Goal: Complete application form: Complete application form

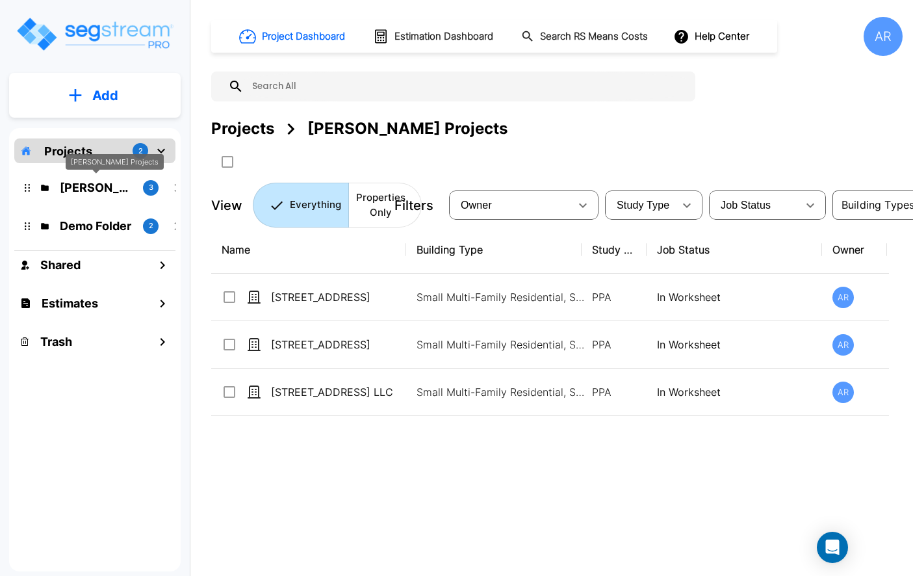
click at [115, 183] on p "ROMO Projects" at bounding box center [96, 188] width 73 height 18
click at [104, 189] on p "ROMO Projects" at bounding box center [96, 188] width 73 height 18
click at [110, 231] on p "Demo Folder" at bounding box center [96, 226] width 73 height 18
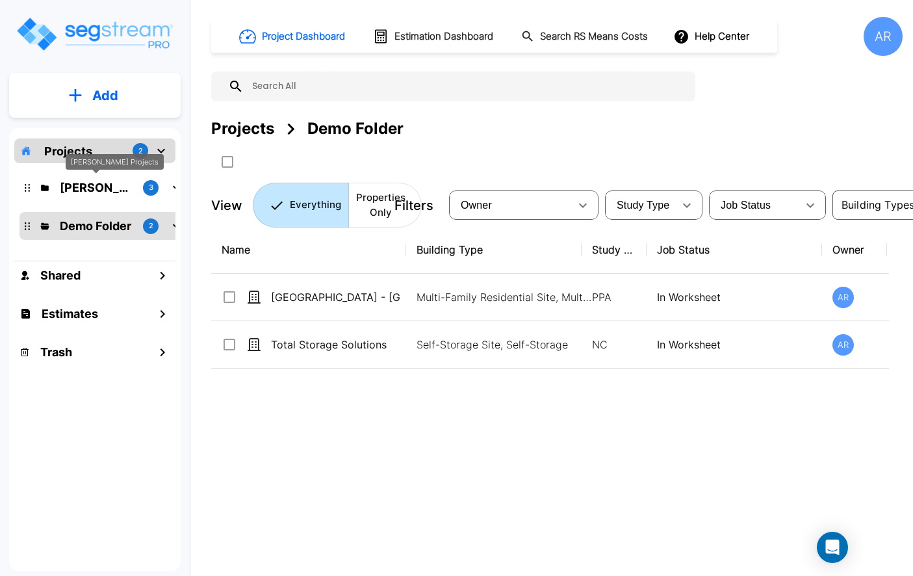
click at [99, 188] on p "[PERSON_NAME] Projects" at bounding box center [96, 188] width 73 height 18
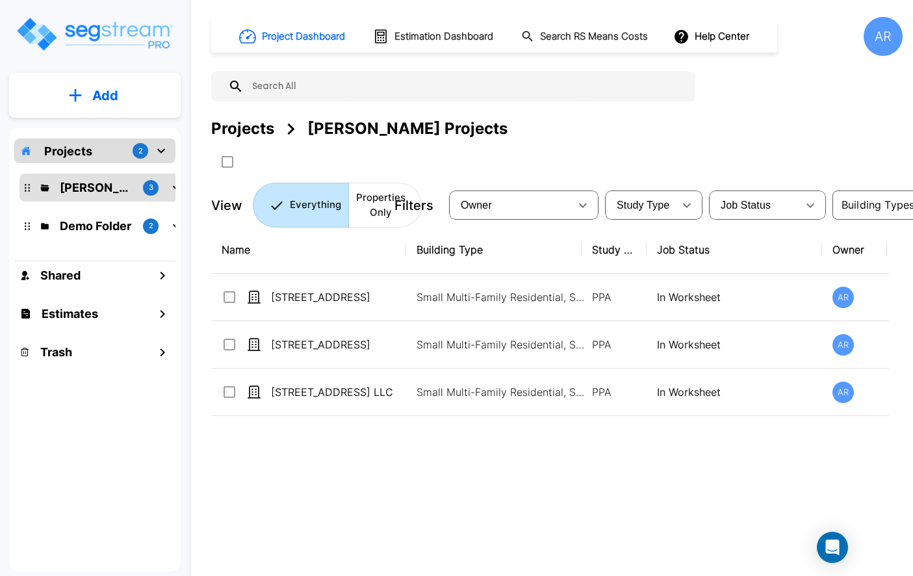
click at [115, 143] on div "Projects 2" at bounding box center [94, 150] width 161 height 25
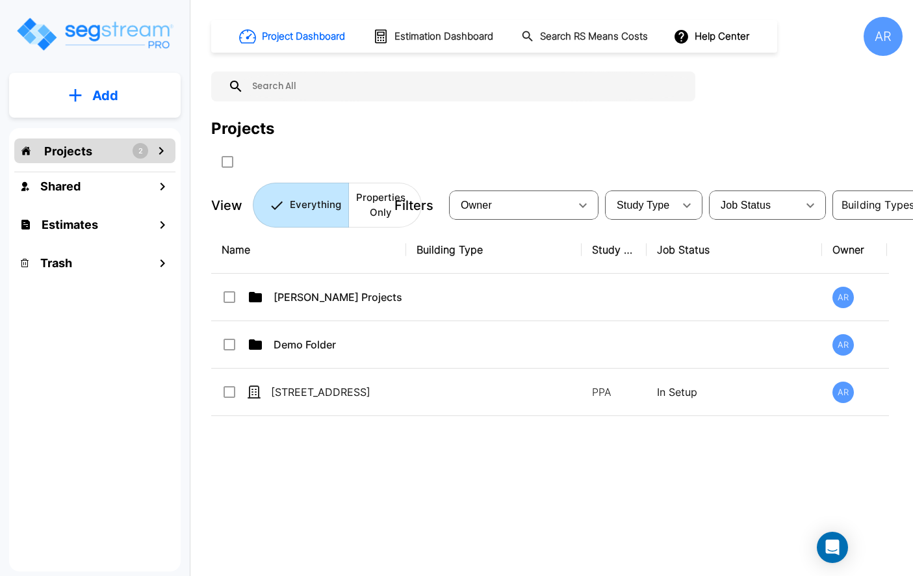
click at [151, 149] on div "Projects 2" at bounding box center [94, 150] width 161 height 25
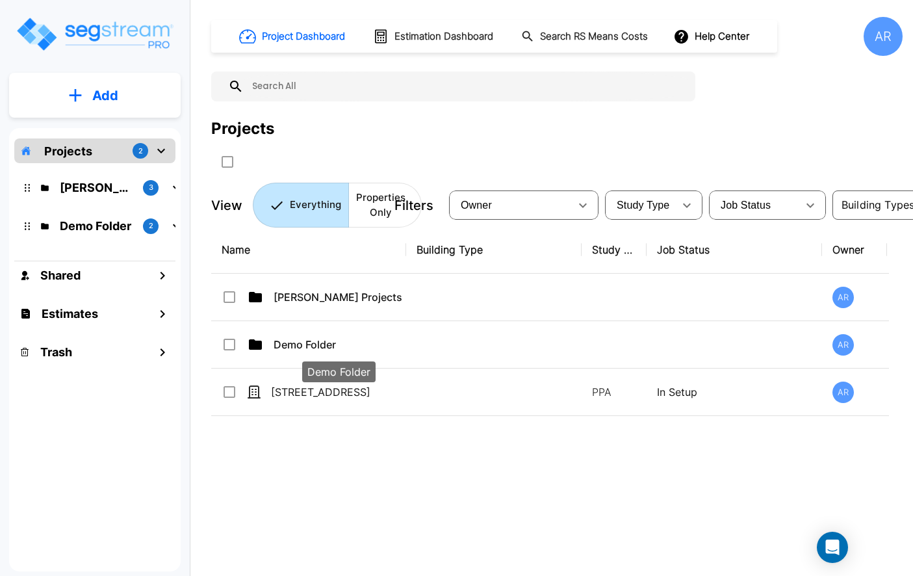
click at [372, 374] on div "Demo Folder" at bounding box center [338, 371] width 73 height 21
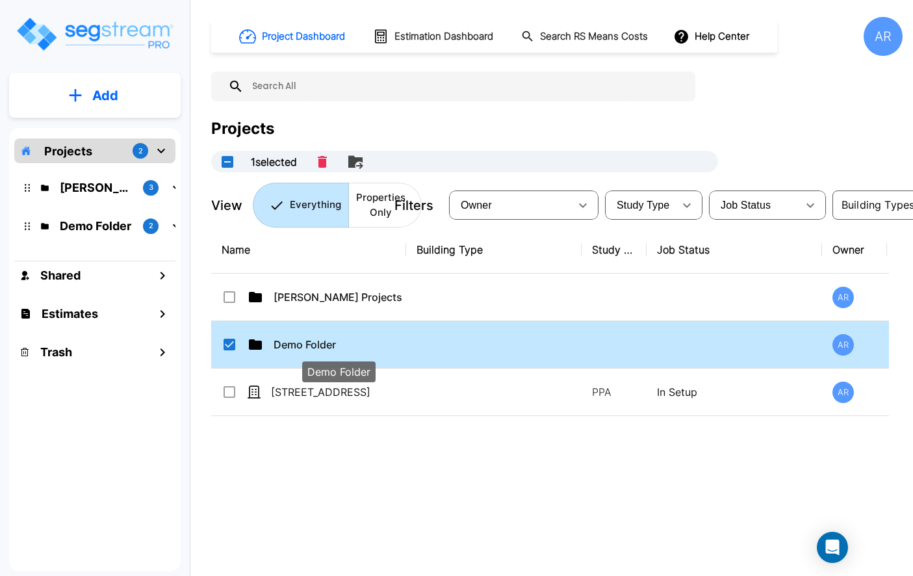
checkbox input "true"
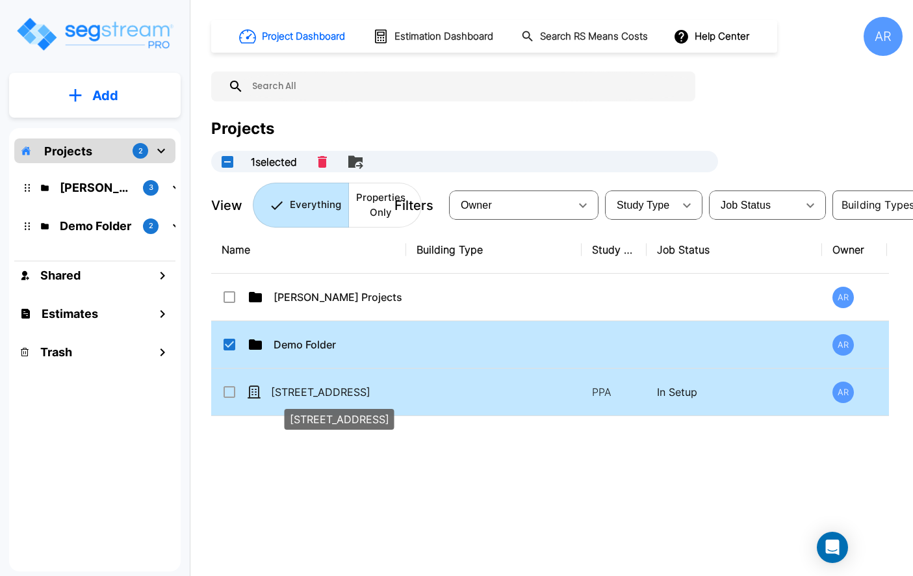
click at [339, 385] on p "[STREET_ADDRESS]" at bounding box center [336, 392] width 130 height 16
checkbox input "true"
click at [231, 339] on input "select row Demo Folder" at bounding box center [228, 342] width 13 height 11
checkbox input "false"
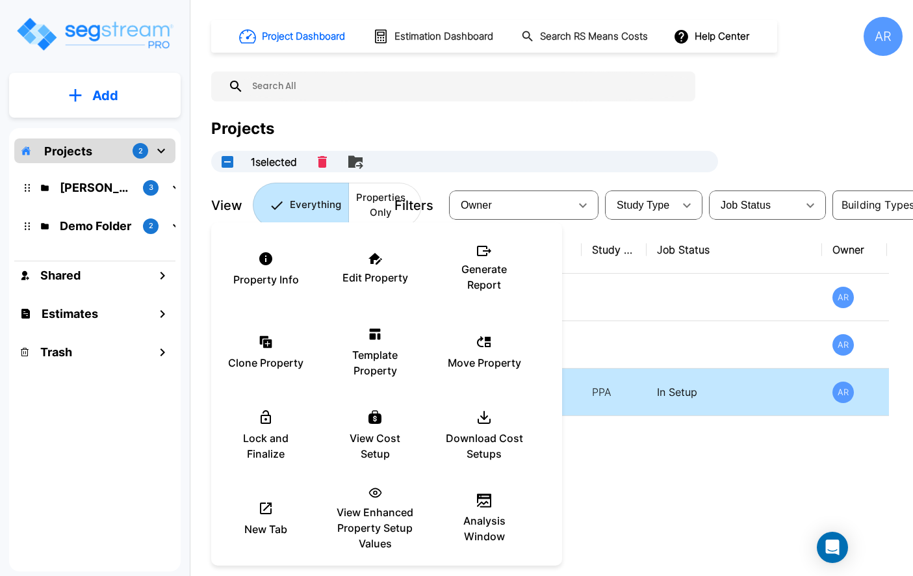
click at [597, 483] on div at bounding box center [456, 288] width 913 height 576
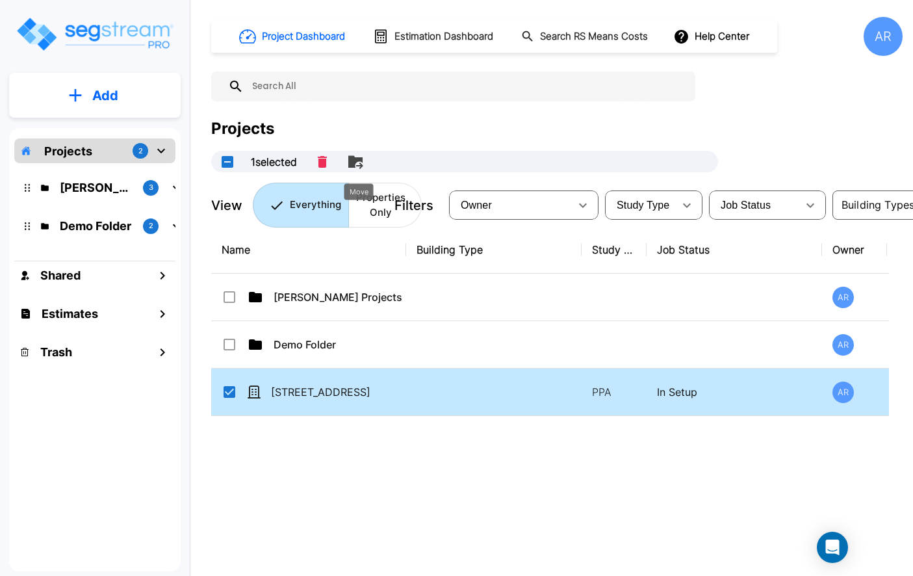
click at [357, 162] on icon "Move" at bounding box center [355, 161] width 14 height 12
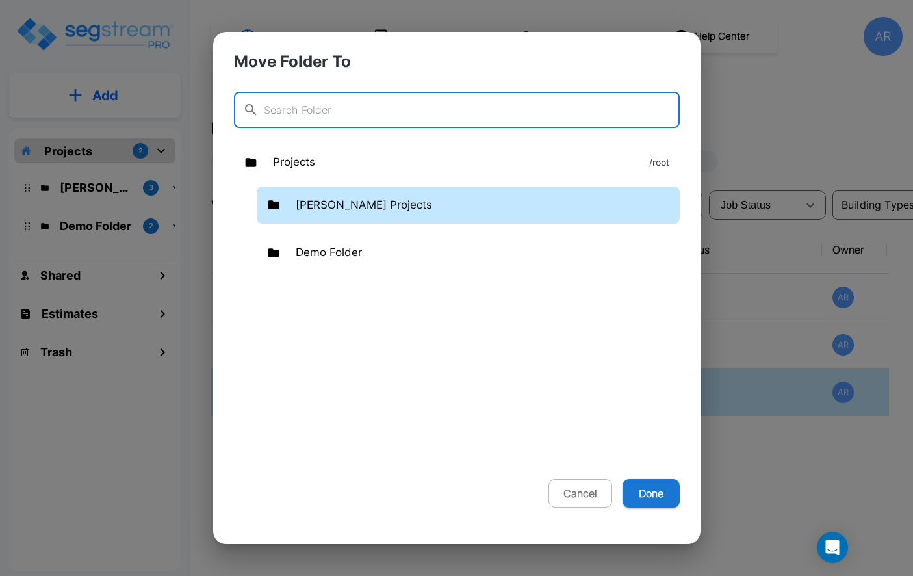
click at [339, 206] on p "[PERSON_NAME] Projects" at bounding box center [364, 205] width 137 height 17
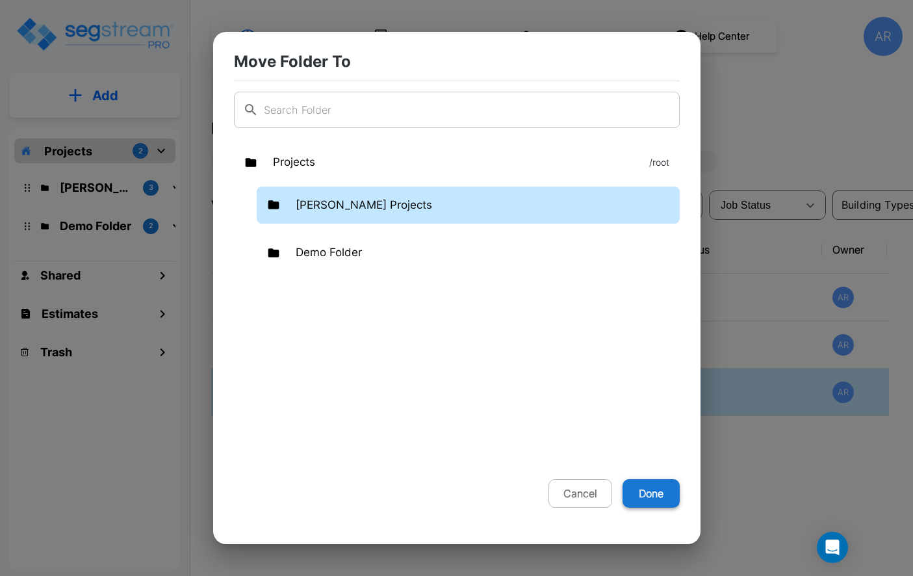
click at [638, 495] on button "Done" at bounding box center [651, 493] width 57 height 29
checkbox input "false"
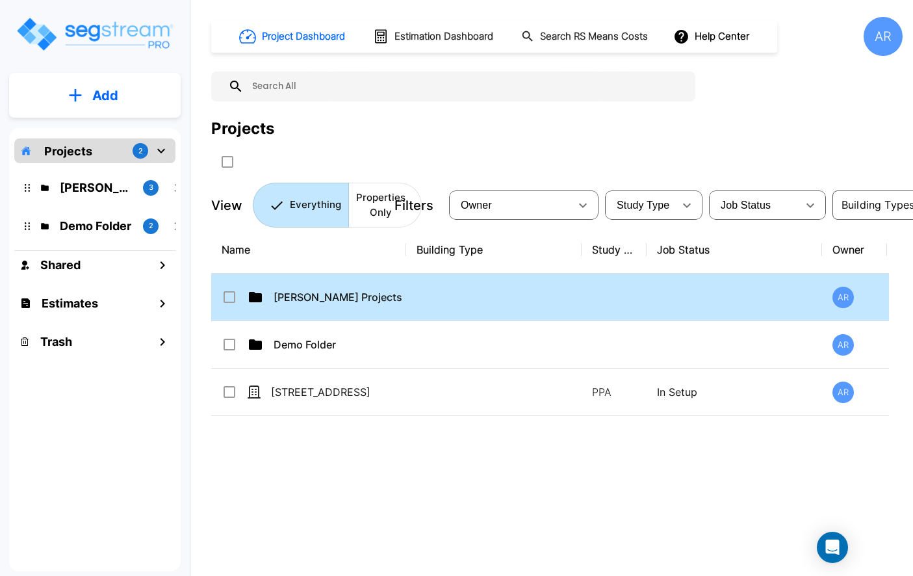
click at [218, 300] on td "[PERSON_NAME] Projects" at bounding box center [308, 297] width 195 height 47
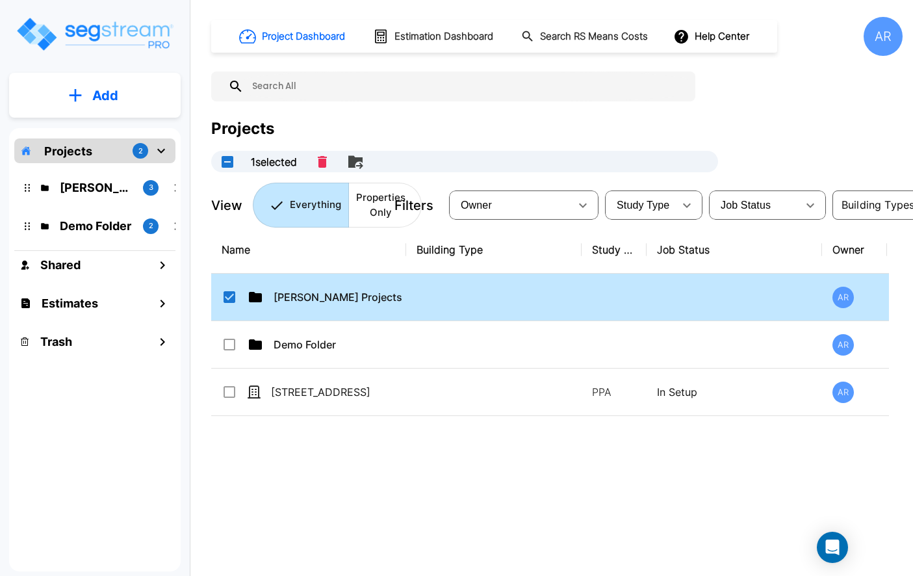
click at [227, 298] on input "select row ROMO Projects" at bounding box center [228, 294] width 13 height 11
checkbox input "false"
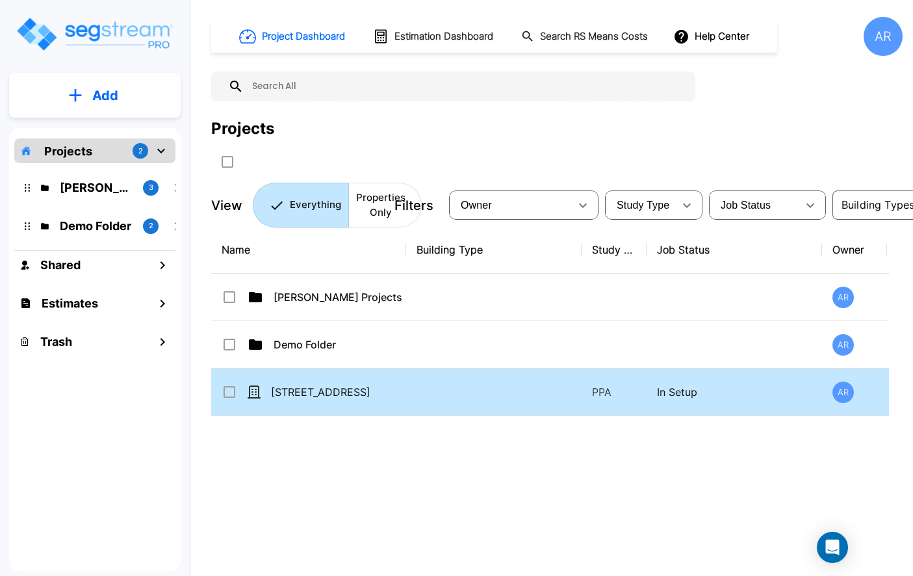
click at [225, 376] on td "[STREET_ADDRESS]" at bounding box center [308, 392] width 195 height 47
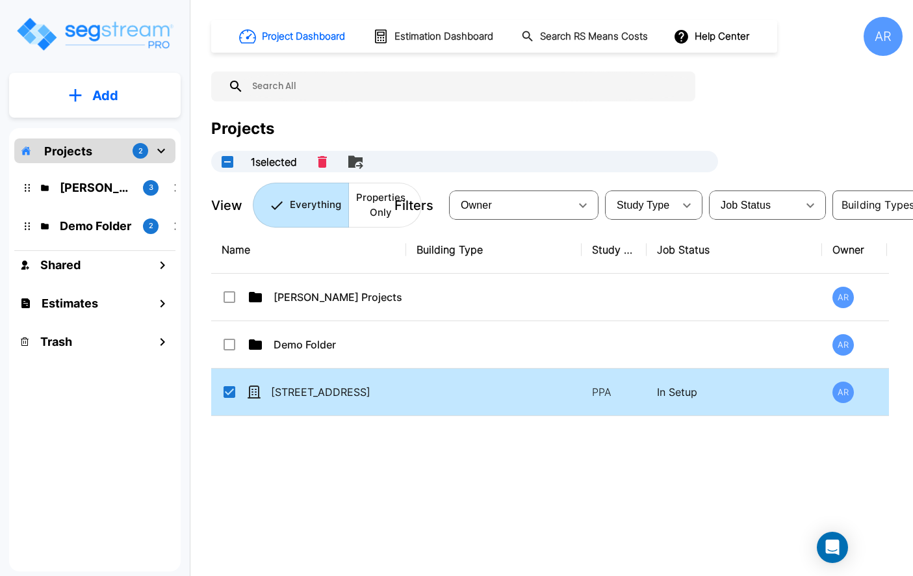
click at [361, 161] on icon "Move" at bounding box center [355, 161] width 14 height 12
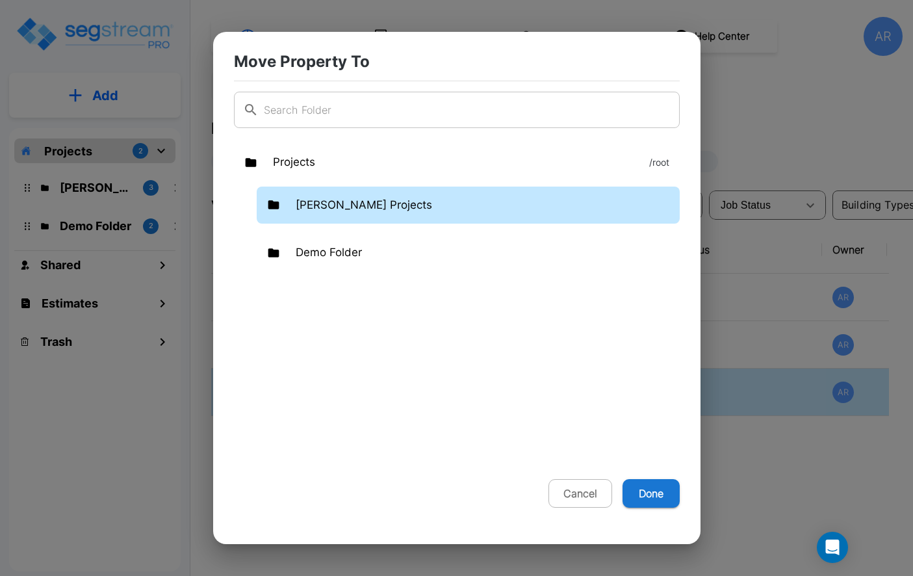
click at [370, 197] on p "[PERSON_NAME] Projects" at bounding box center [364, 205] width 137 height 17
click at [351, 205] on p "[PERSON_NAME] Projects" at bounding box center [364, 205] width 137 height 17
click at [363, 207] on p "[PERSON_NAME] Projects" at bounding box center [364, 205] width 137 height 17
click at [352, 242] on p "No Folders" at bounding box center [488, 242] width 384 height 16
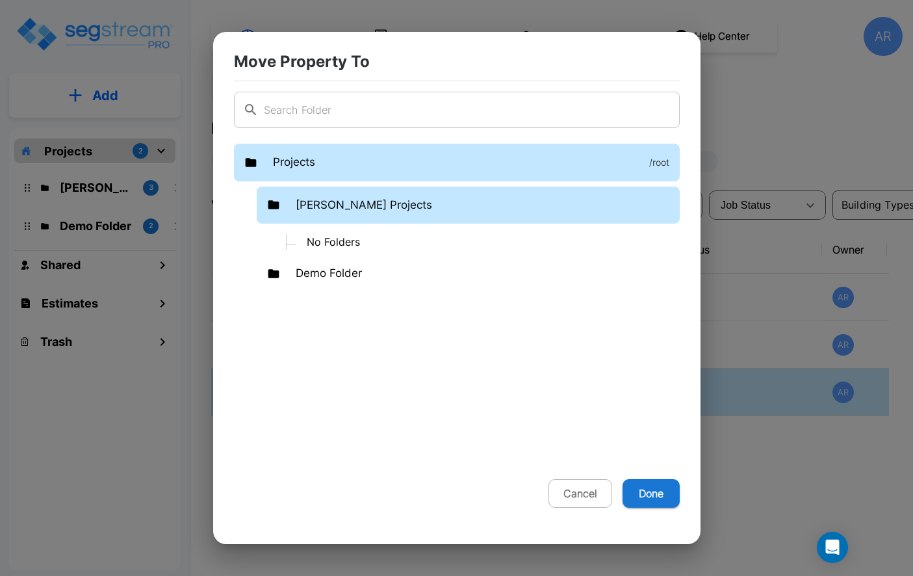
click at [318, 178] on div "Projects /root" at bounding box center [457, 163] width 446 height 38
click at [376, 208] on div "[PERSON_NAME] Projects" at bounding box center [468, 206] width 423 height 38
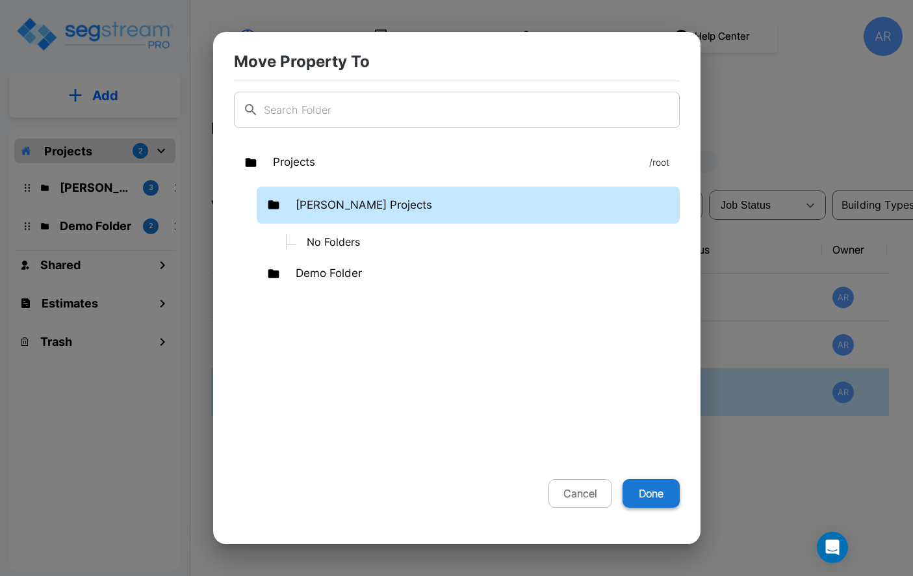
click at [653, 490] on button "Done" at bounding box center [651, 493] width 57 height 29
checkbox input "false"
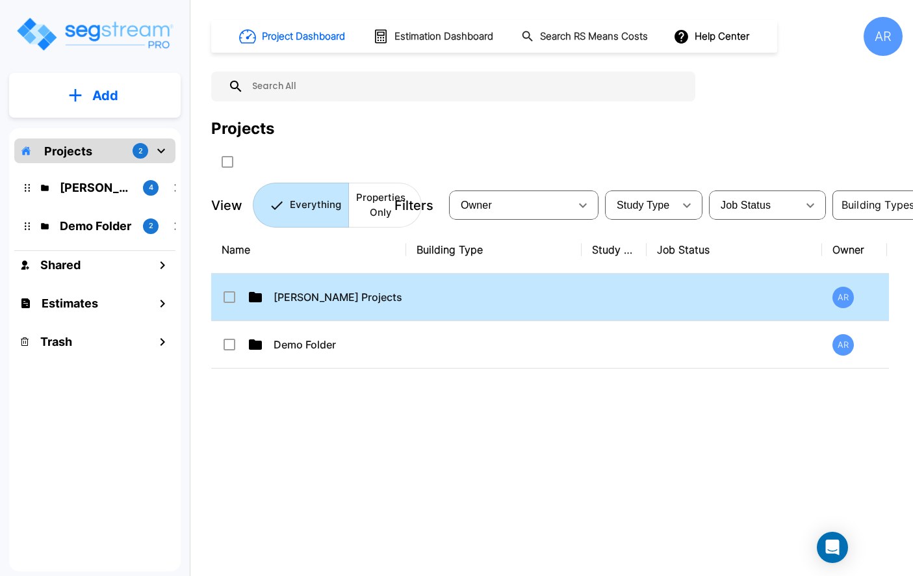
click at [331, 314] on td "[PERSON_NAME] Projects" at bounding box center [308, 297] width 195 height 47
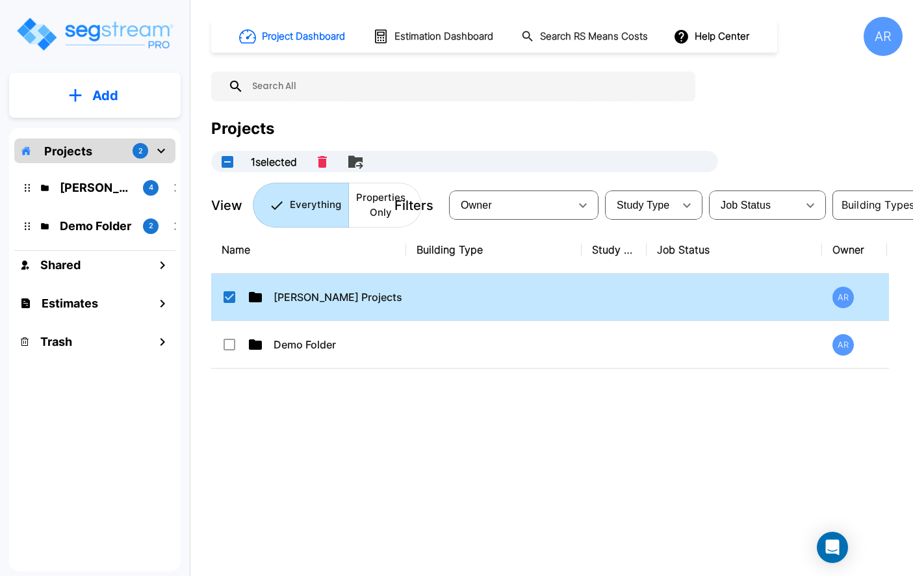
click at [330, 313] on td "[PERSON_NAME] Projects" at bounding box center [308, 297] width 195 height 47
checkbox input "false"
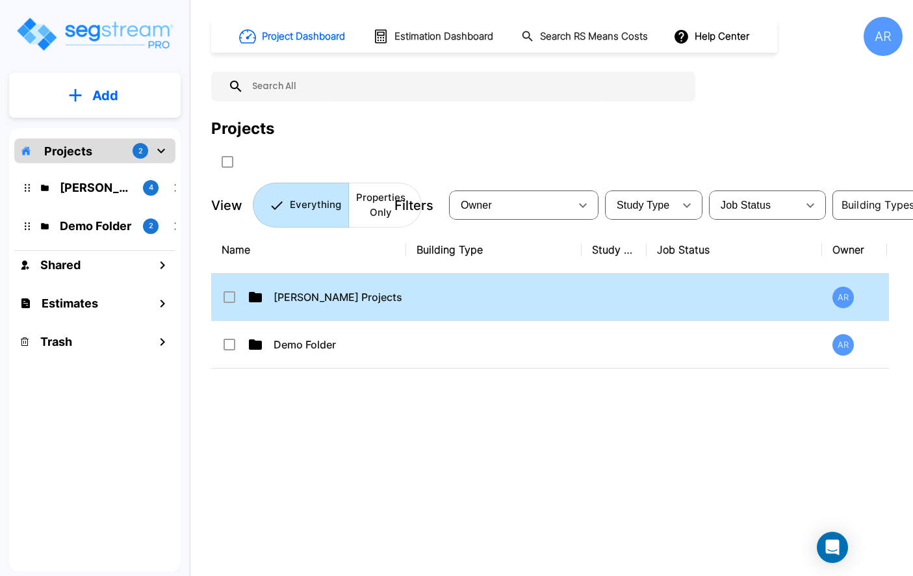
click at [330, 313] on td "[PERSON_NAME] Projects" at bounding box center [308, 297] width 195 height 47
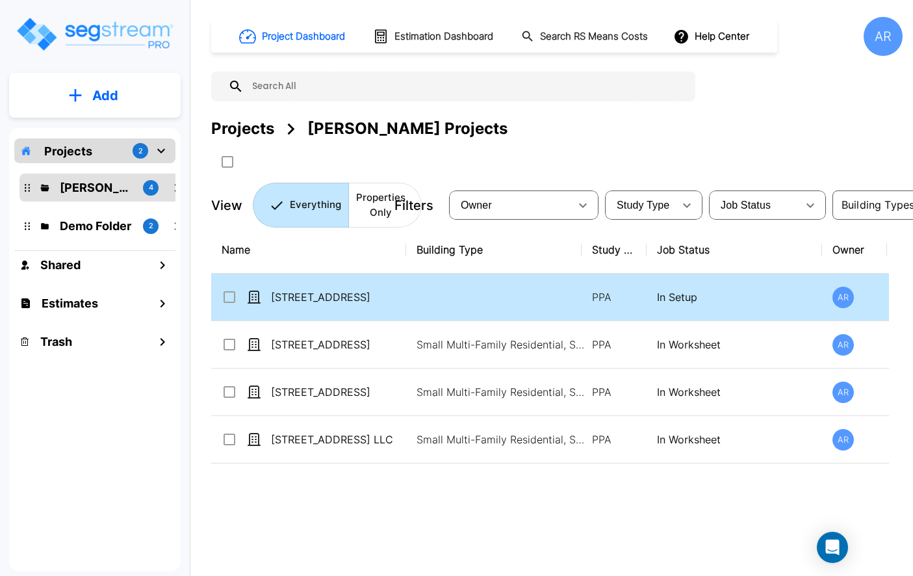
click at [381, 287] on td "[STREET_ADDRESS]" at bounding box center [308, 297] width 195 height 47
checkbox input "true"
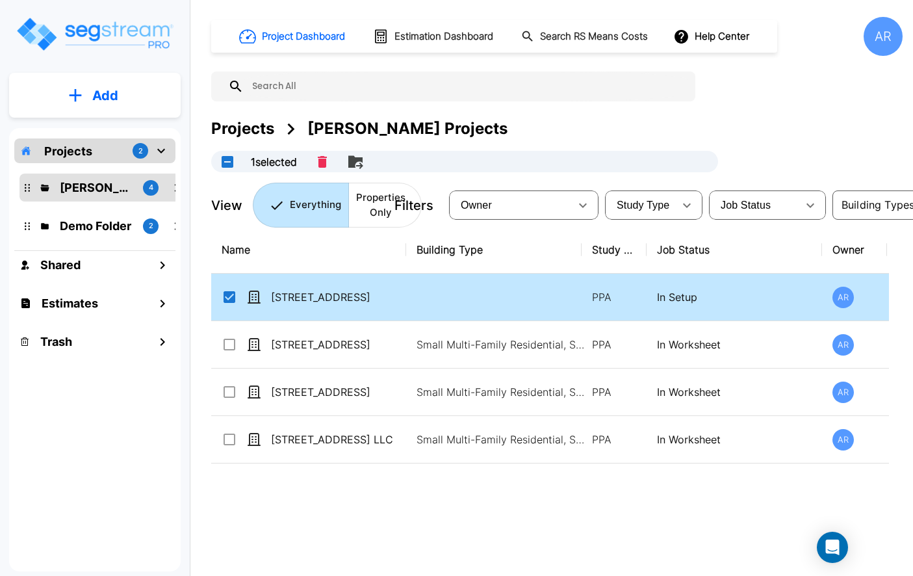
click at [381, 287] on td "[STREET_ADDRESS]" at bounding box center [308, 297] width 195 height 47
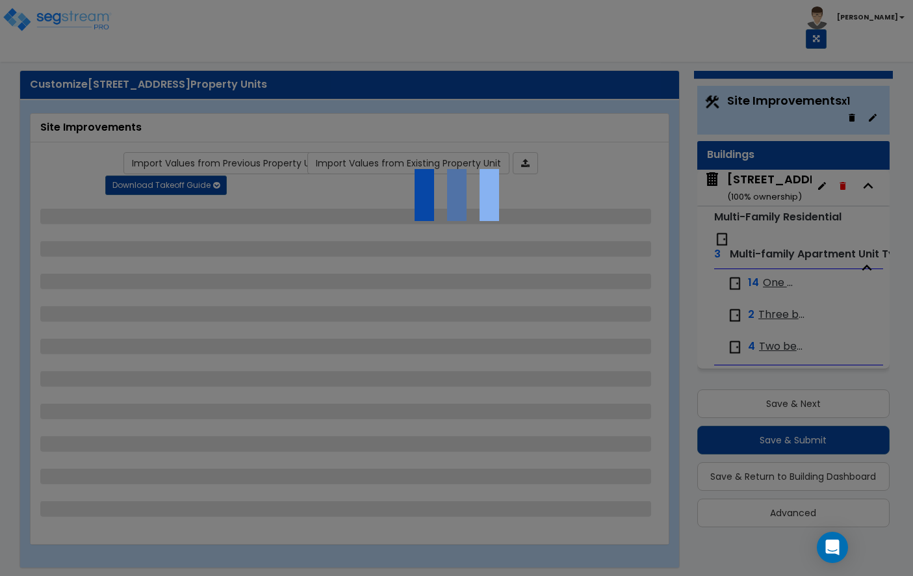
scroll to position [28, 0]
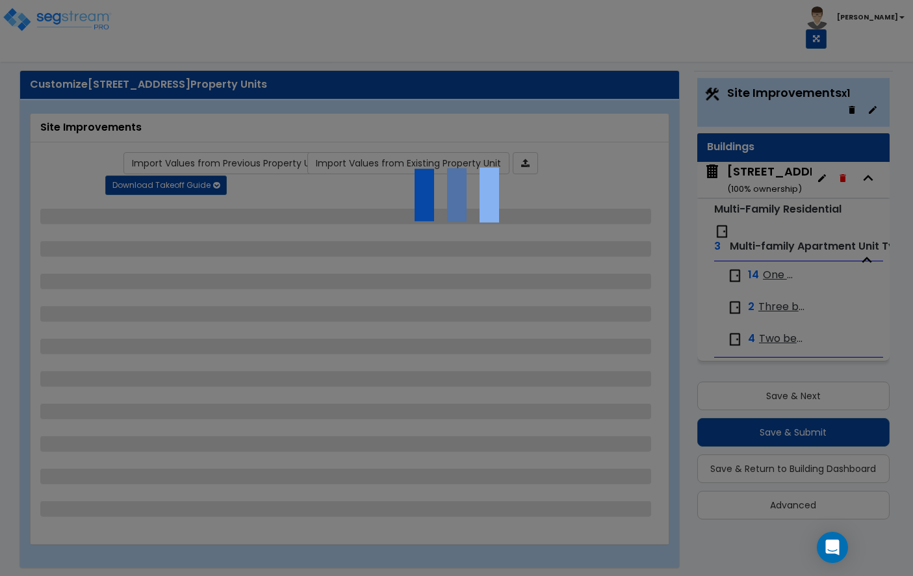
select select "2"
select select "1"
select select "2"
select select "3"
select select "2"
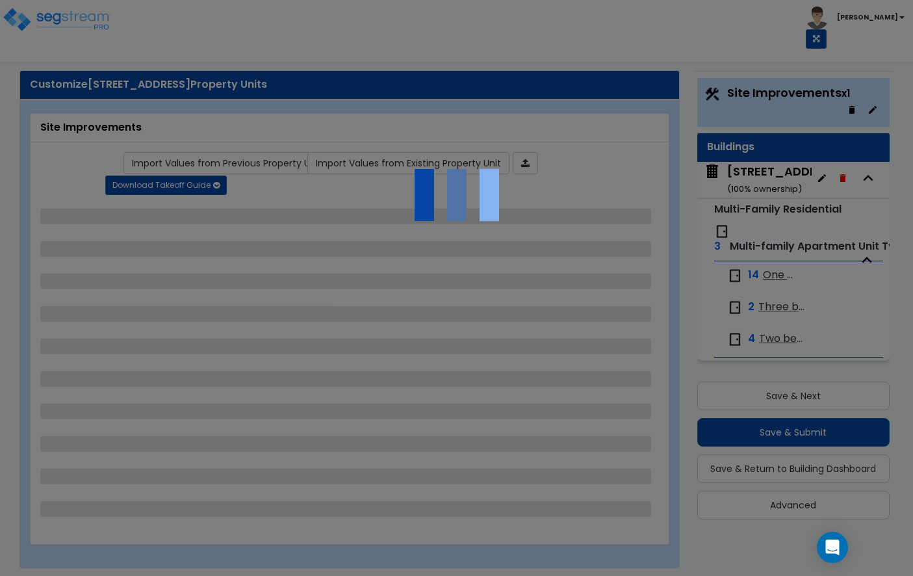
select select "1"
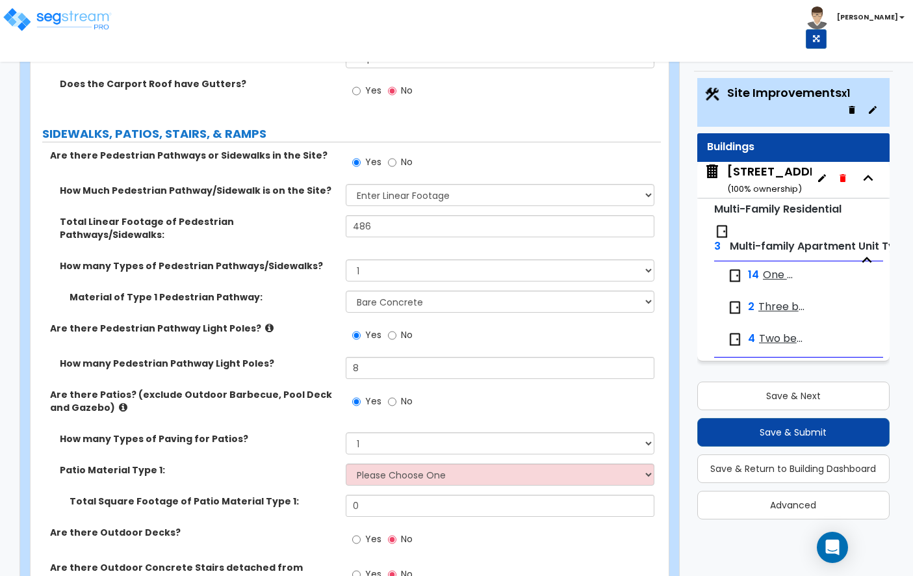
scroll to position [1339, 0]
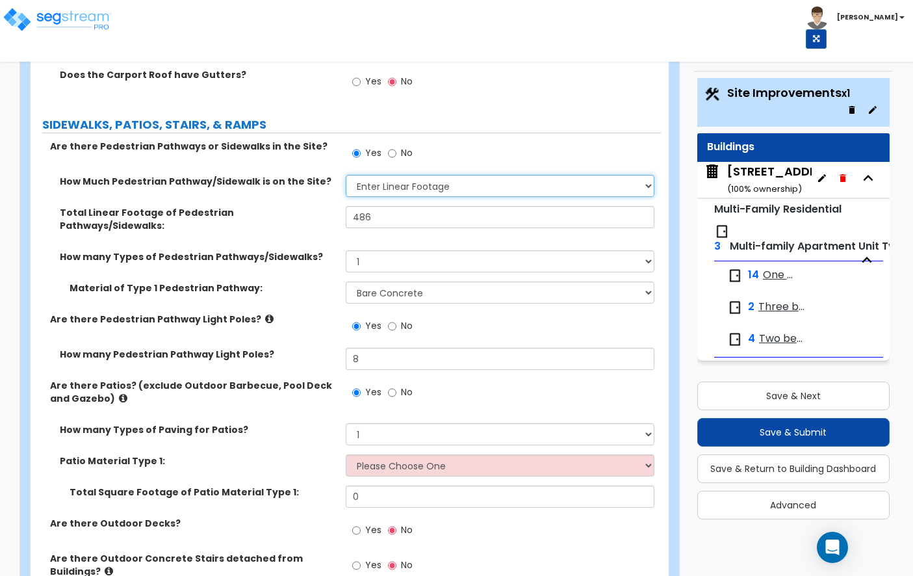
click at [399, 185] on select "Please Choose One I Don't Know, Please Estimate For Me Enter Linear Footage" at bounding box center [500, 186] width 309 height 22
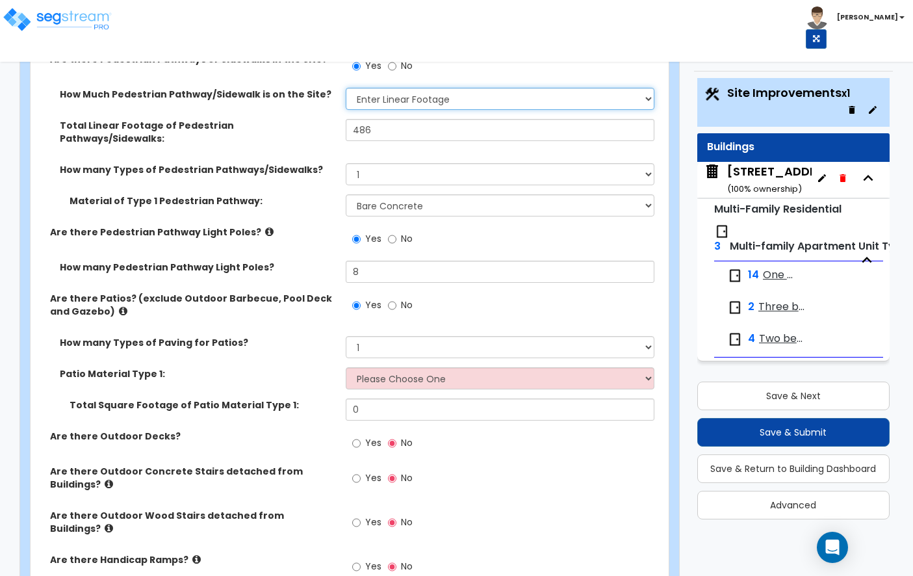
scroll to position [1467, 0]
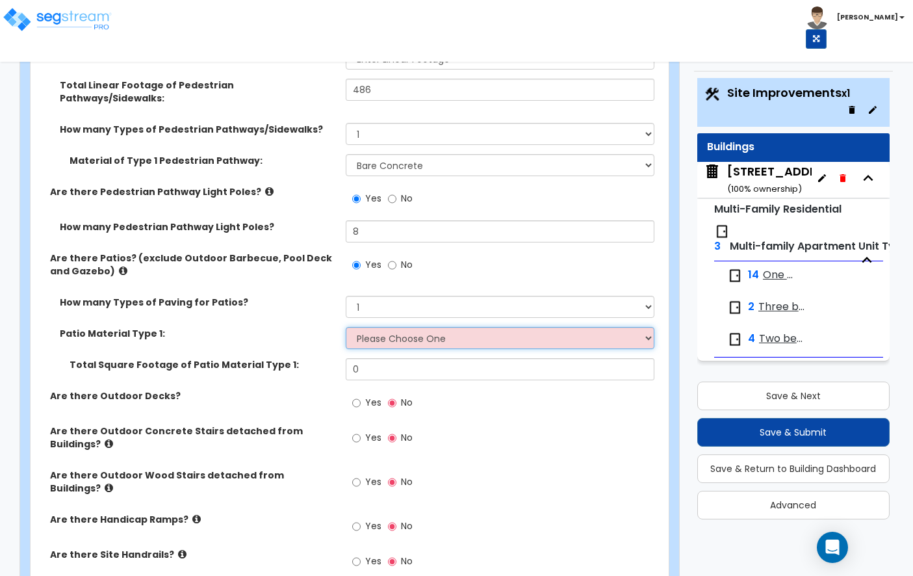
click at [386, 327] on select "Please Choose One Bare Concrete Stamped Concrete Brick Pavers Stone Pavers Tile…" at bounding box center [500, 338] width 309 height 22
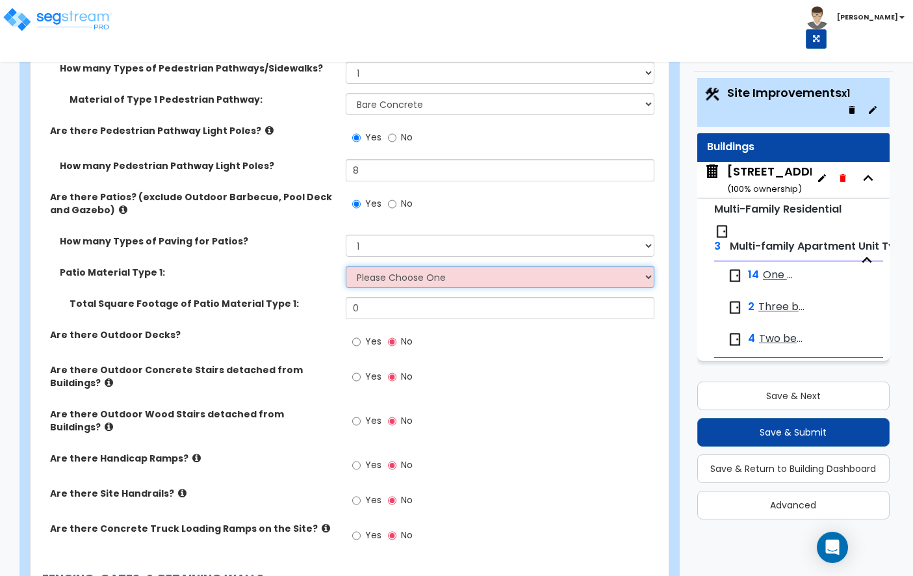
scroll to position [1530, 0]
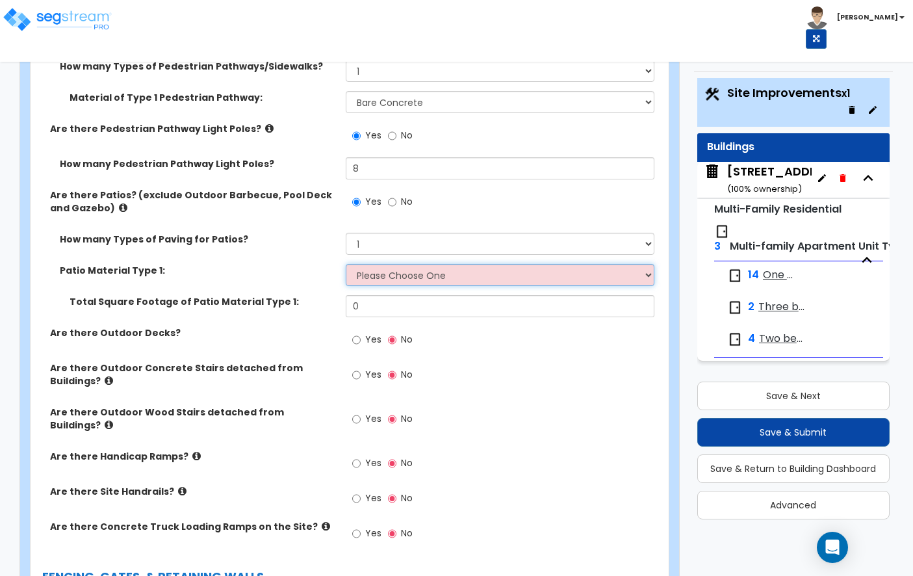
click at [366, 272] on select "Please Choose One Bare Concrete Stamped Concrete Brick Pavers Stone Pavers Tile…" at bounding box center [500, 275] width 309 height 22
select select "1"
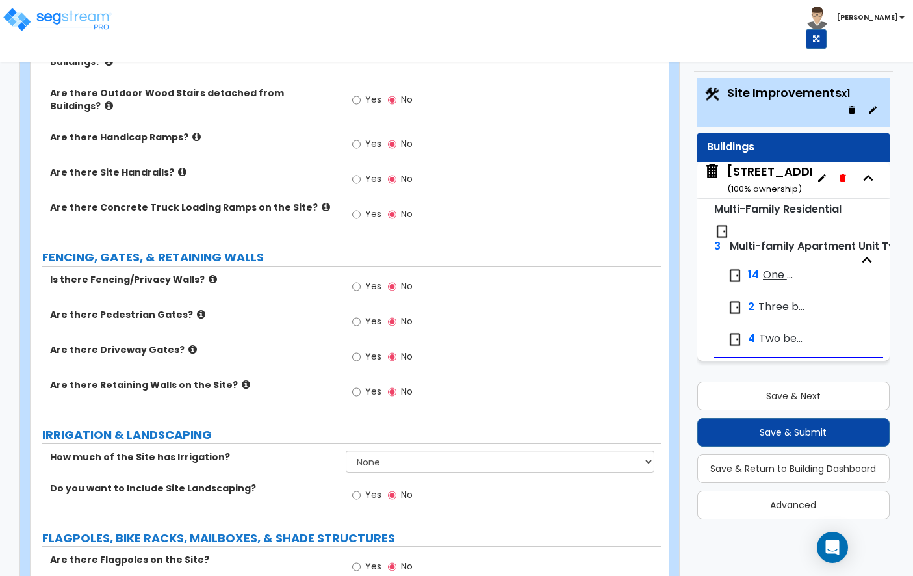
scroll to position [1851, 0]
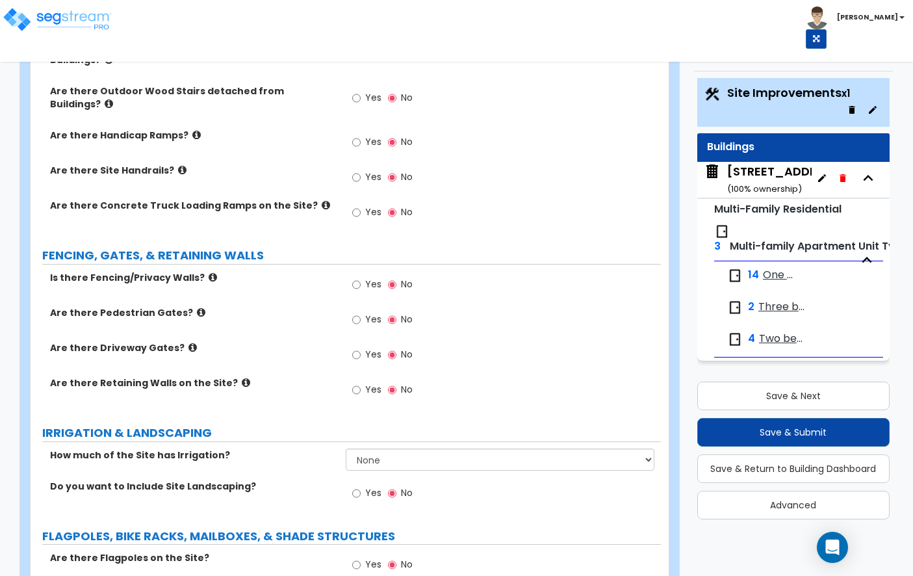
click at [178, 165] on icon at bounding box center [182, 170] width 8 height 10
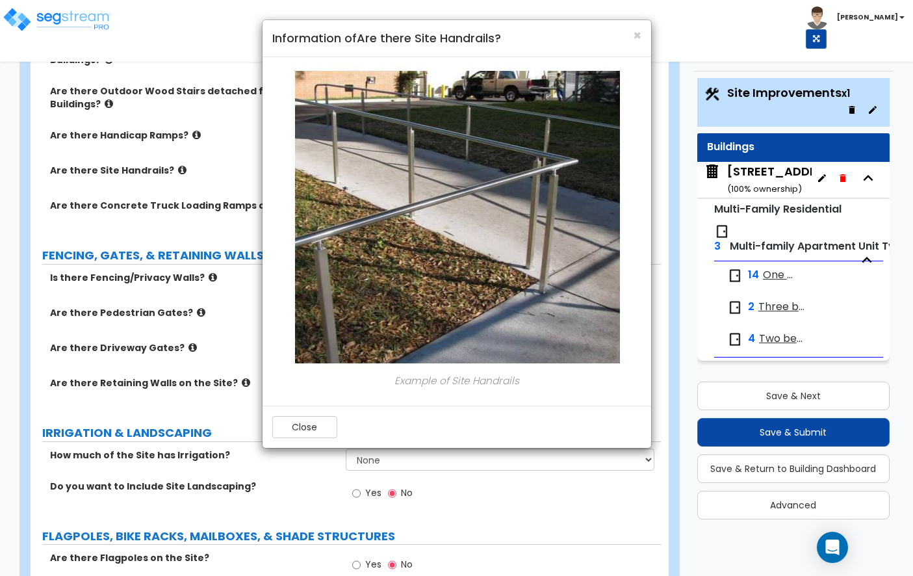
click at [624, 43] on h4 "Information of Are there Site Handrails?" at bounding box center [456, 38] width 369 height 17
click at [635, 42] on span "×" at bounding box center [637, 35] width 8 height 19
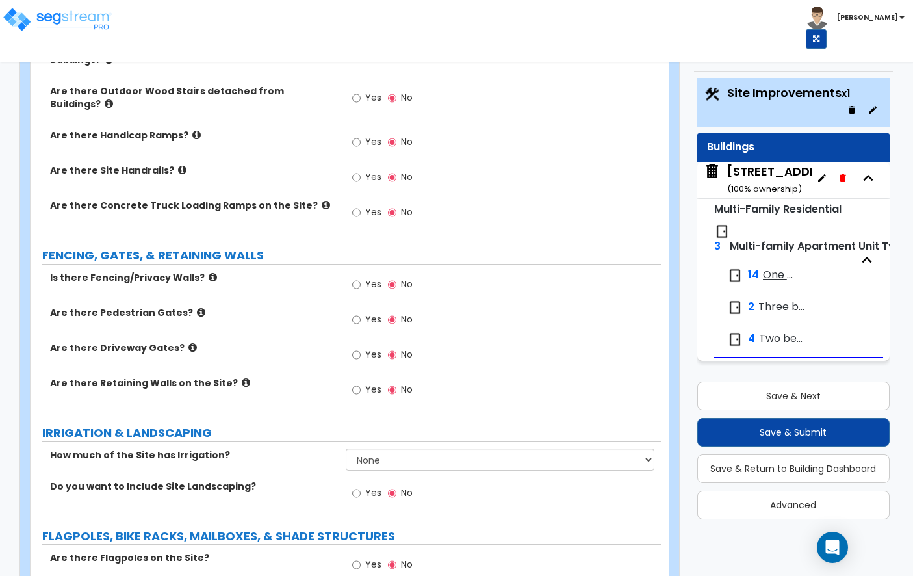
click at [186, 129] on label "Are there Handicap Ramps?" at bounding box center [193, 135] width 286 height 13
click at [192, 130] on icon at bounding box center [196, 135] width 8 height 10
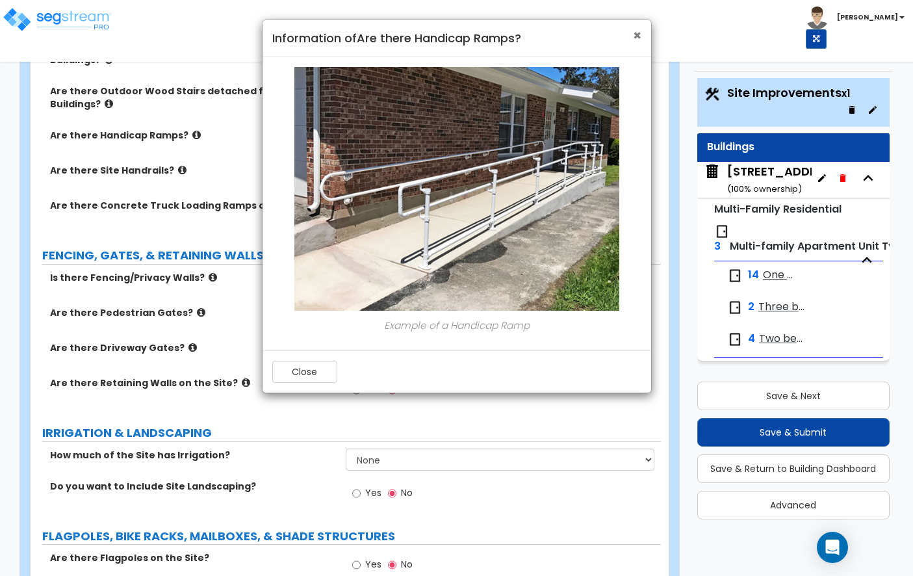
click at [636, 38] on span "×" at bounding box center [637, 35] width 8 height 19
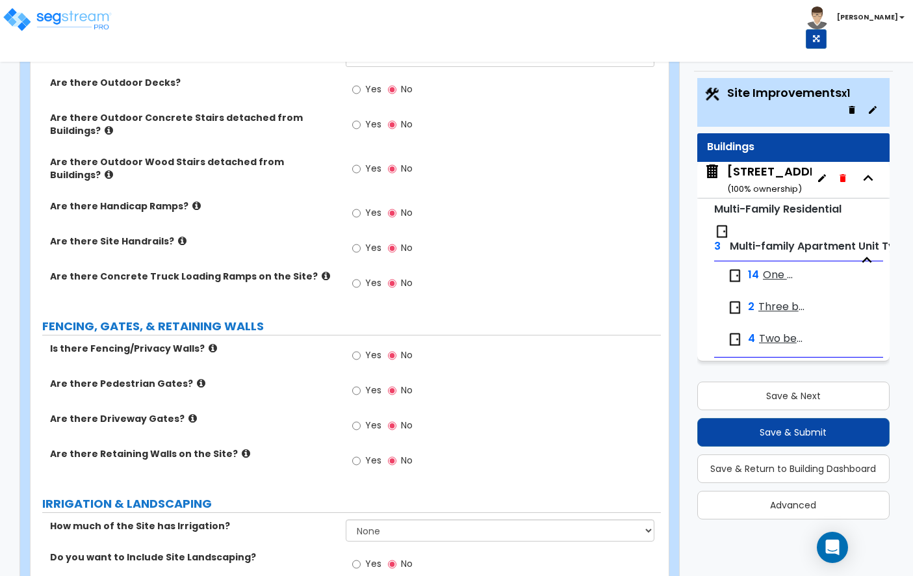
scroll to position [1779, 0]
click at [113, 170] on icon at bounding box center [109, 175] width 8 height 10
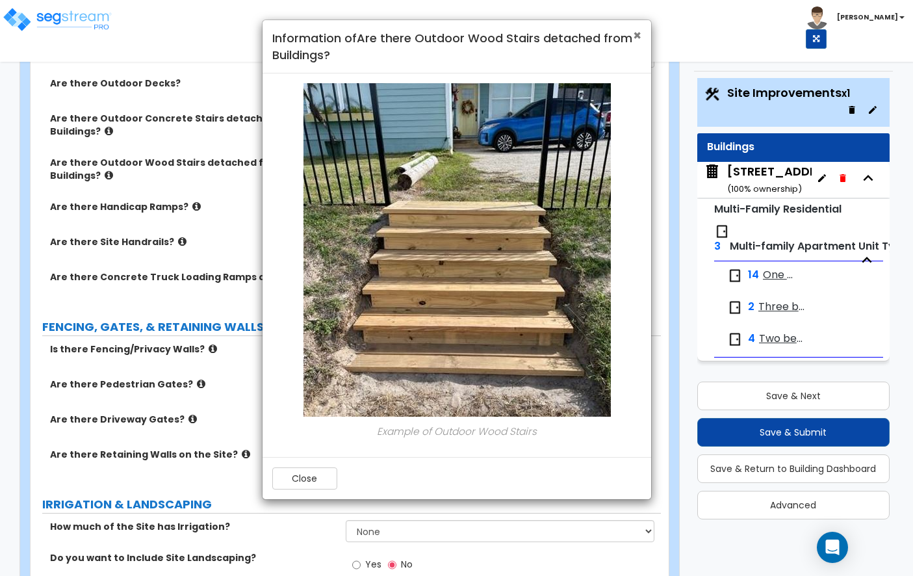
click at [640, 29] on span "×" at bounding box center [637, 35] width 8 height 19
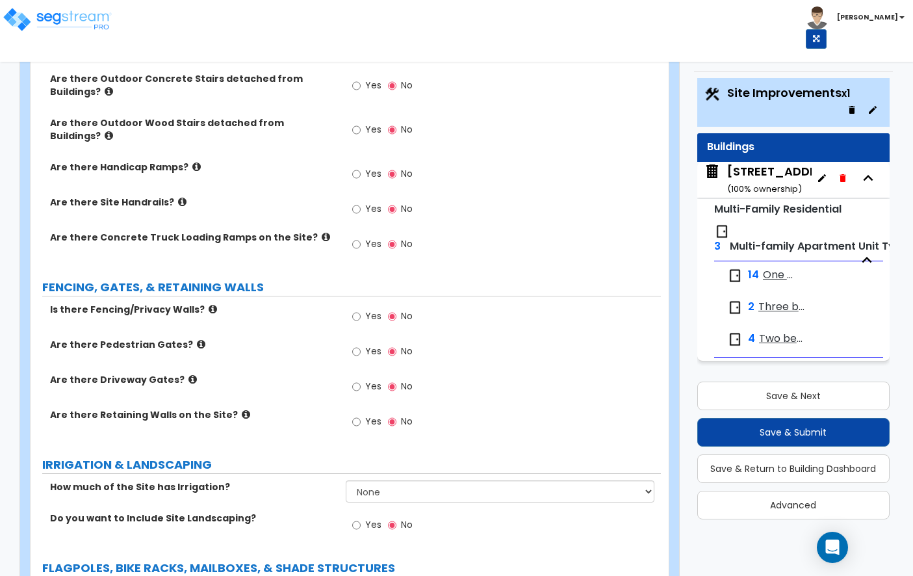
scroll to position [1841, 0]
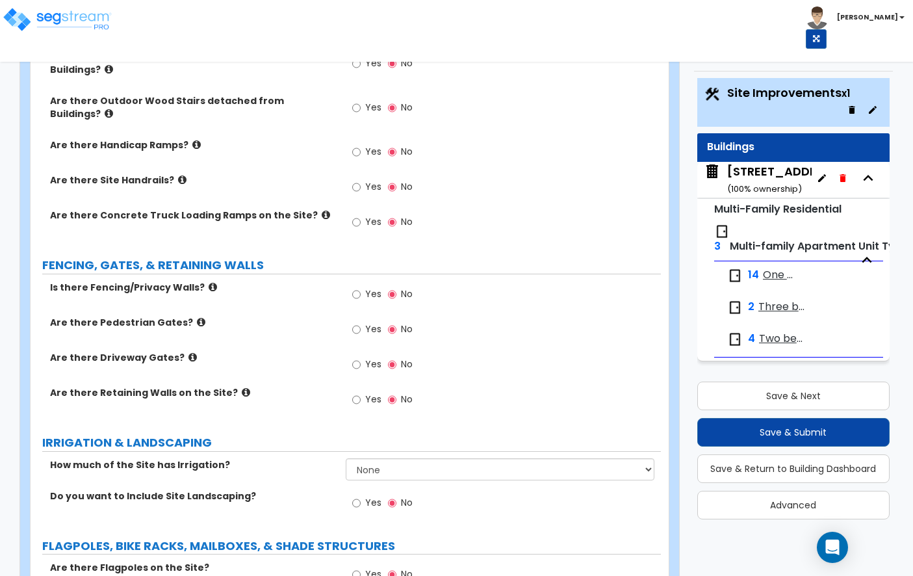
click at [209, 282] on icon at bounding box center [213, 287] width 8 height 10
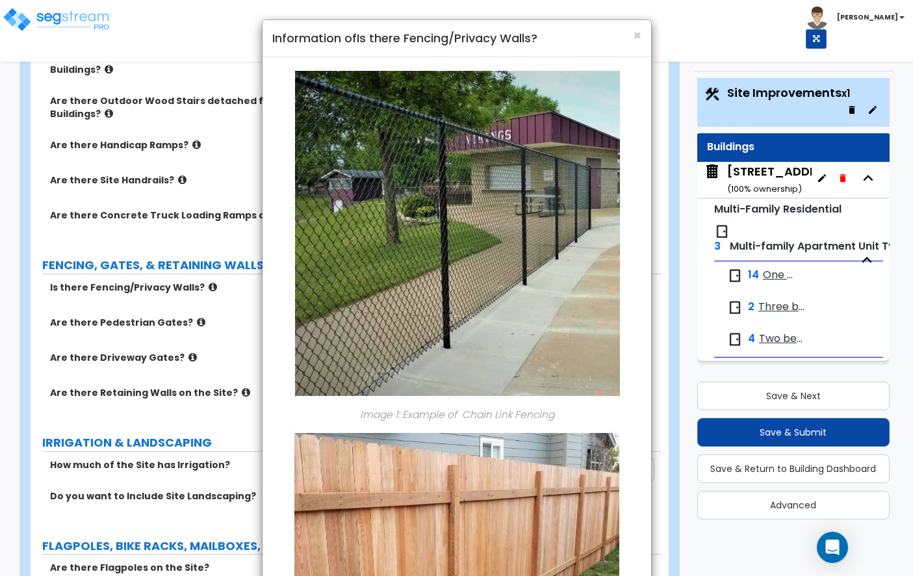
click at [632, 35] on h4 "Information of Is there Fencing/Privacy Walls?" at bounding box center [456, 38] width 369 height 17
click at [636, 32] on span "×" at bounding box center [637, 35] width 8 height 19
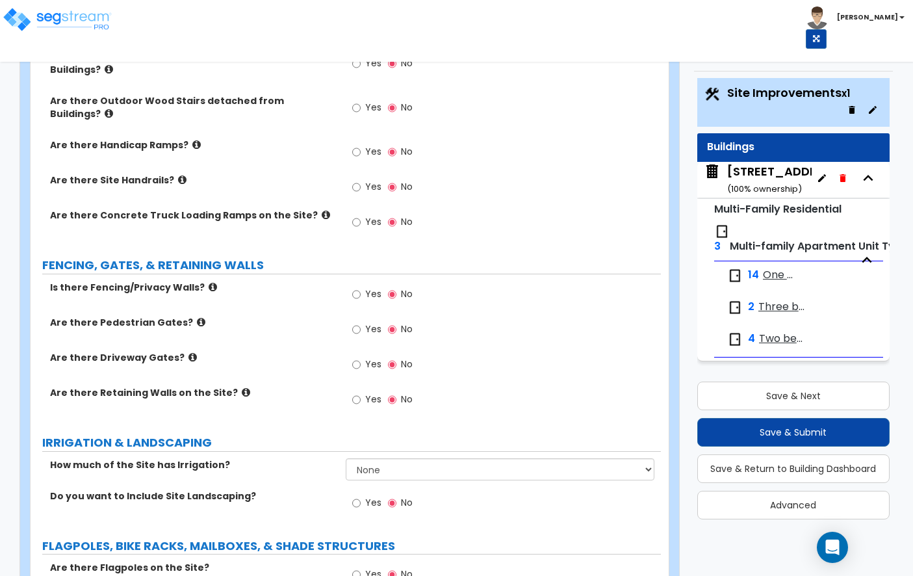
click at [197, 317] on icon at bounding box center [201, 322] width 8 height 10
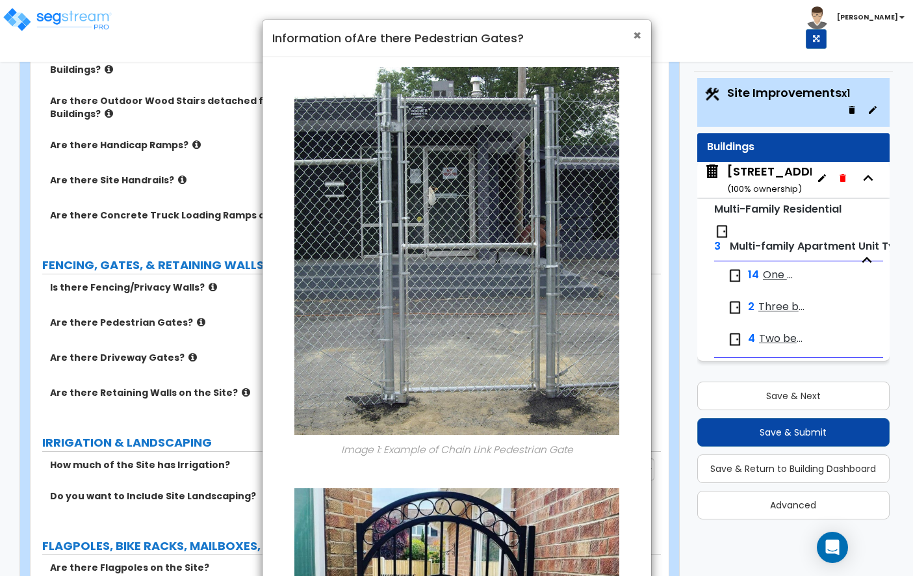
click at [633, 34] on span "×" at bounding box center [637, 35] width 8 height 19
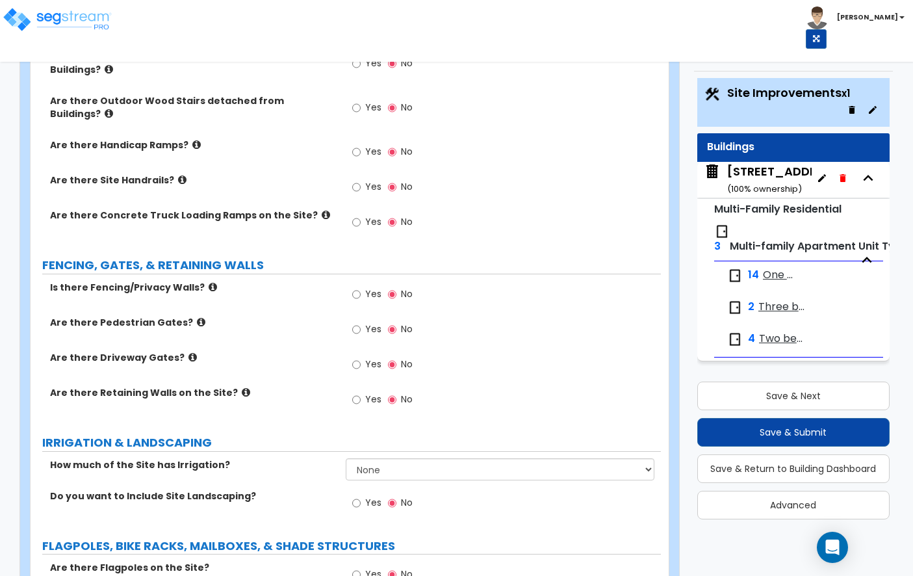
scroll to position [1894, 0]
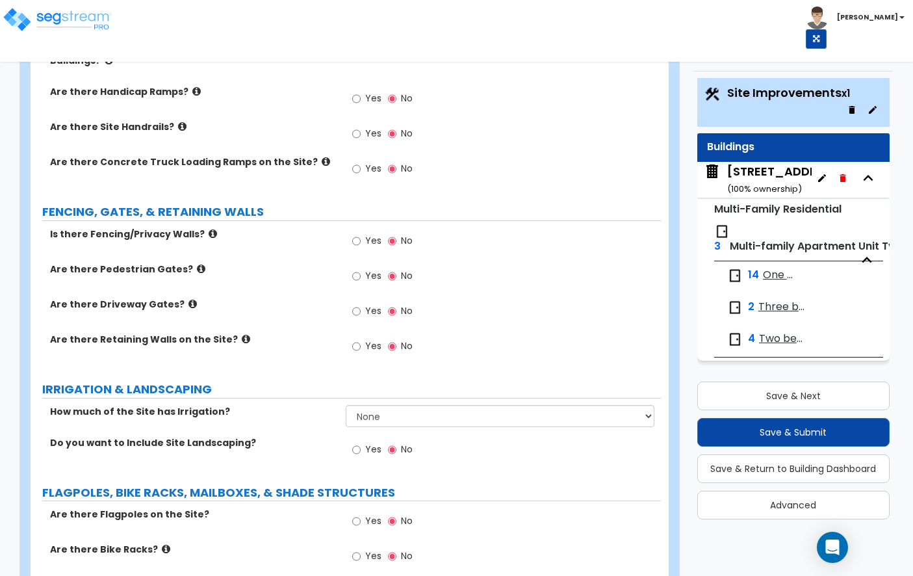
click at [189, 299] on icon at bounding box center [193, 304] width 8 height 10
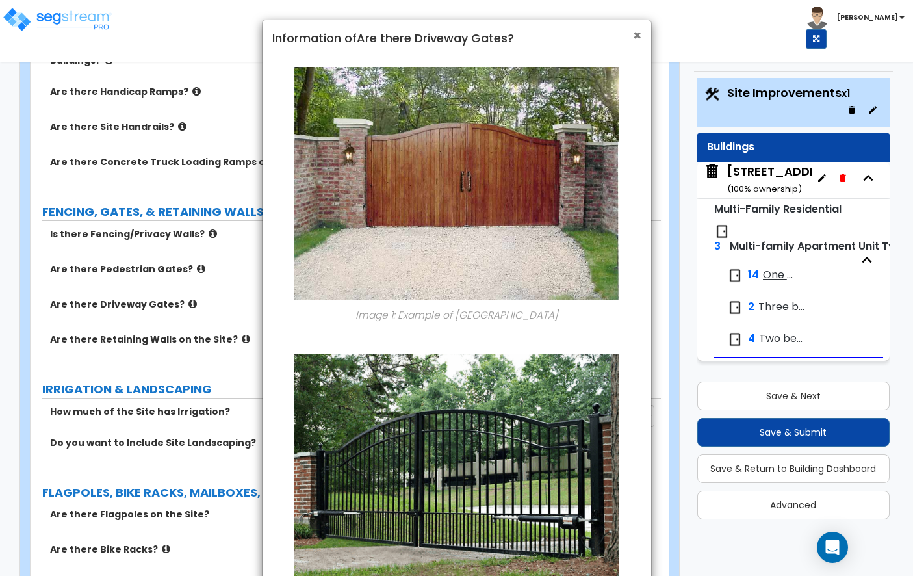
click at [640, 35] on span "×" at bounding box center [637, 35] width 8 height 19
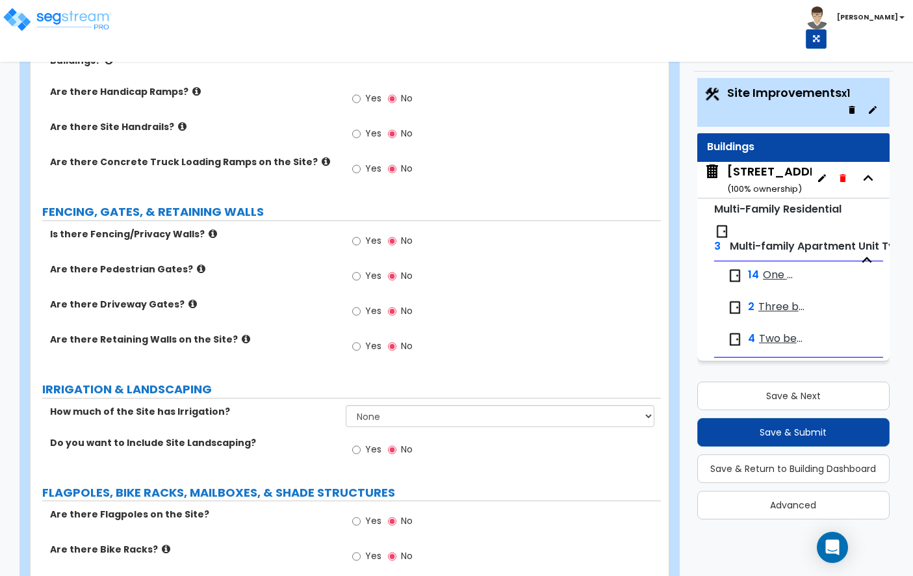
click at [242, 334] on icon at bounding box center [246, 339] width 8 height 10
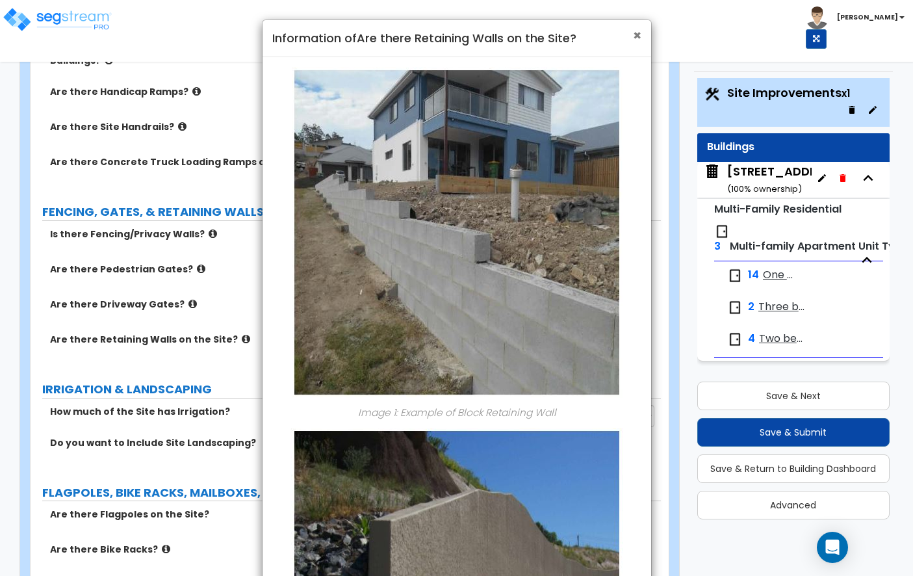
click at [633, 31] on span "×" at bounding box center [637, 35] width 8 height 19
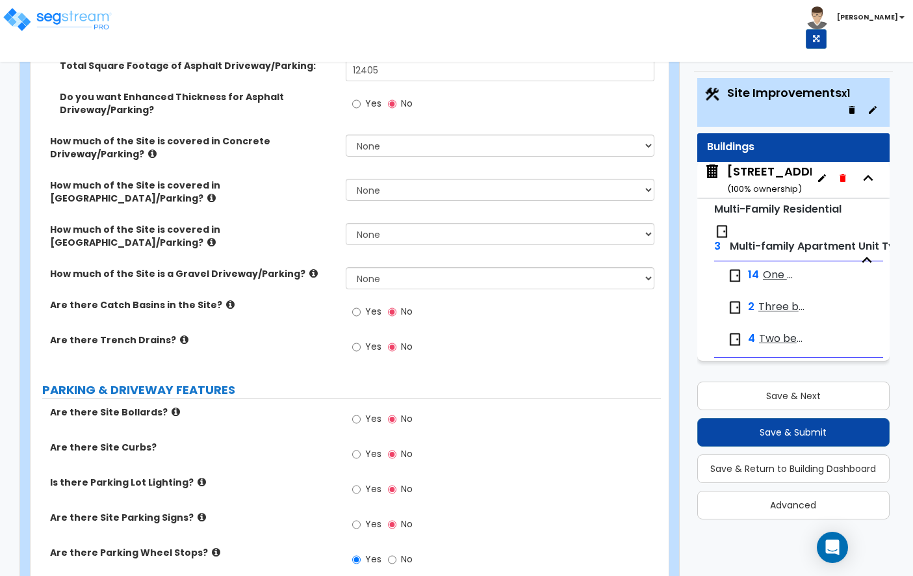
scroll to position [331, 0]
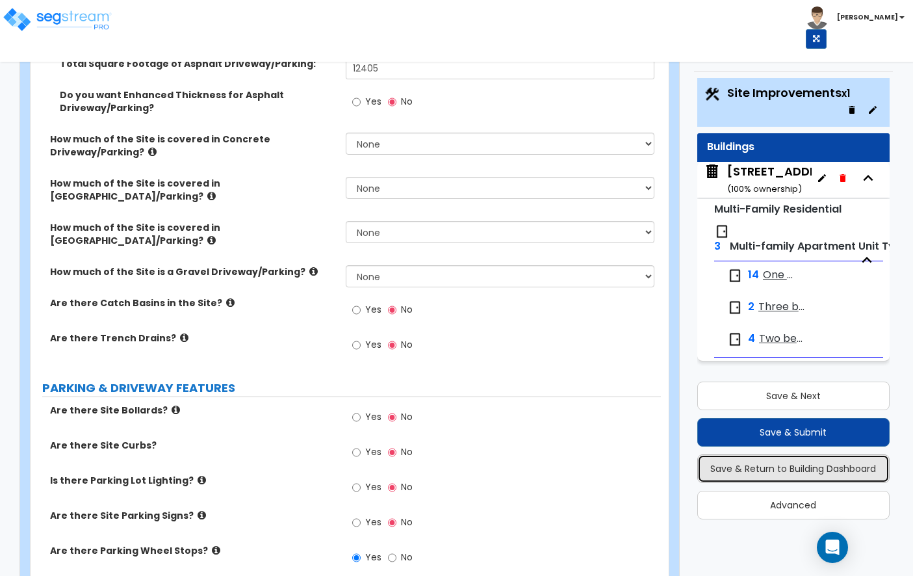
click at [714, 465] on button "Save & Return to Building Dashboard" at bounding box center [794, 468] width 192 height 29
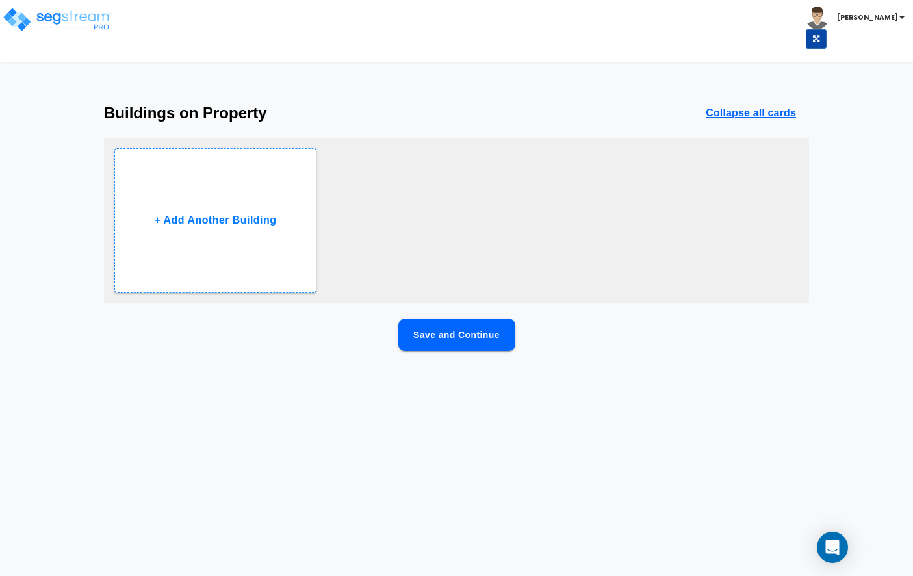
scroll to position [0, 0]
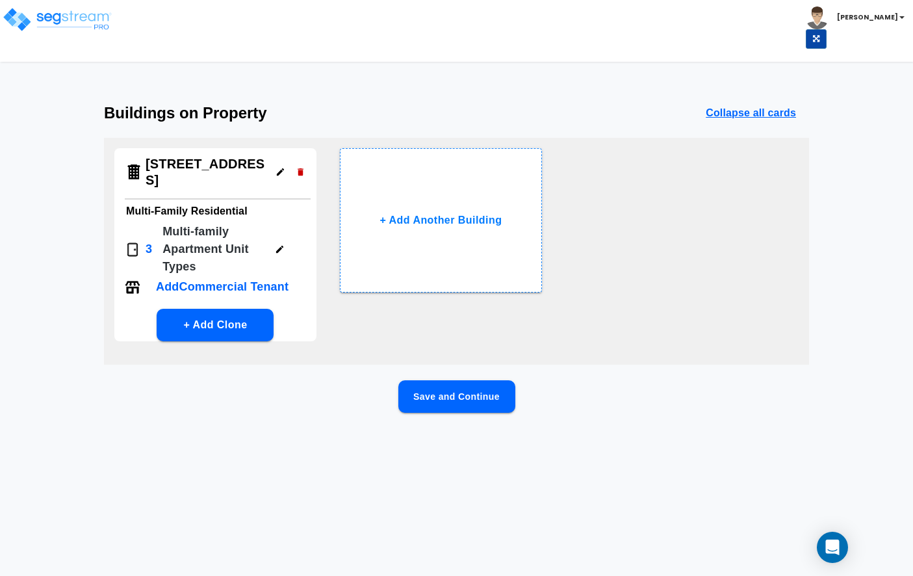
click at [459, 380] on button "Save and Continue" at bounding box center [457, 396] width 117 height 33
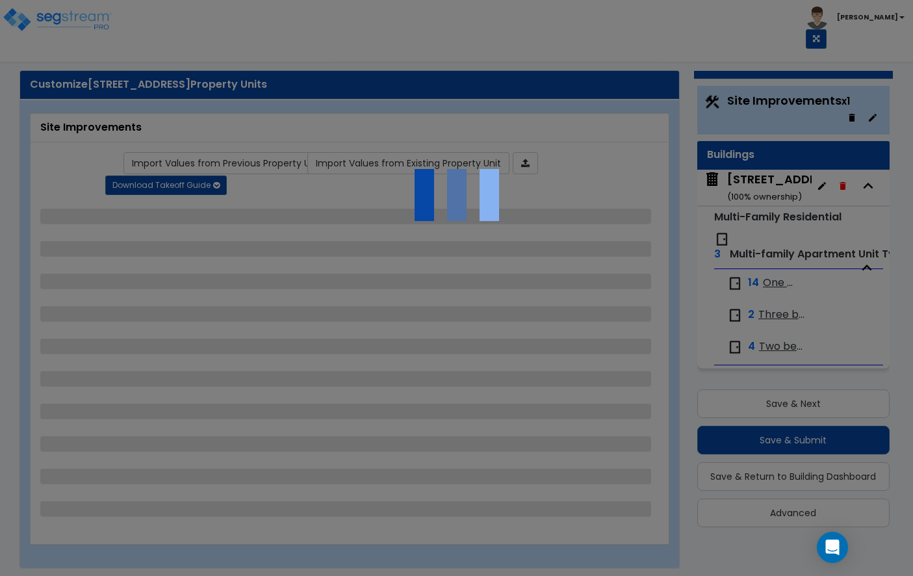
scroll to position [28, 0]
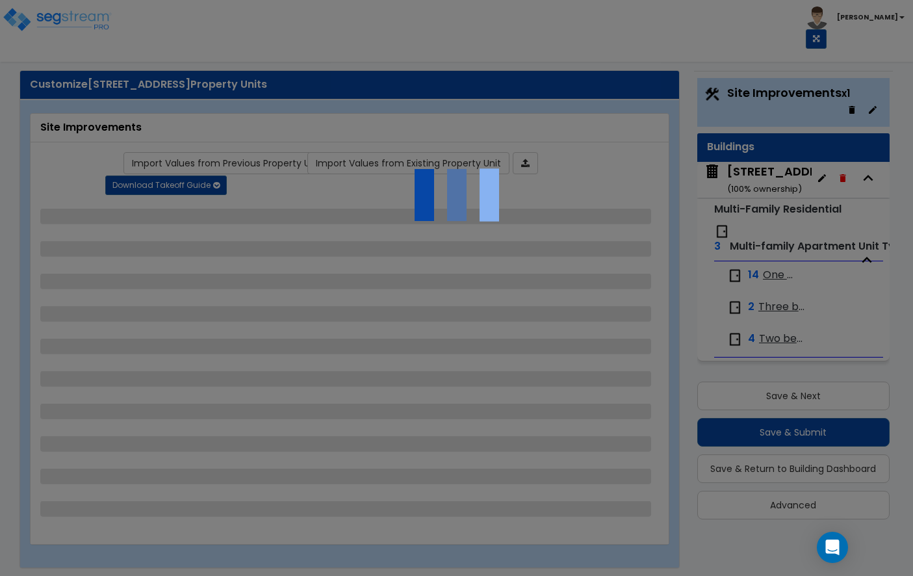
select select "2"
select select "3"
select select "2"
select select "1"
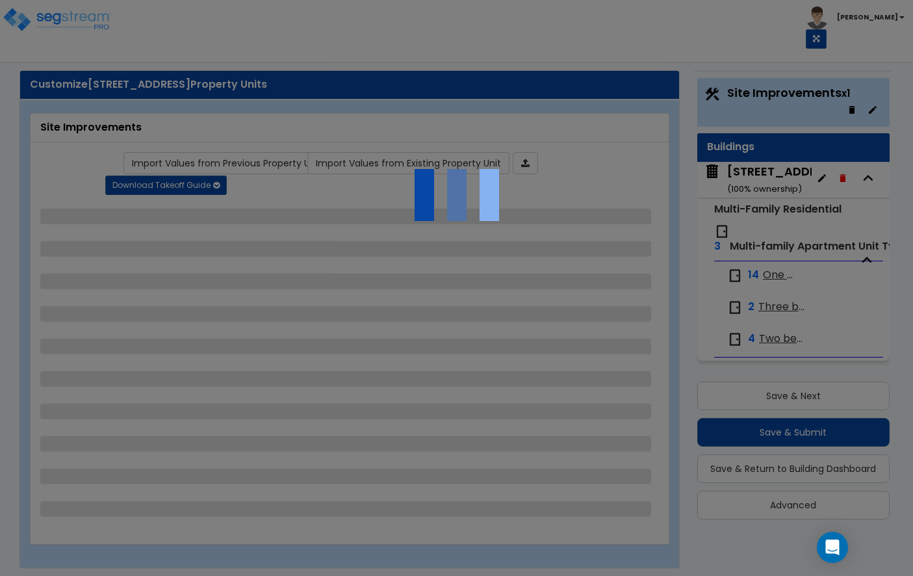
select select "1"
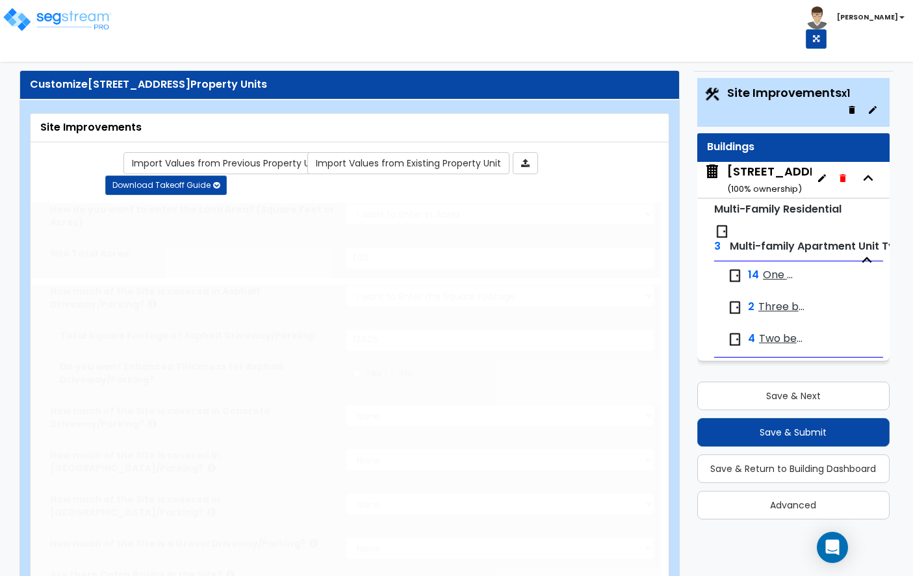
radio input "true"
select select "1"
type input "31"
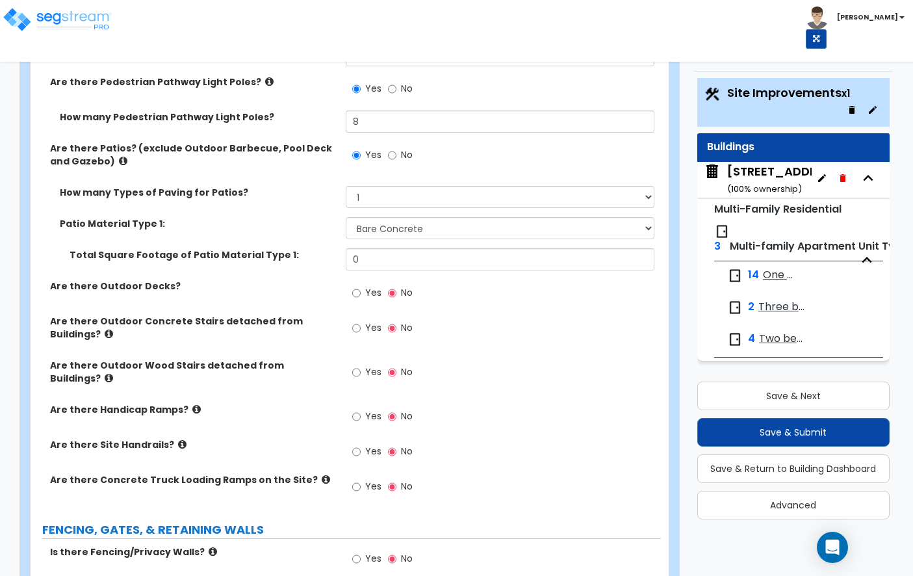
scroll to position [1577, 0]
click at [404, 248] on input "0" at bounding box center [500, 259] width 309 height 22
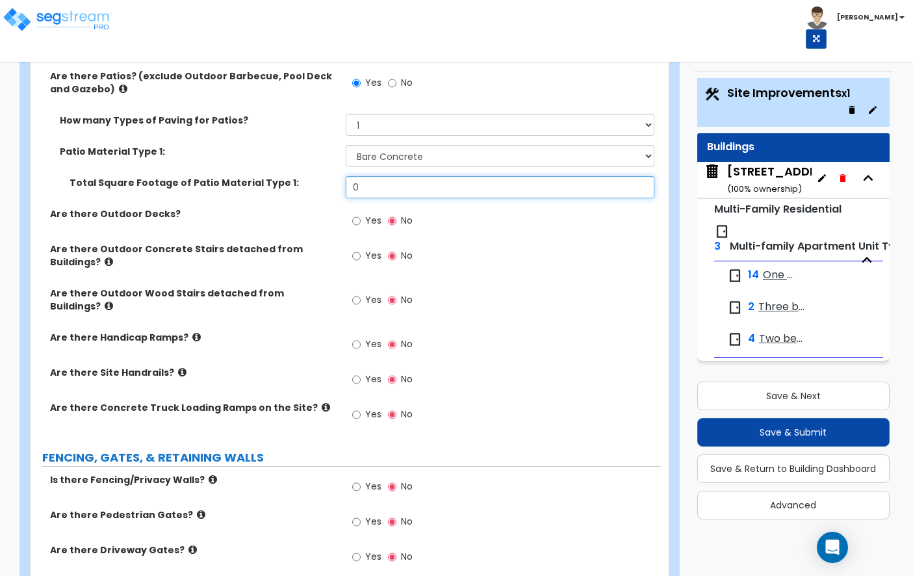
scroll to position [1679, 0]
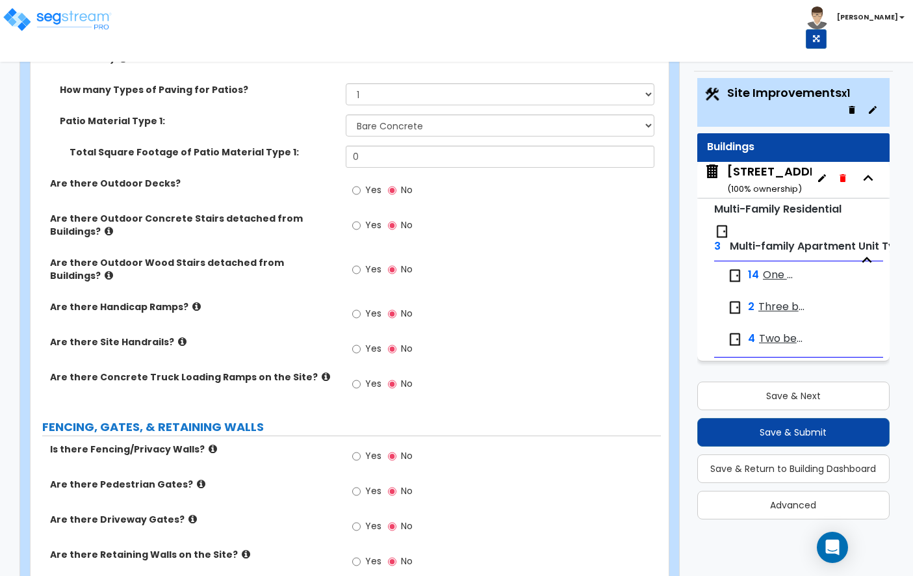
click at [113, 270] on icon at bounding box center [109, 275] width 8 height 10
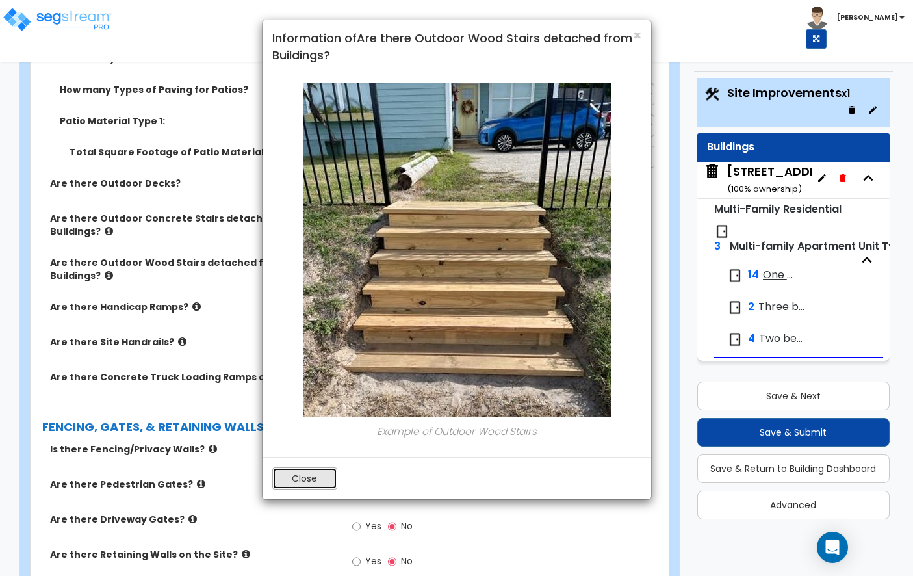
click at [296, 482] on button "Close" at bounding box center [304, 478] width 65 height 22
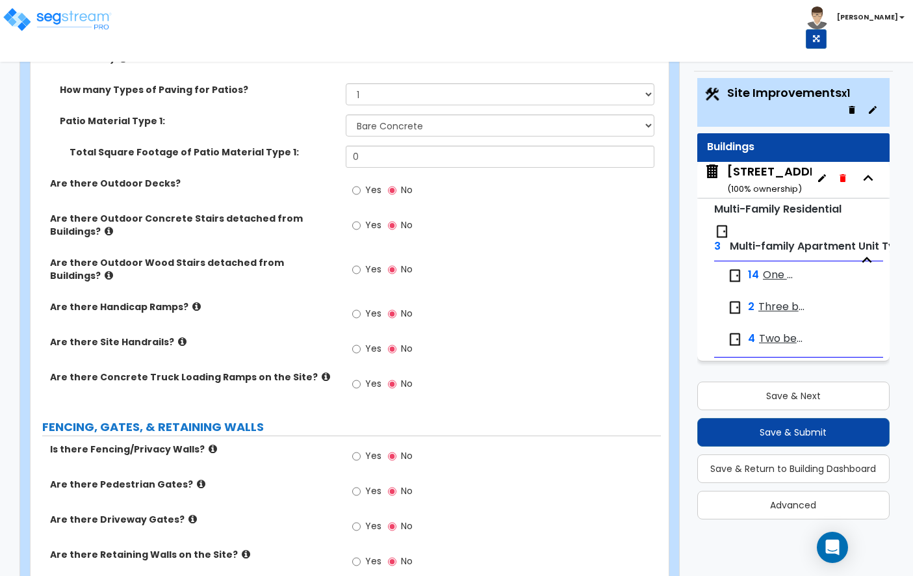
click at [53, 220] on label "Are there Outdoor Concrete Stairs detached from Buildings?" at bounding box center [193, 225] width 286 height 26
click at [105, 226] on icon at bounding box center [109, 231] width 8 height 10
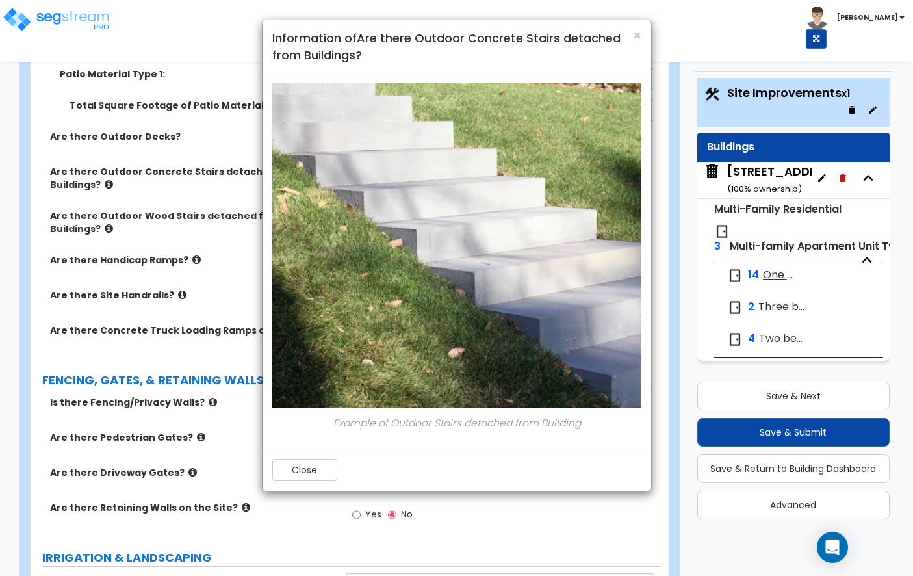
scroll to position [1759, 0]
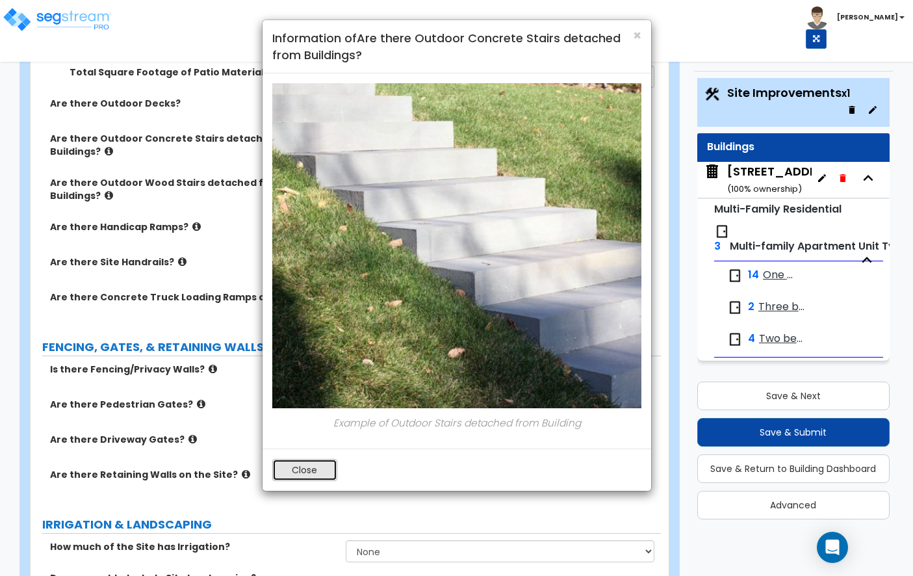
click at [327, 468] on button "Close" at bounding box center [304, 470] width 65 height 22
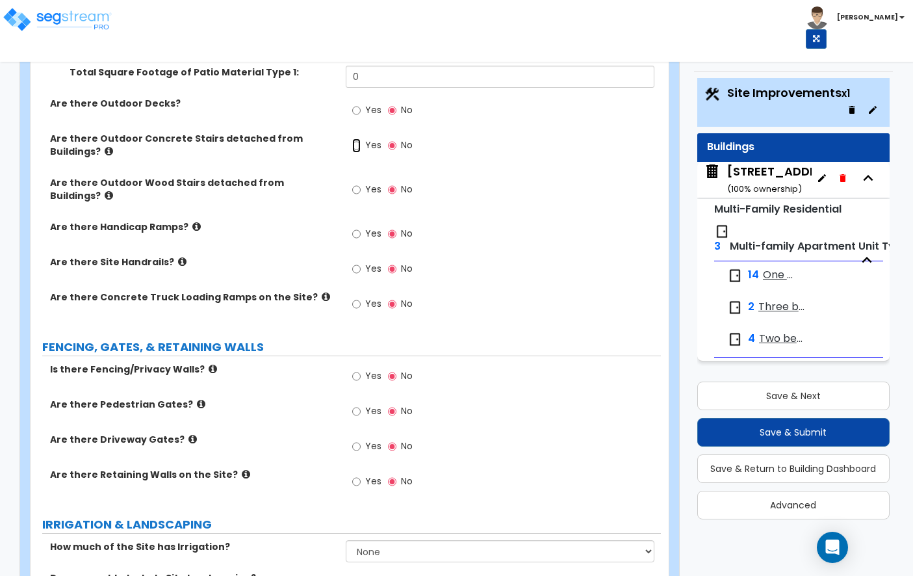
click at [361, 138] on input "Yes" at bounding box center [356, 145] width 8 height 14
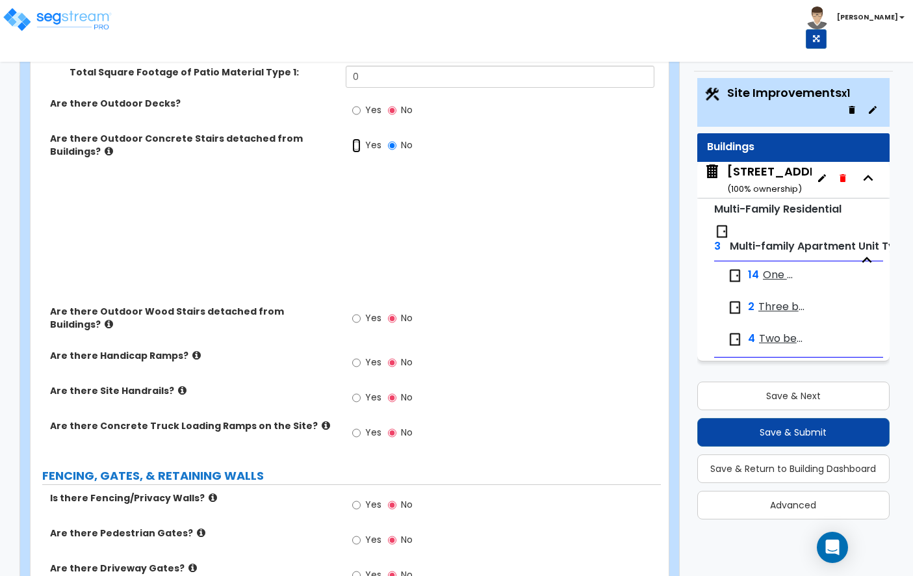
radio input "true"
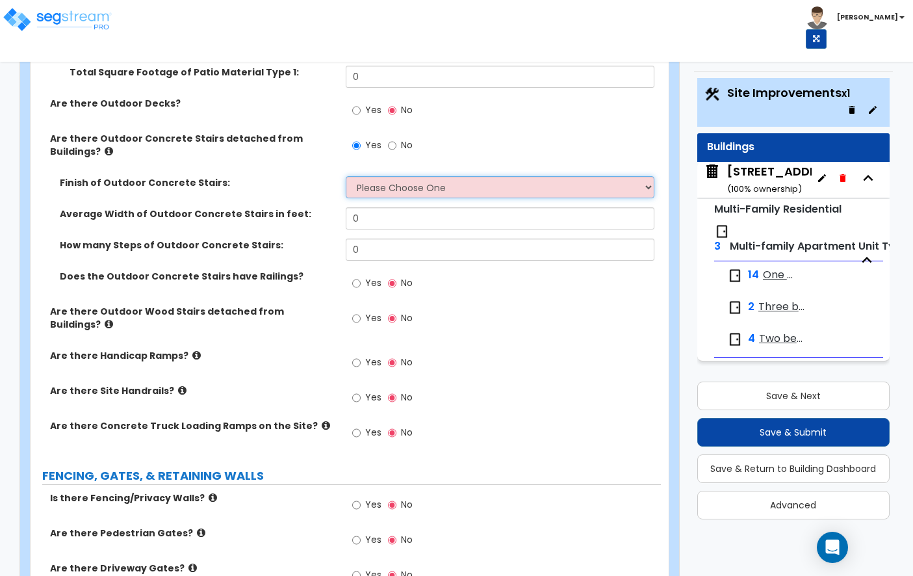
click at [372, 176] on select "Please Choose One Bare Concrete Exposed Aggregate Brick Paved Stone Paved" at bounding box center [500, 187] width 309 height 22
select select "1"
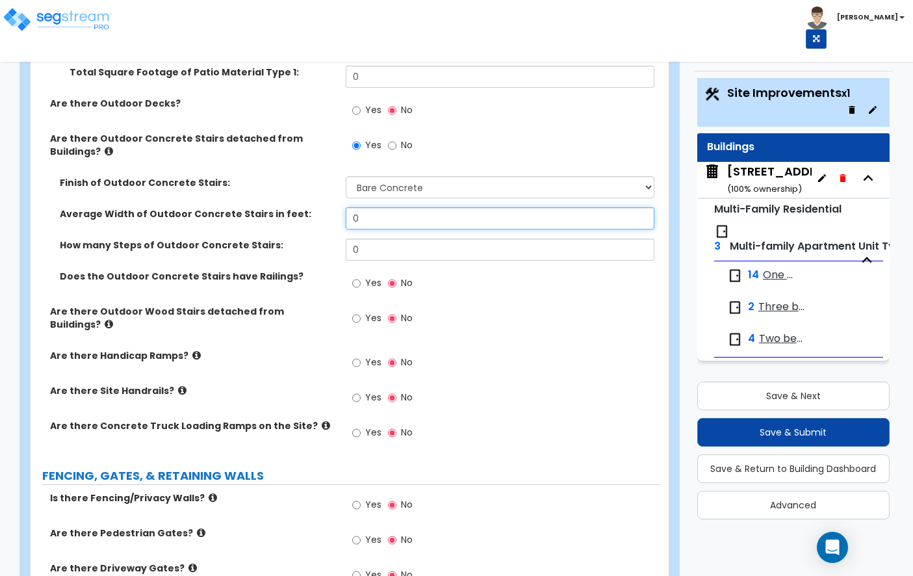
click at [371, 208] on input "0" at bounding box center [500, 218] width 309 height 22
type input "3"
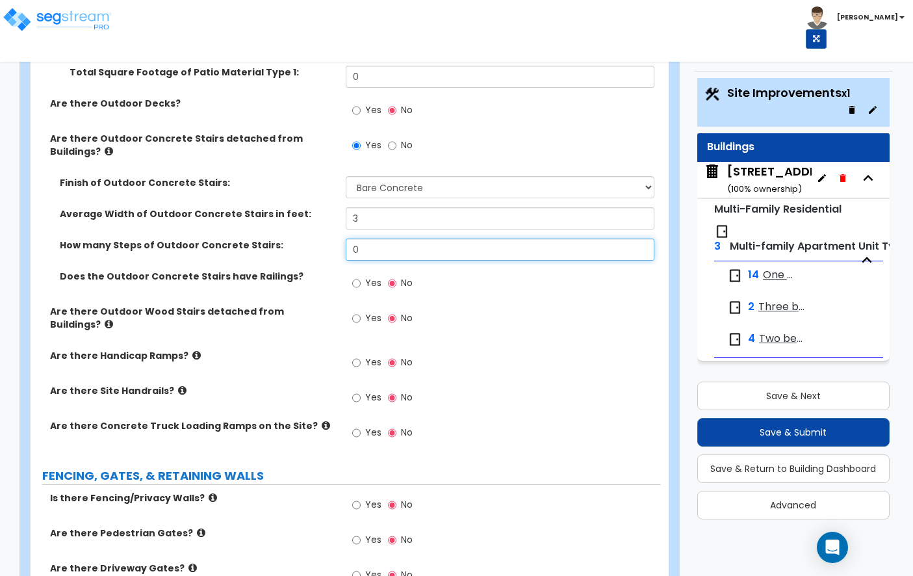
click at [407, 239] on input "0" at bounding box center [500, 250] width 309 height 22
click at [373, 276] on span "Yes" at bounding box center [373, 282] width 16 height 13
click at [361, 276] on input "Yes" at bounding box center [356, 283] width 8 height 14
radio input "true"
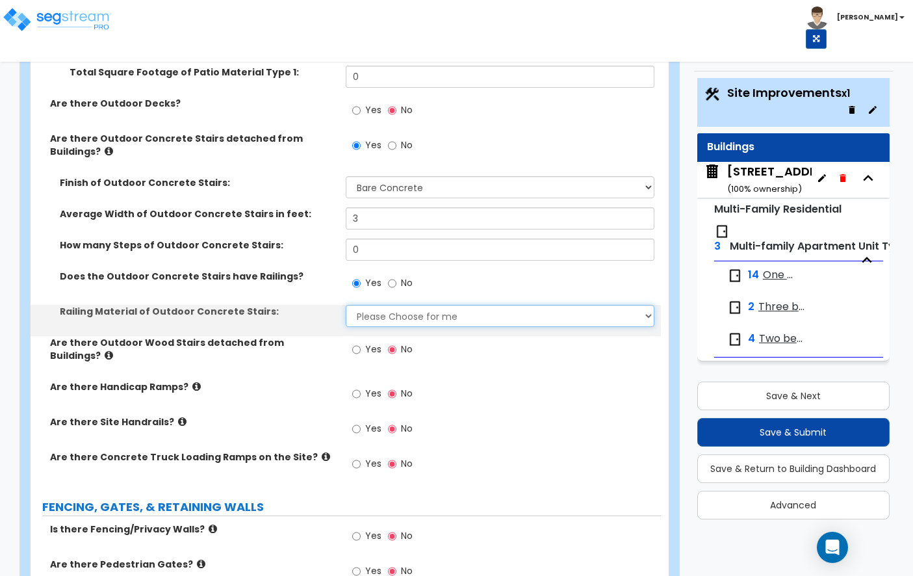
click at [397, 305] on select "Please Choose for me Steel Aluminum Wood" at bounding box center [500, 316] width 309 height 22
select select "1"
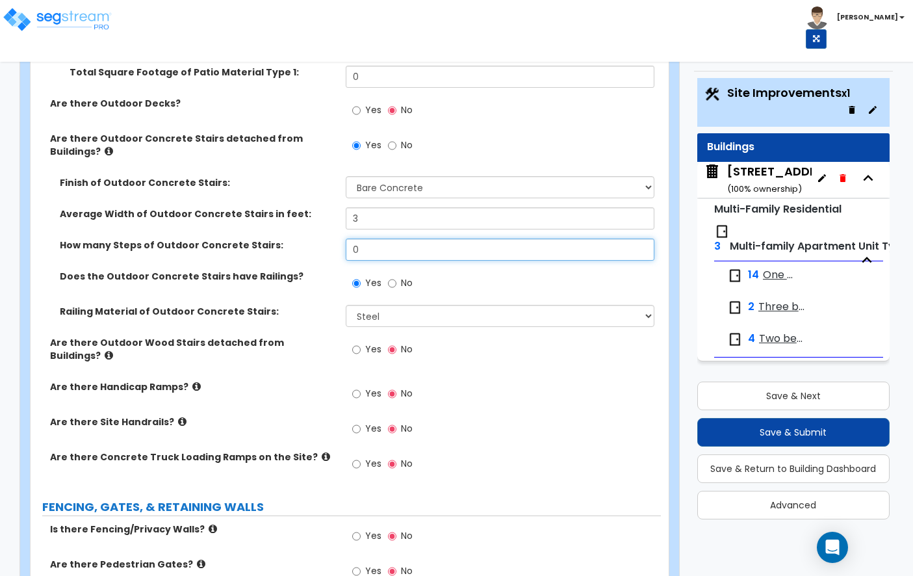
click at [443, 239] on input "0" at bounding box center [500, 250] width 309 height 22
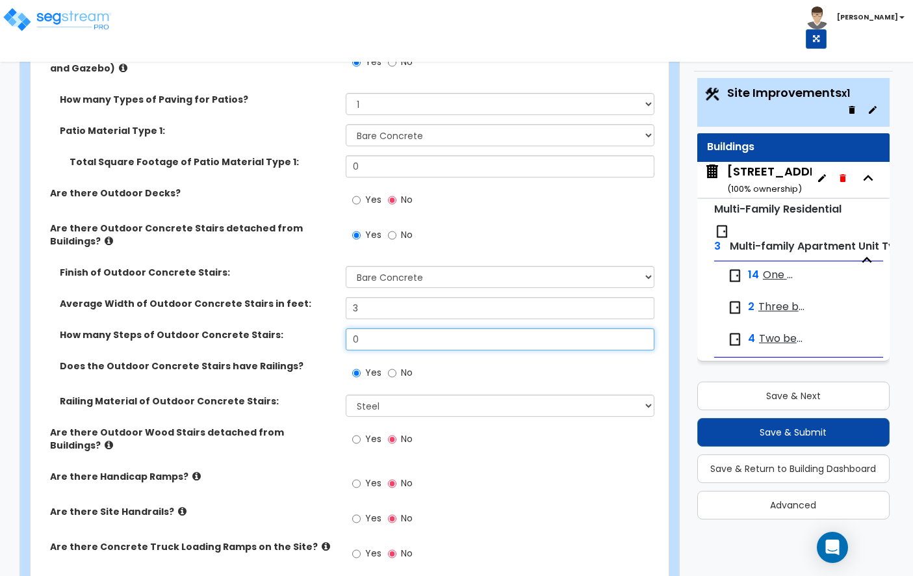
scroll to position [1670, 0]
click at [367, 192] on span "Yes" at bounding box center [373, 198] width 16 height 13
click at [361, 192] on input "Yes" at bounding box center [356, 199] width 8 height 14
radio input "true"
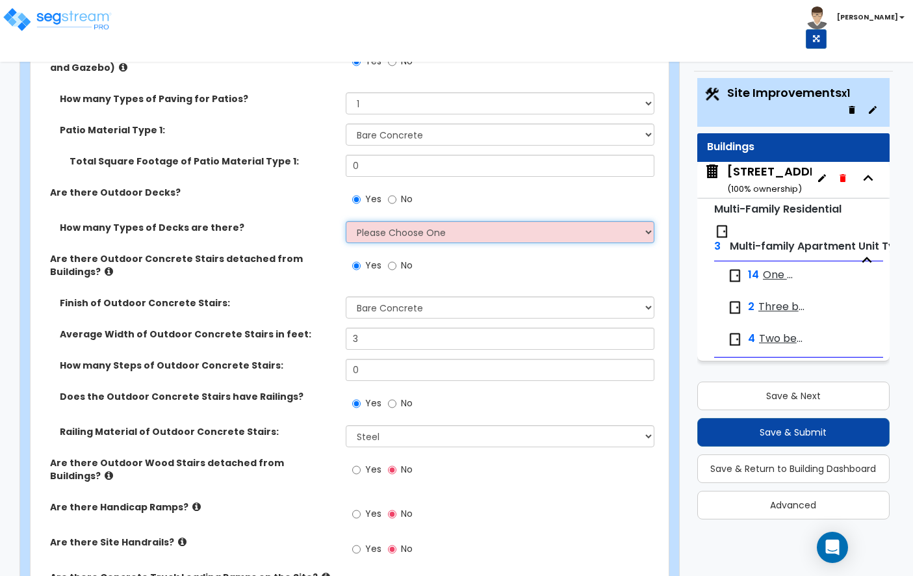
click at [386, 221] on select "Please Choose One 1 2 3 4" at bounding box center [500, 232] width 309 height 22
select select "1"
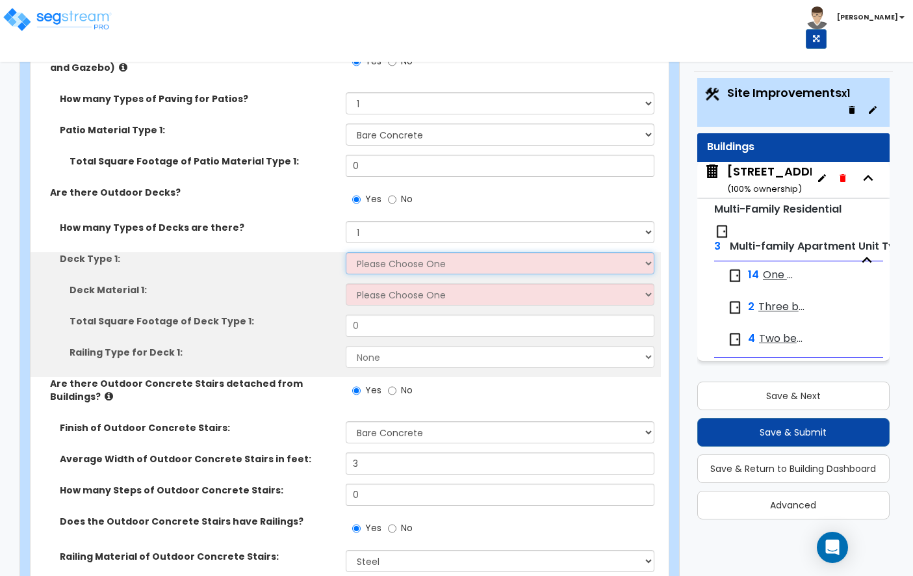
click at [386, 252] on select "Please Choose One Attached to Structure Detached from Structure" at bounding box center [500, 263] width 309 height 22
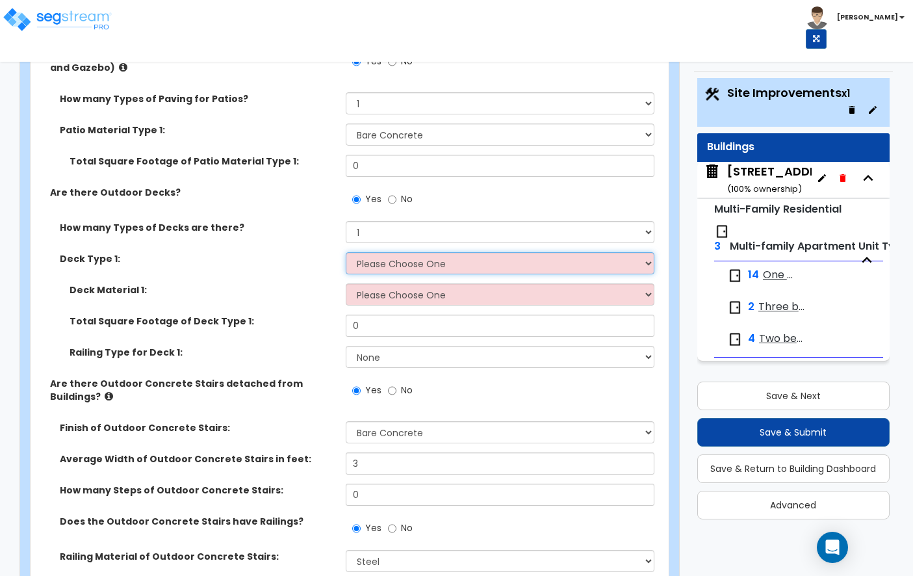
select select "1"
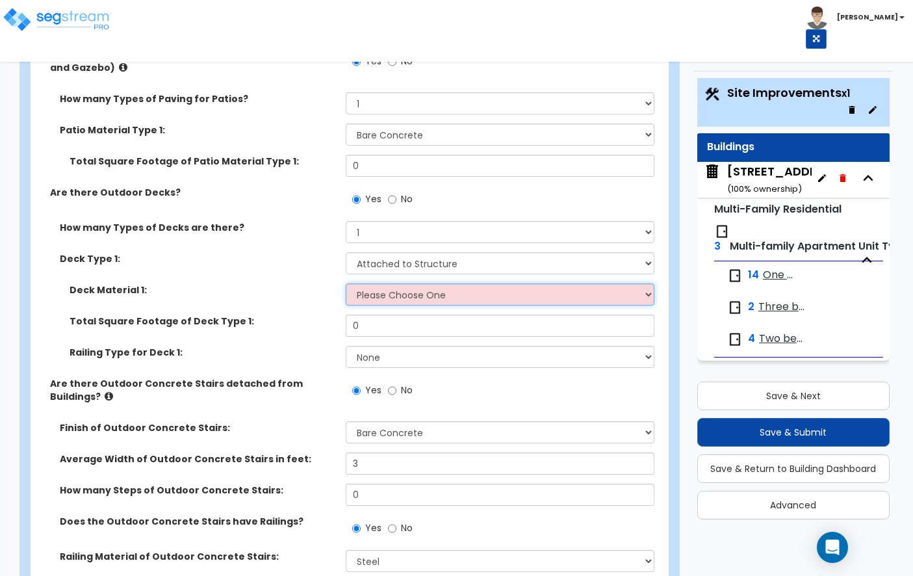
click at [401, 283] on select "Please Choose One Wood Plastic/PVC" at bounding box center [500, 294] width 309 height 22
select select "1"
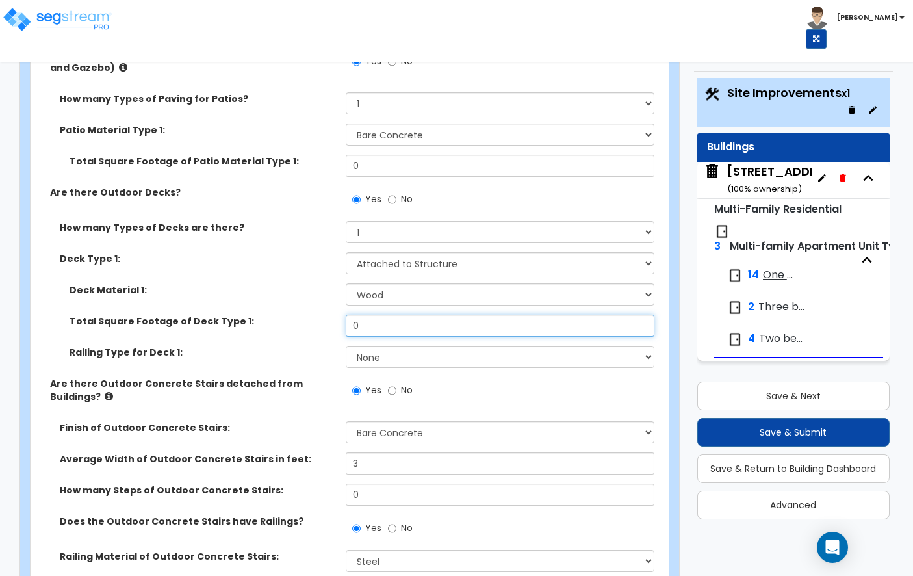
click at [458, 315] on input "0" at bounding box center [500, 326] width 309 height 22
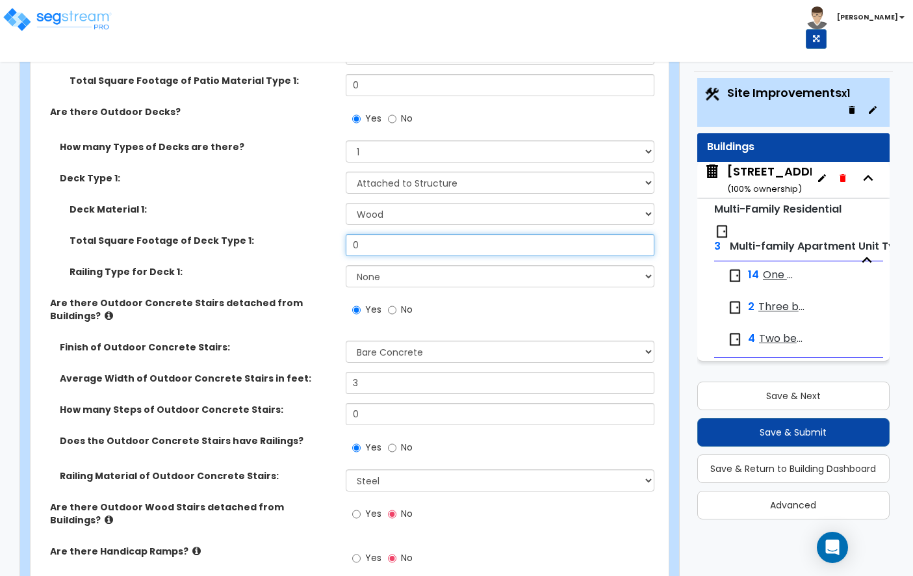
scroll to position [1752, 0]
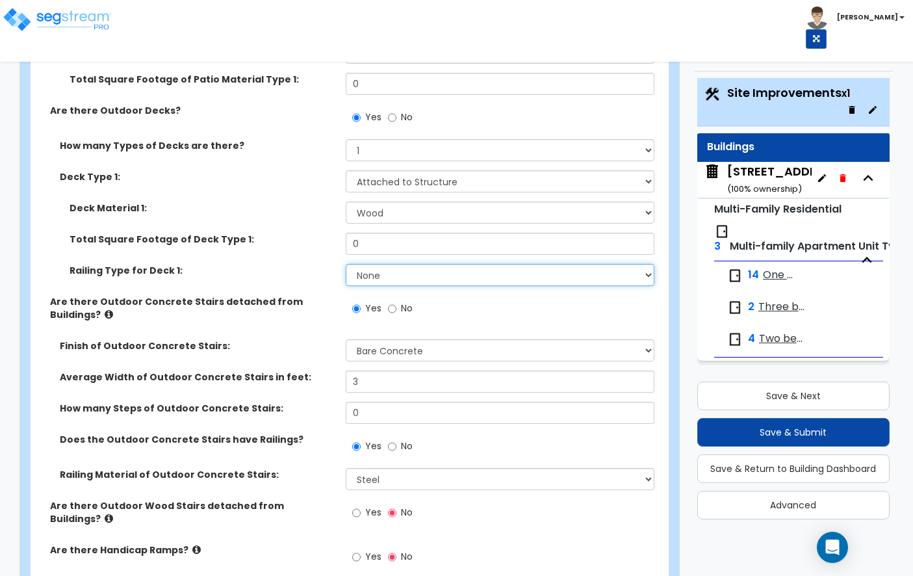
click at [374, 264] on select "None Wood Plastic" at bounding box center [500, 275] width 309 height 22
click at [385, 267] on select "None Wood Plastic" at bounding box center [500, 275] width 309 height 22
click at [395, 269] on select "None Wood Plastic" at bounding box center [500, 275] width 309 height 22
select select "1"
click at [380, 264] on select "None Wood Plastic" at bounding box center [500, 275] width 309 height 22
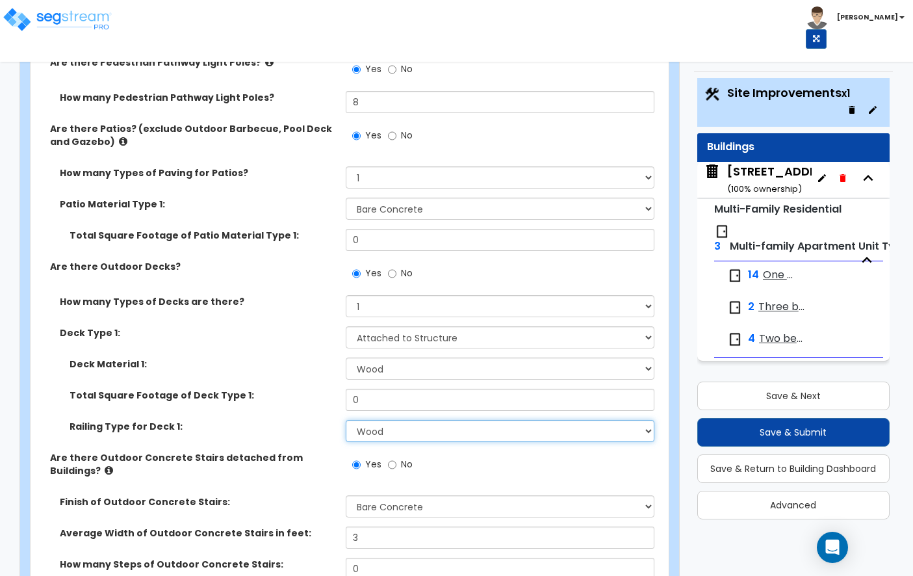
scroll to position [1606, 0]
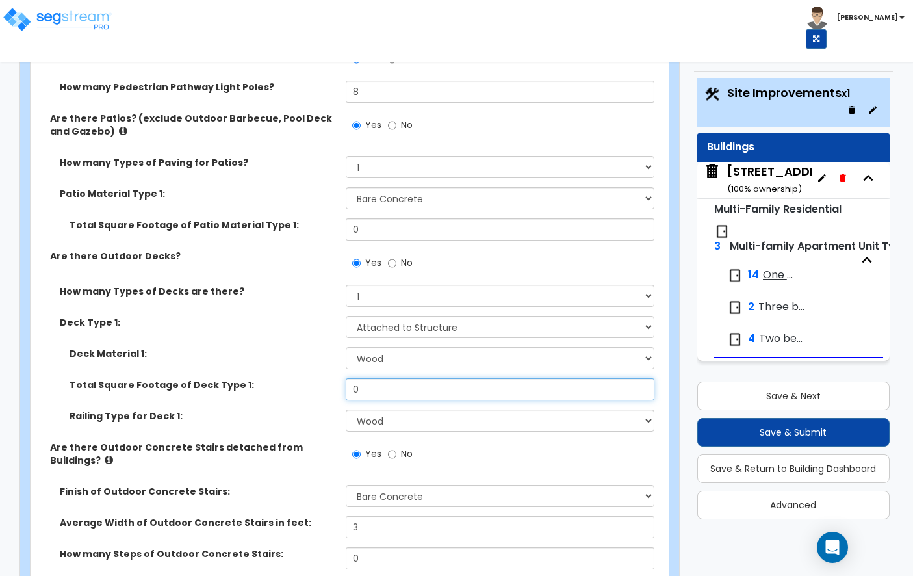
click at [376, 380] on input "0" at bounding box center [500, 389] width 309 height 22
type input "400"
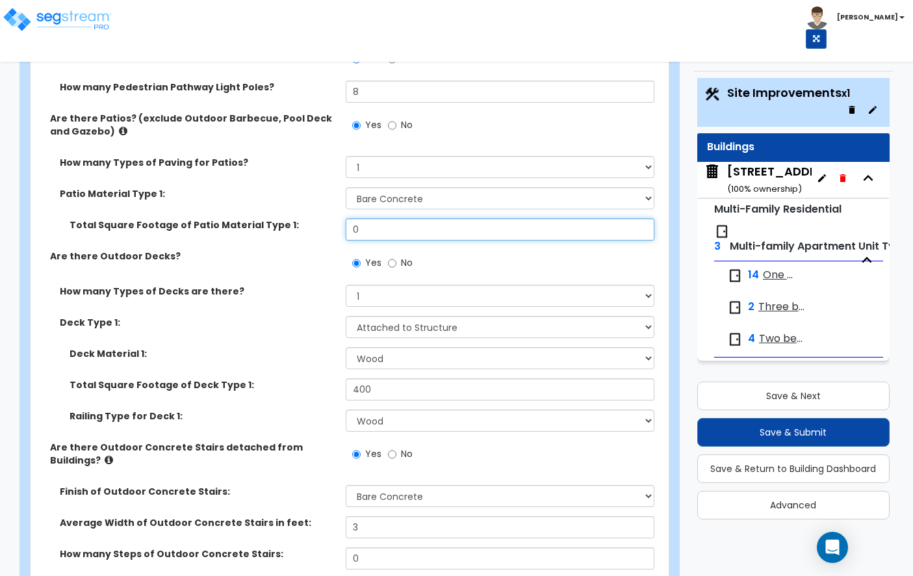
click at [384, 218] on input "0" at bounding box center [500, 229] width 309 height 22
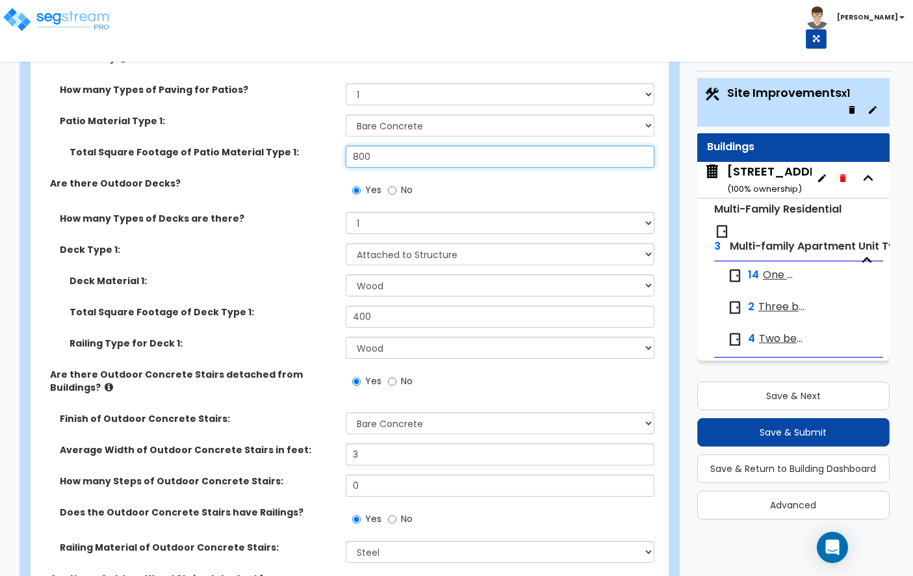
scroll to position [1680, 0]
type input "800"
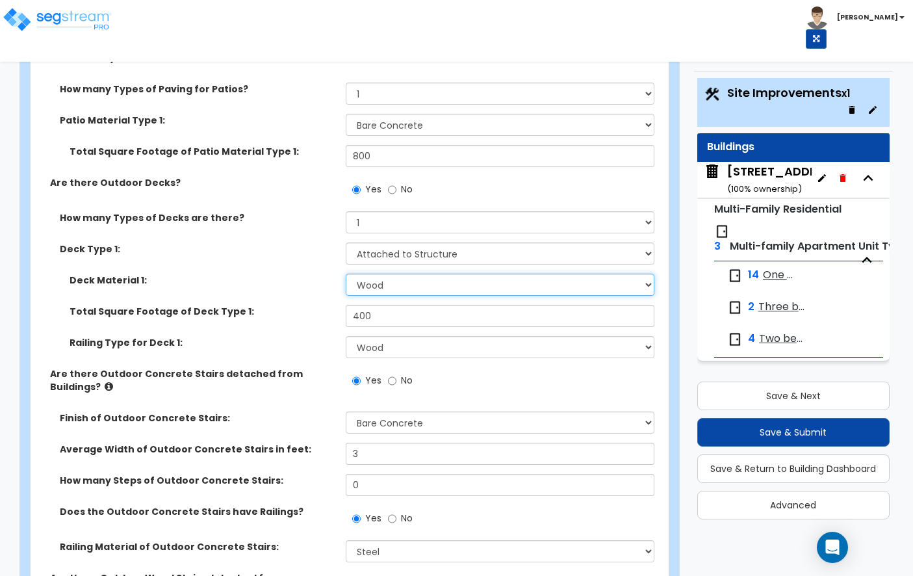
click at [398, 274] on select "Please Choose One Wood Plastic/PVC" at bounding box center [500, 285] width 309 height 22
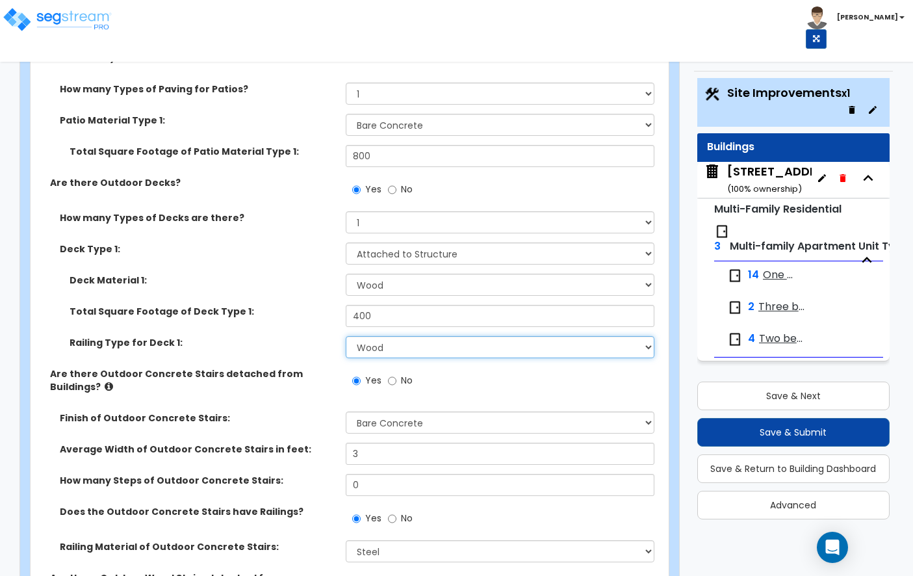
click at [394, 345] on select "None Wood Plastic" at bounding box center [500, 347] width 309 height 22
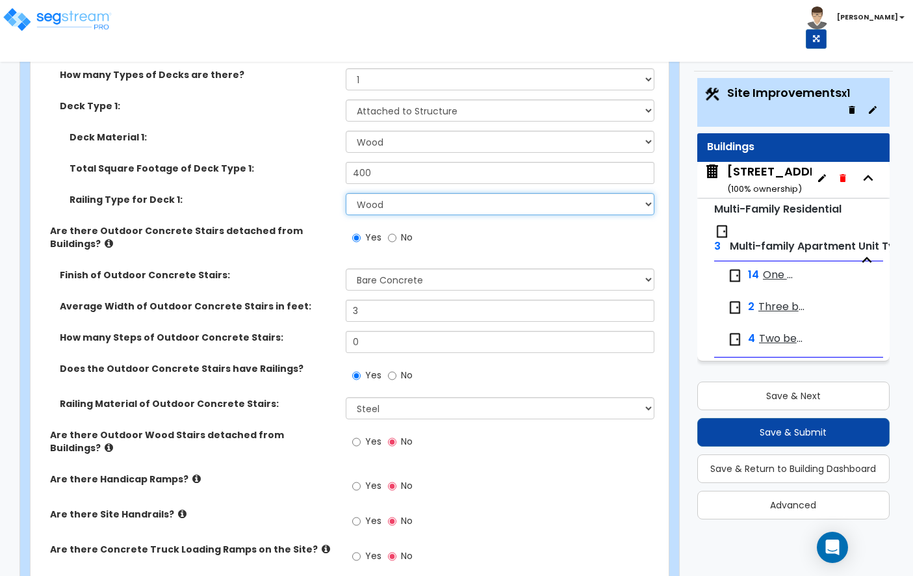
scroll to position [1822, 0]
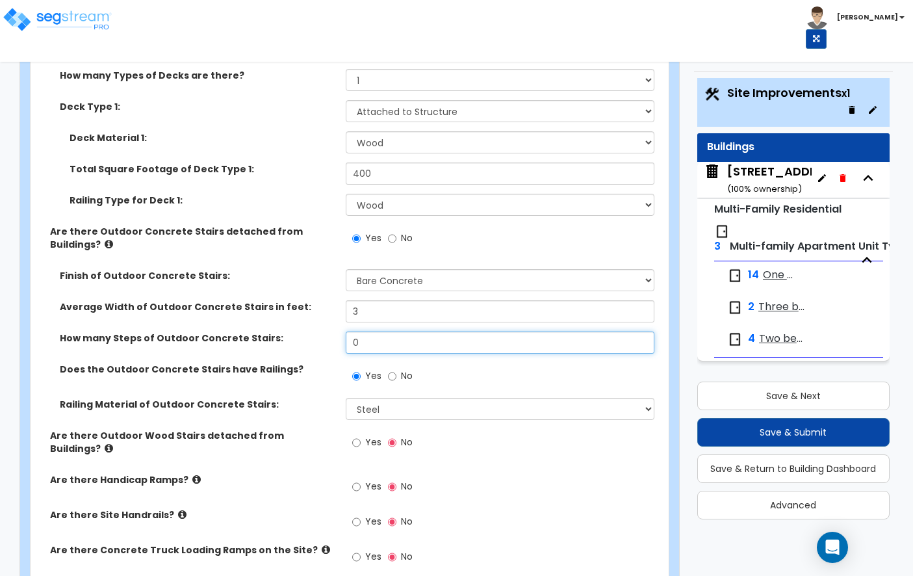
click at [389, 334] on input "0" at bounding box center [500, 343] width 309 height 22
click at [380, 332] on input "0" at bounding box center [500, 343] width 309 height 22
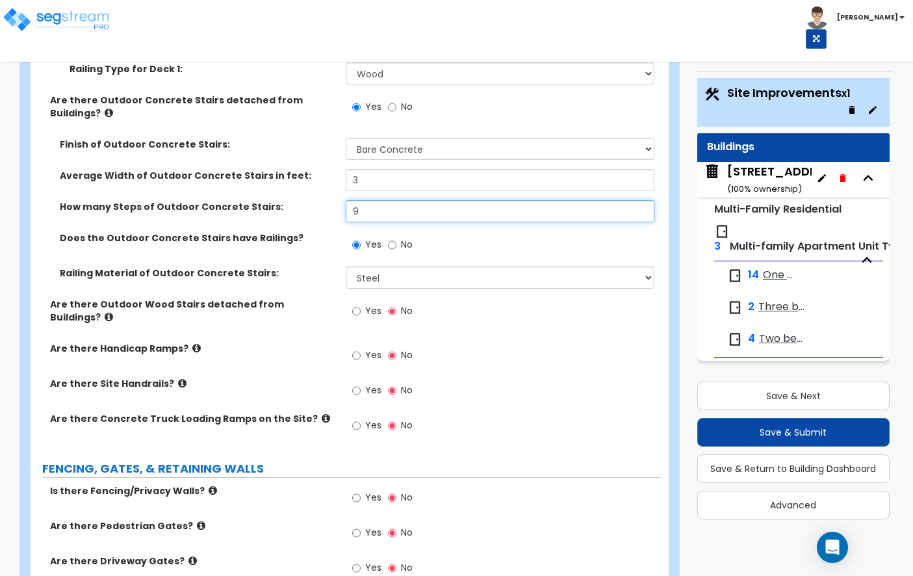
scroll to position [1973, 0]
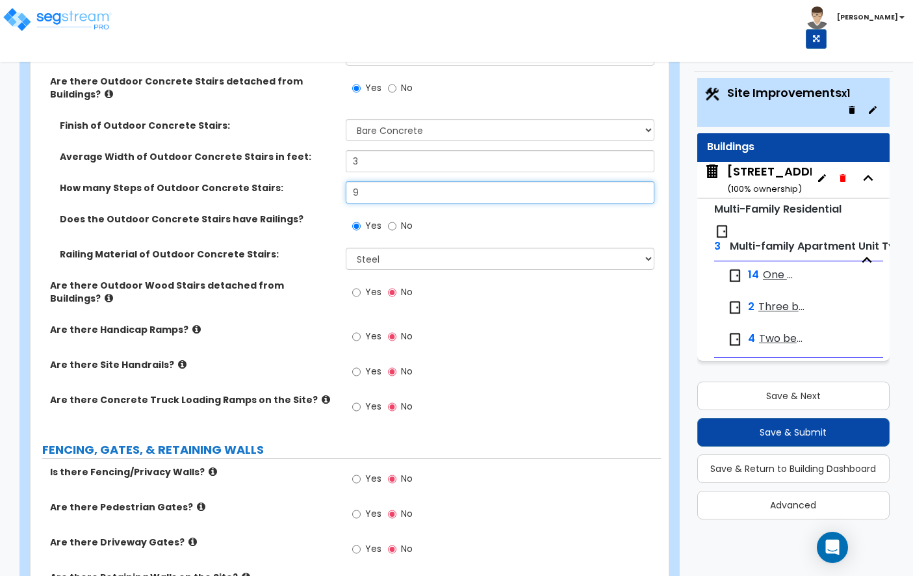
type input "9"
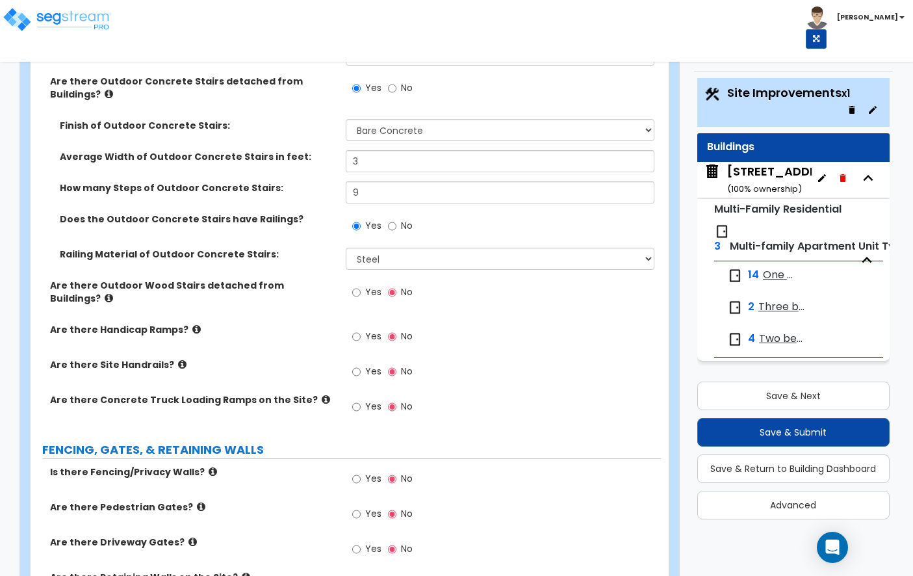
click at [192, 324] on icon at bounding box center [196, 329] width 8 height 10
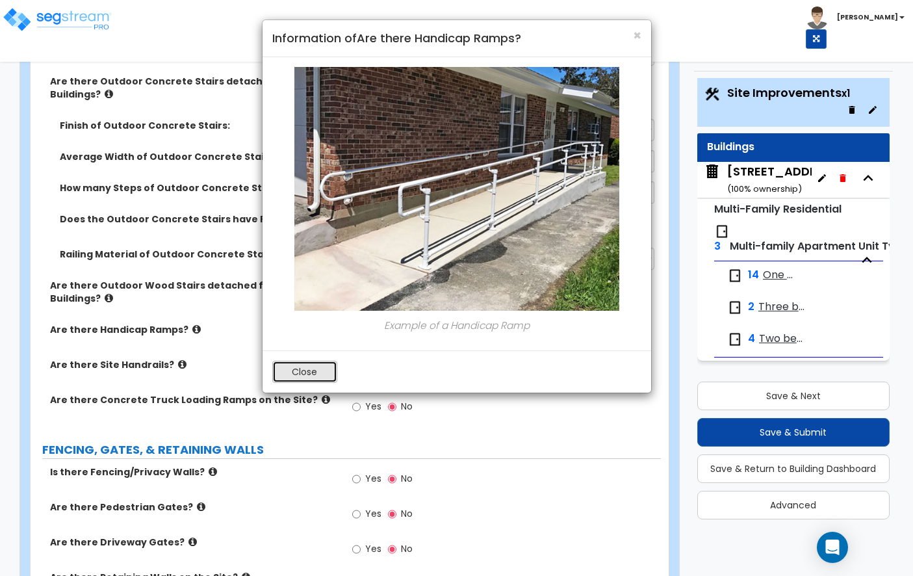
click at [288, 374] on button "Close" at bounding box center [304, 372] width 65 height 22
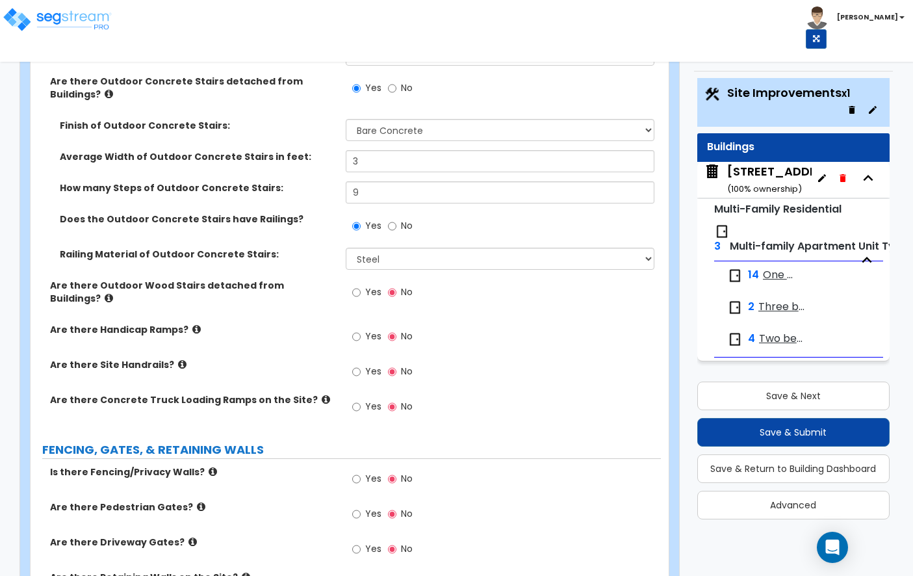
click at [178, 360] on icon at bounding box center [182, 365] width 8 height 10
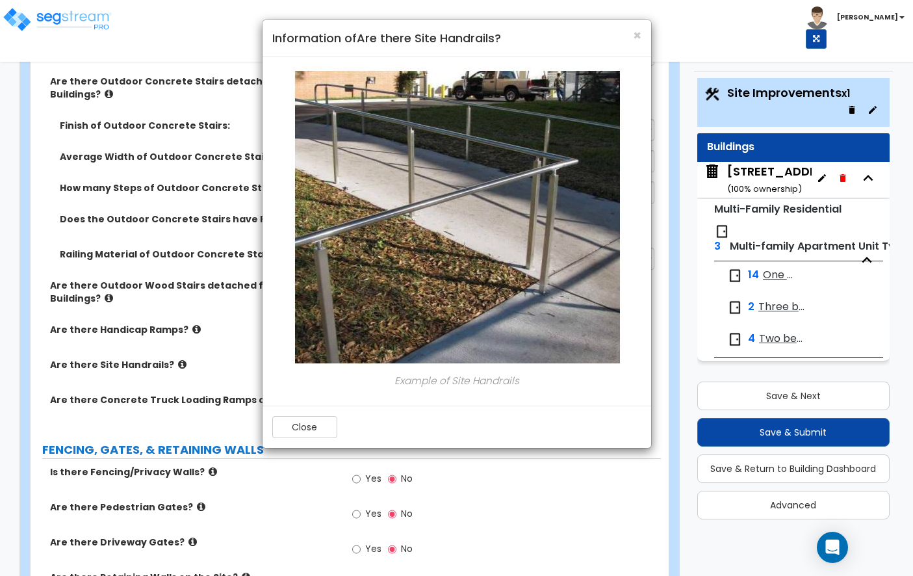
click at [302, 414] on div "Close" at bounding box center [457, 427] width 389 height 42
click at [302, 417] on button "Close" at bounding box center [304, 427] width 65 height 22
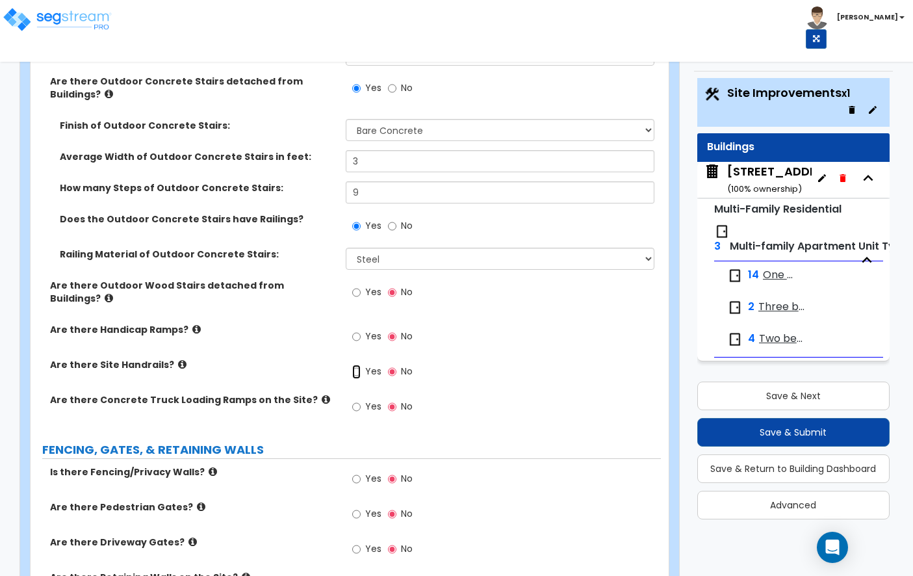
click at [359, 365] on input "Yes" at bounding box center [356, 372] width 8 height 14
radio input "true"
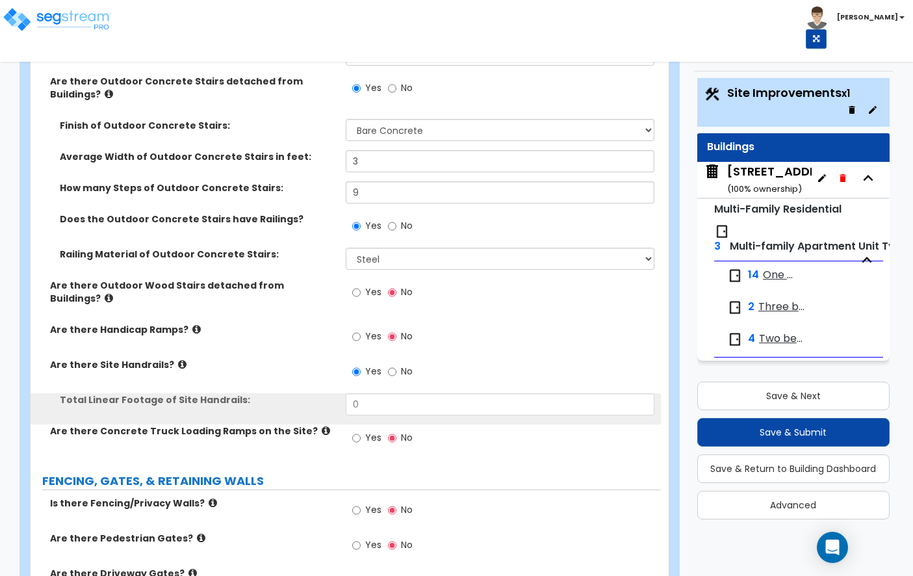
click at [357, 369] on div "Yes No" at bounding box center [503, 375] width 315 height 35
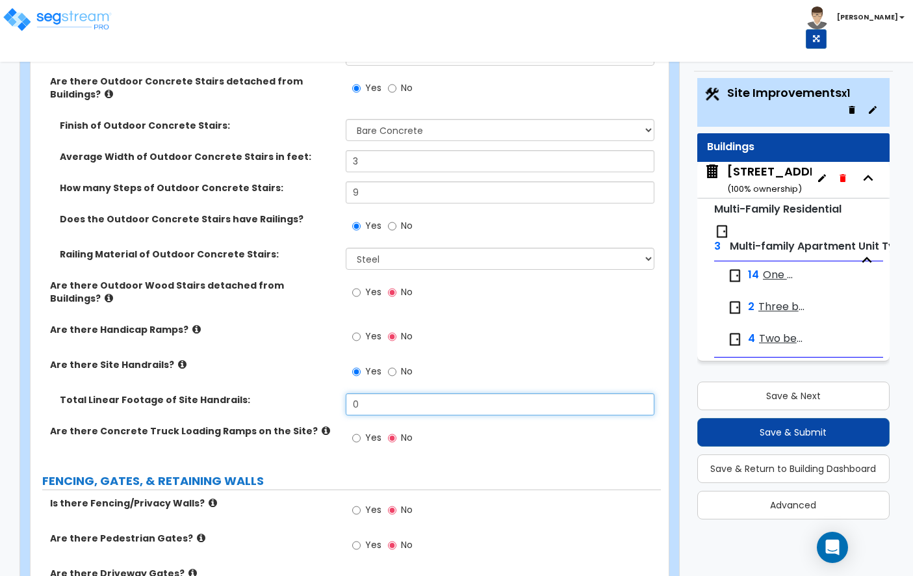
click at [360, 393] on input "0" at bounding box center [500, 404] width 309 height 22
click at [461, 393] on input "0" at bounding box center [500, 404] width 309 height 22
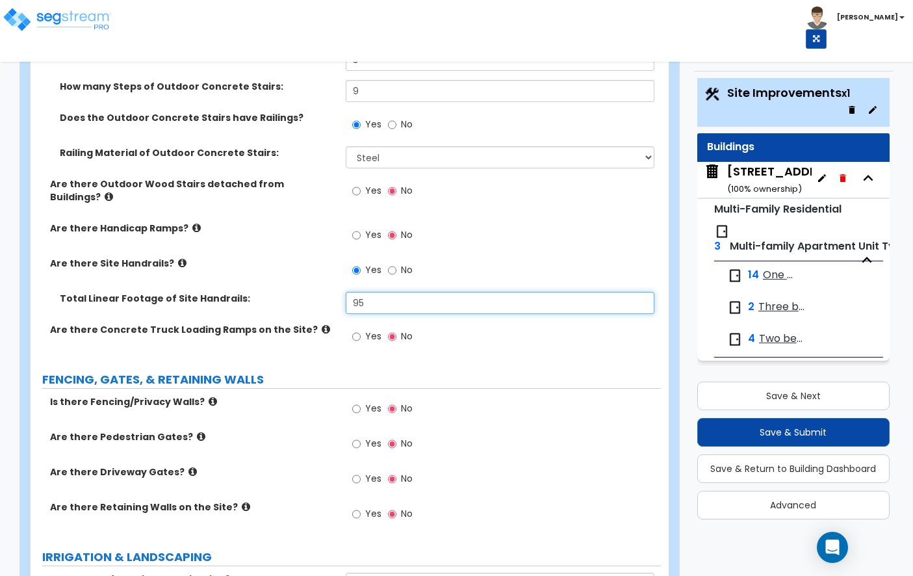
scroll to position [2073, 0]
type input "95"
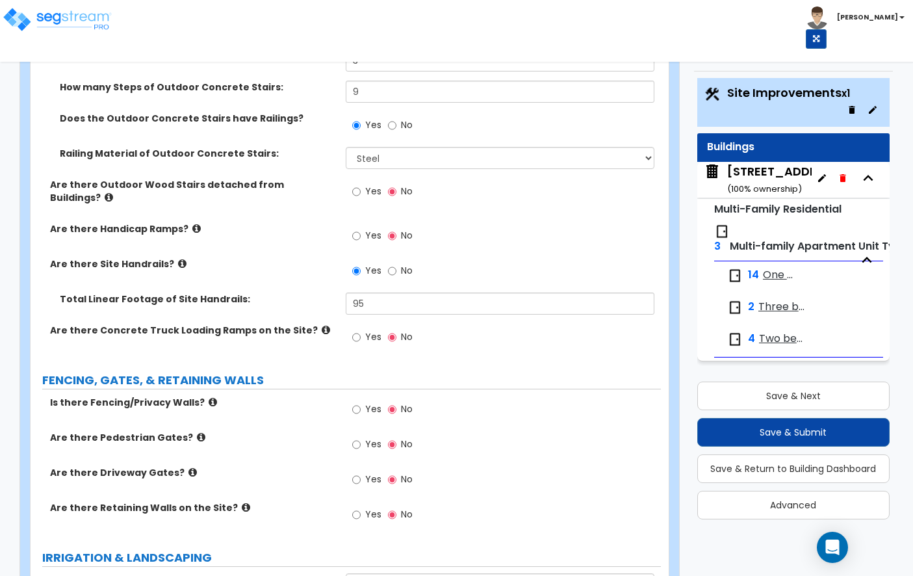
click at [322, 325] on icon at bounding box center [326, 330] width 8 height 10
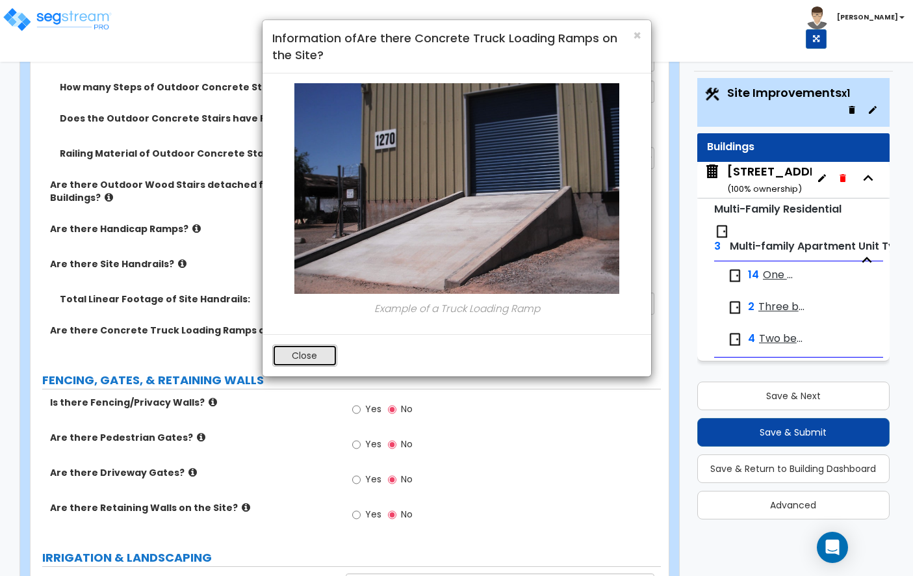
click at [305, 348] on button "Close" at bounding box center [304, 356] width 65 height 22
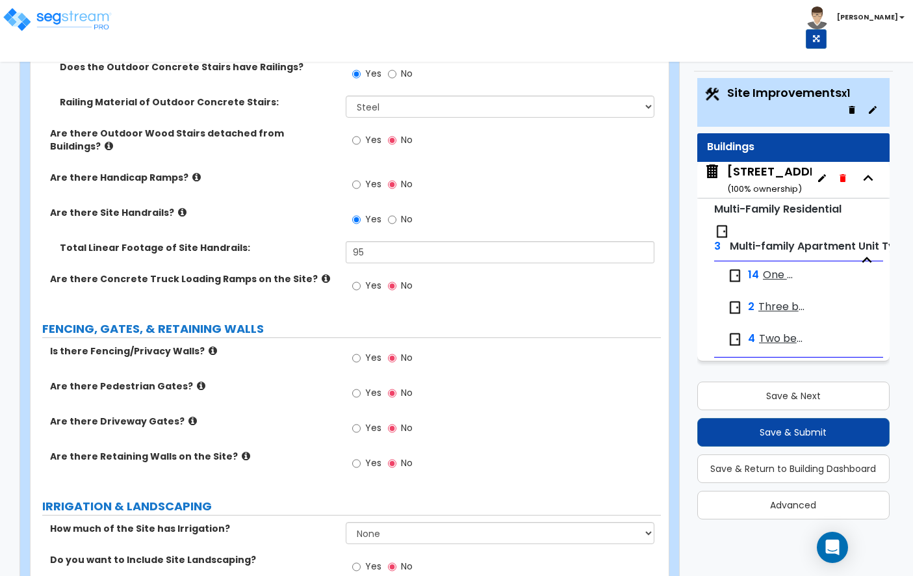
scroll to position [2223, 0]
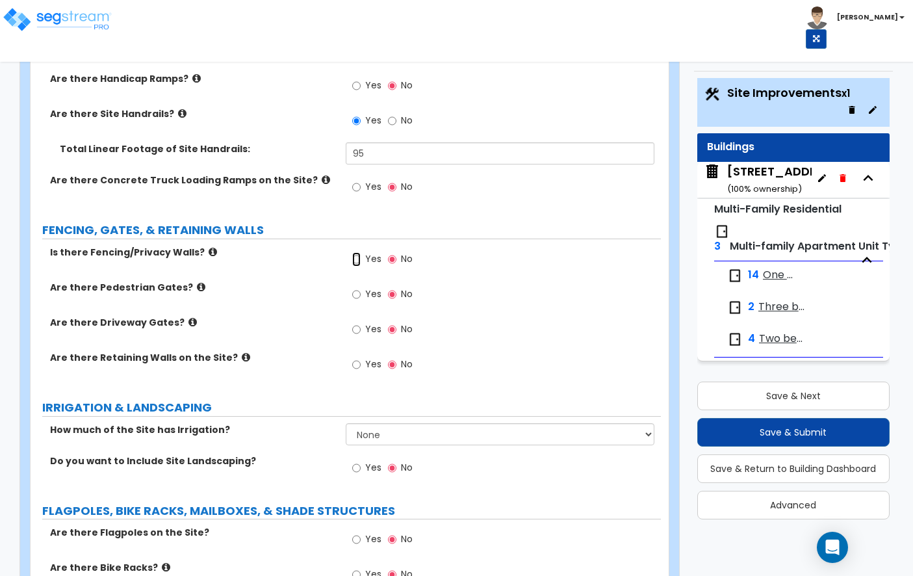
click at [358, 252] on input "Yes" at bounding box center [356, 259] width 8 height 14
radio input "true"
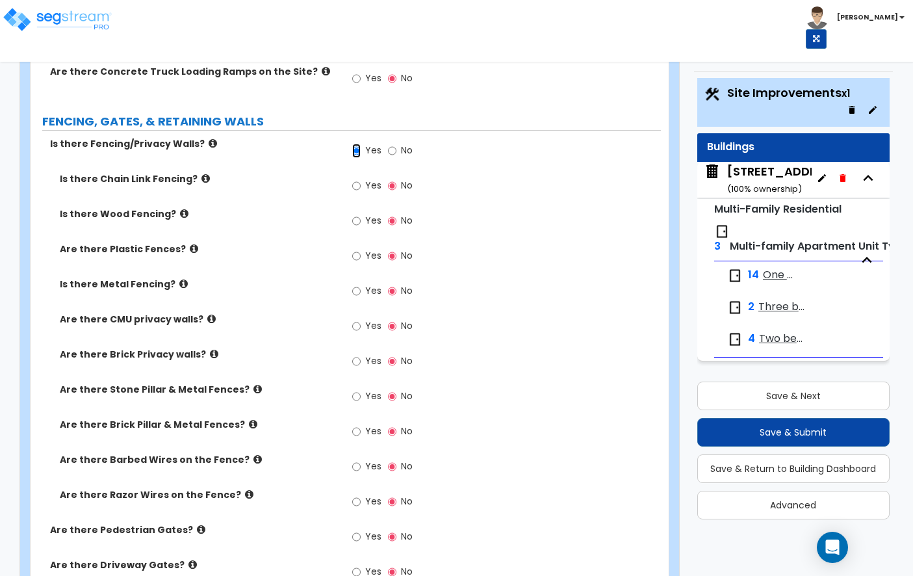
scroll to position [2340, 0]
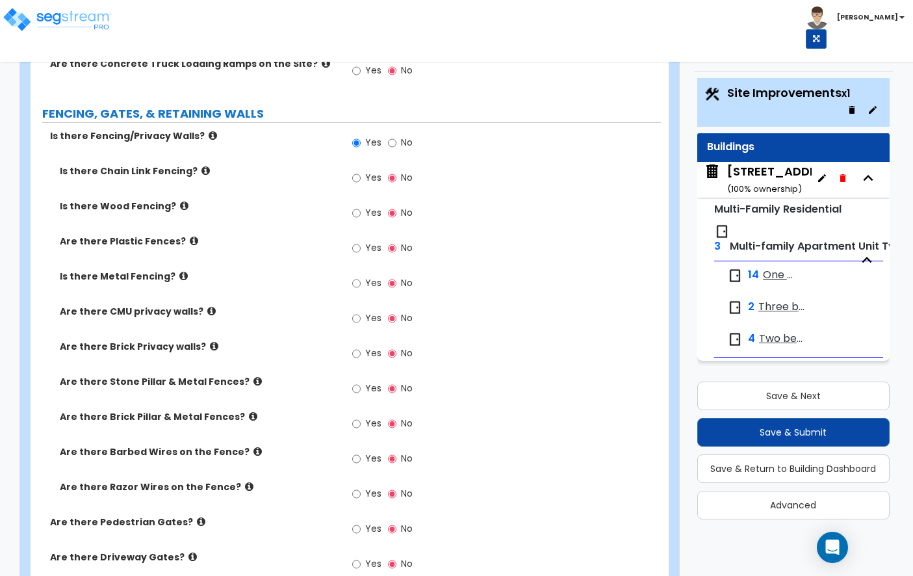
click at [210, 341] on icon at bounding box center [214, 346] width 8 height 10
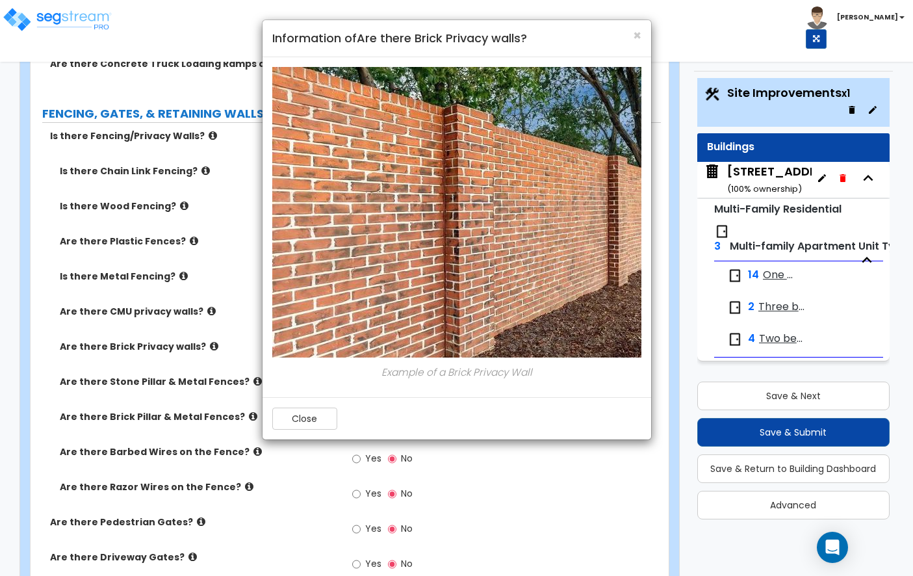
click at [309, 393] on div "Example of a Brick Privacy Wall" at bounding box center [457, 227] width 389 height 340
click at [310, 423] on button "Close" at bounding box center [304, 419] width 65 height 22
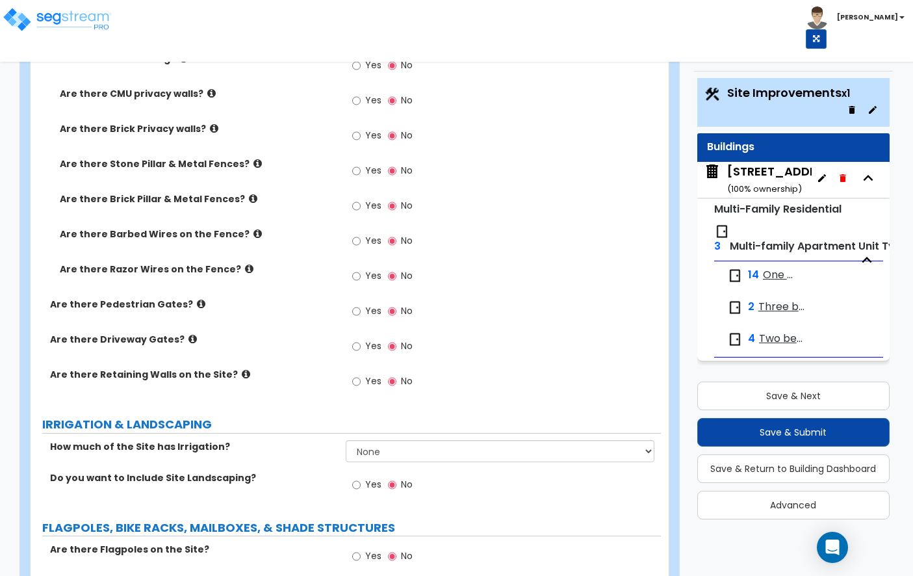
scroll to position [2589, 0]
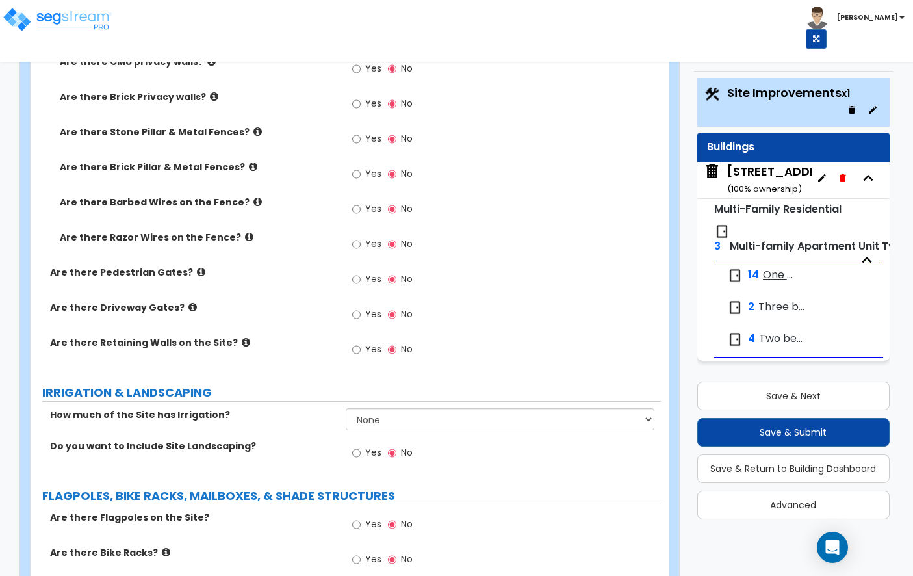
click at [242, 337] on icon at bounding box center [246, 342] width 8 height 10
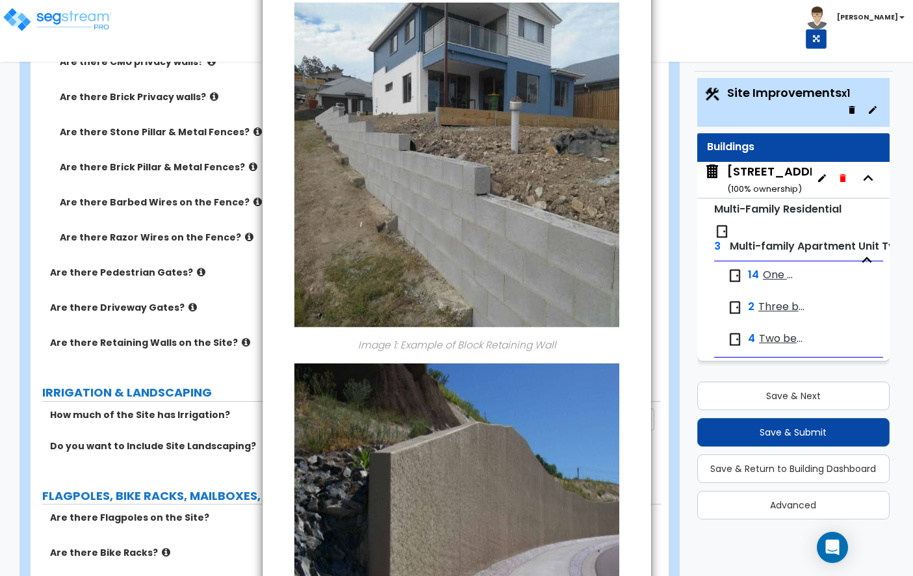
scroll to position [0, 0]
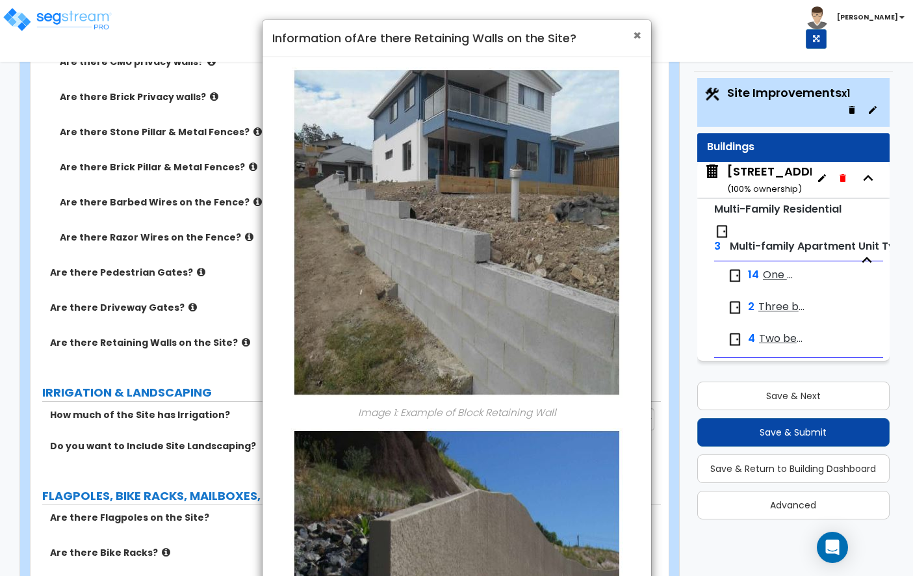
click at [638, 34] on span "×" at bounding box center [637, 35] width 8 height 19
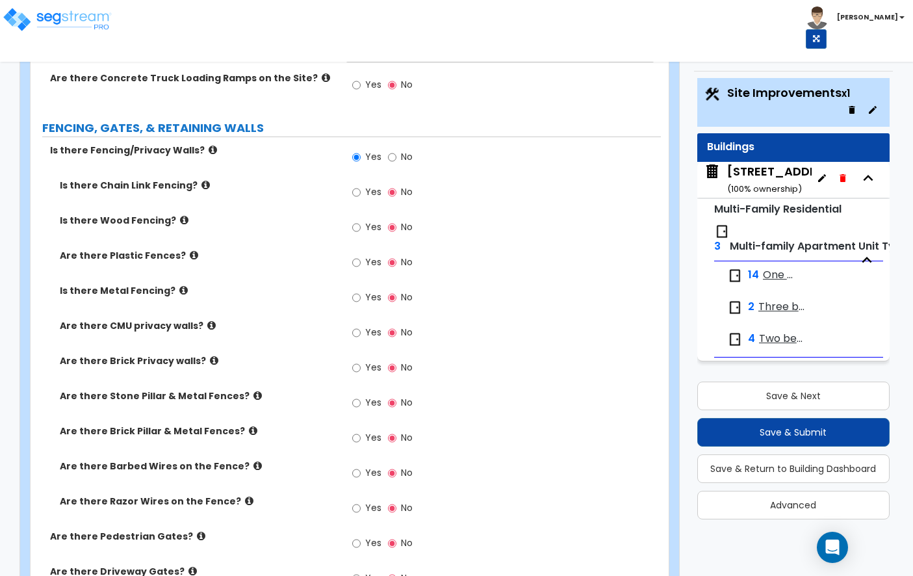
scroll to position [2320, 0]
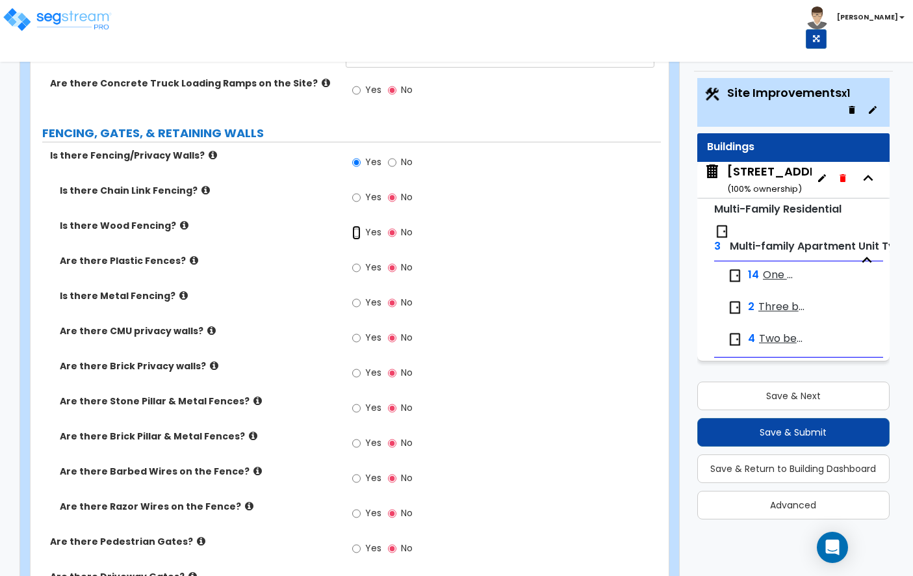
click at [358, 226] on input "Yes" at bounding box center [356, 233] width 8 height 14
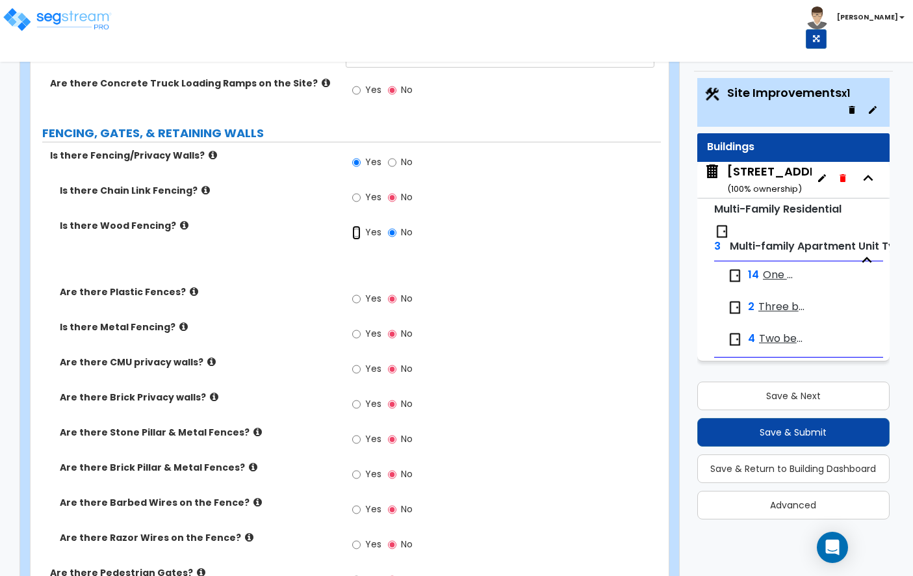
radio input "true"
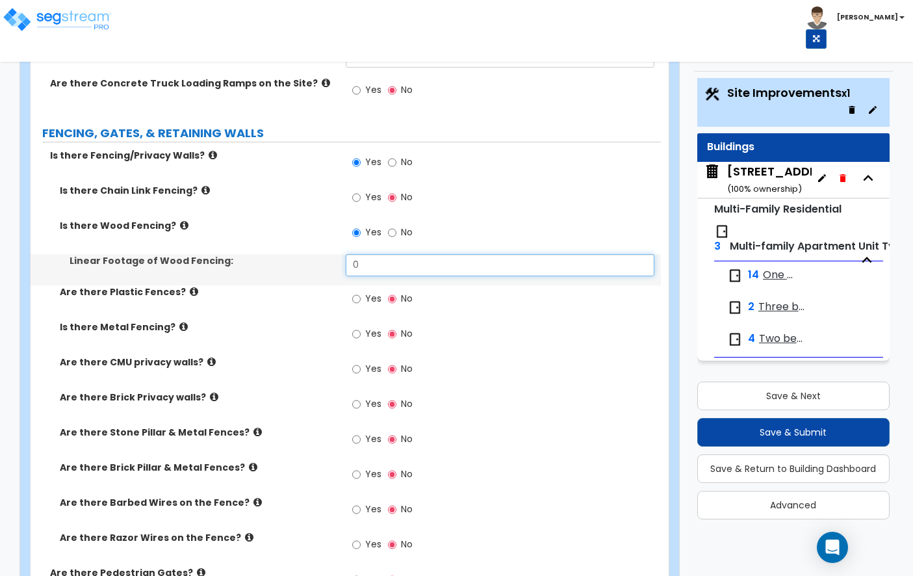
click at [373, 254] on input "0" at bounding box center [500, 265] width 309 height 22
click at [397, 254] on input "text" at bounding box center [500, 265] width 309 height 22
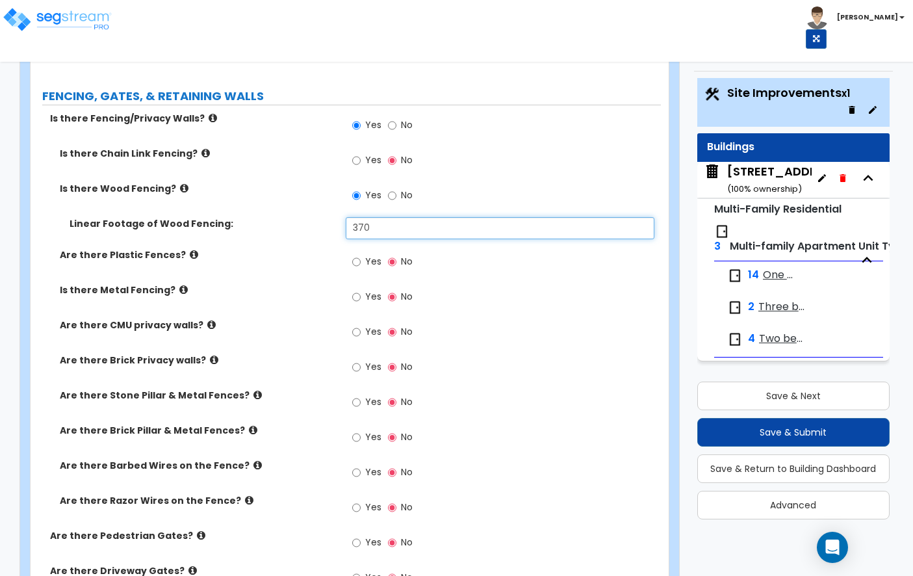
scroll to position [2361, 0]
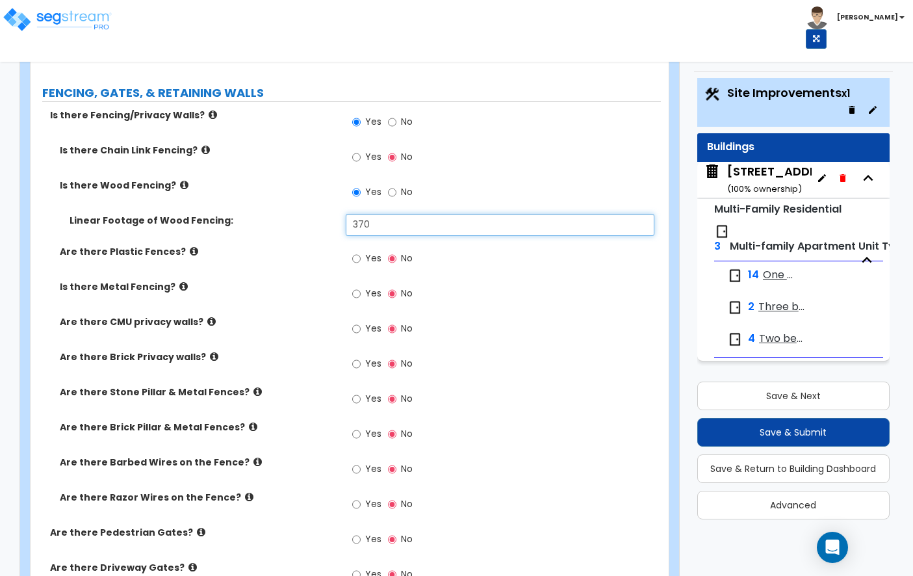
type input "370"
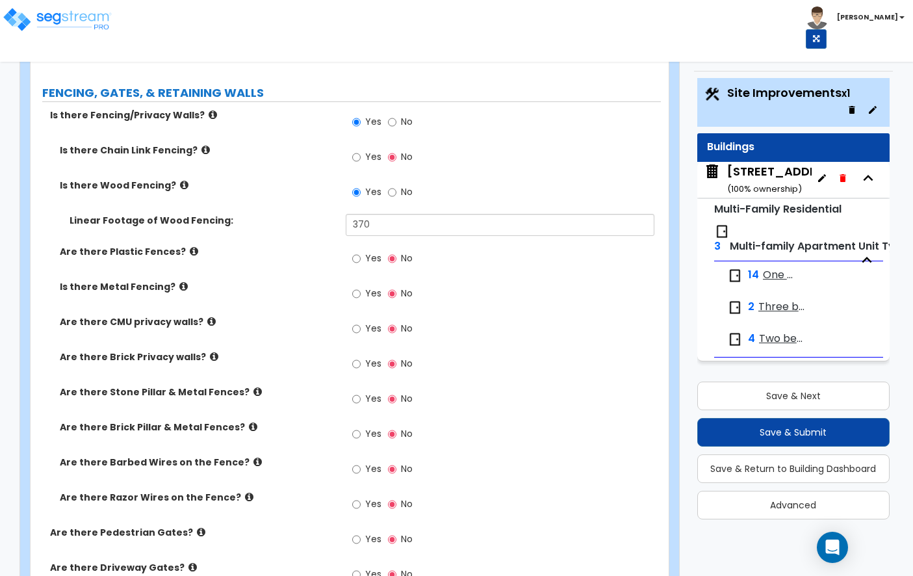
click at [190, 246] on icon at bounding box center [194, 251] width 8 height 10
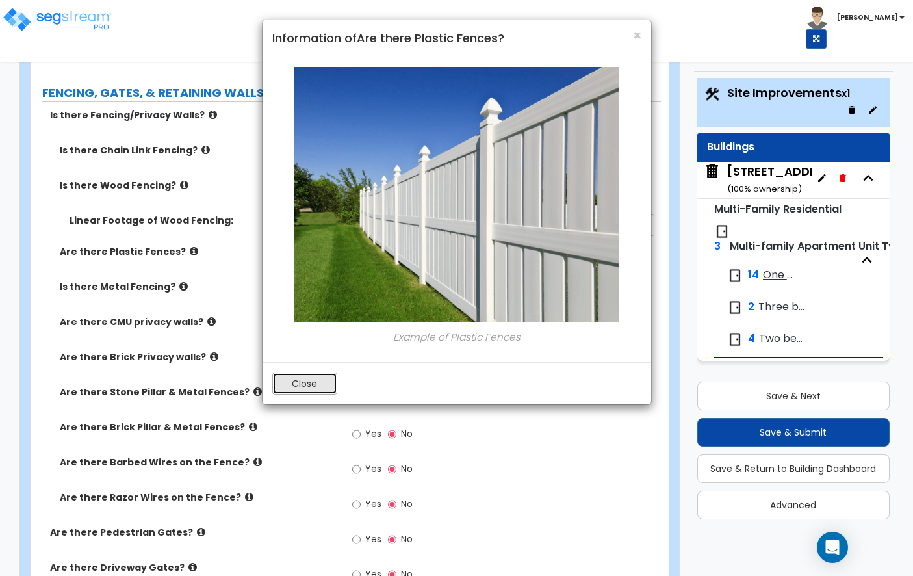
click at [302, 373] on button "Close" at bounding box center [304, 384] width 65 height 22
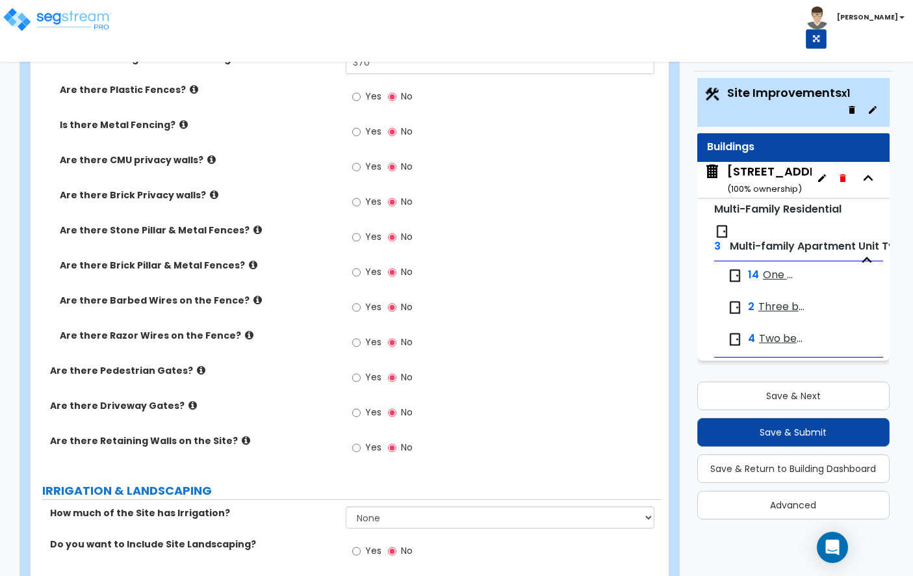
scroll to position [2533, 0]
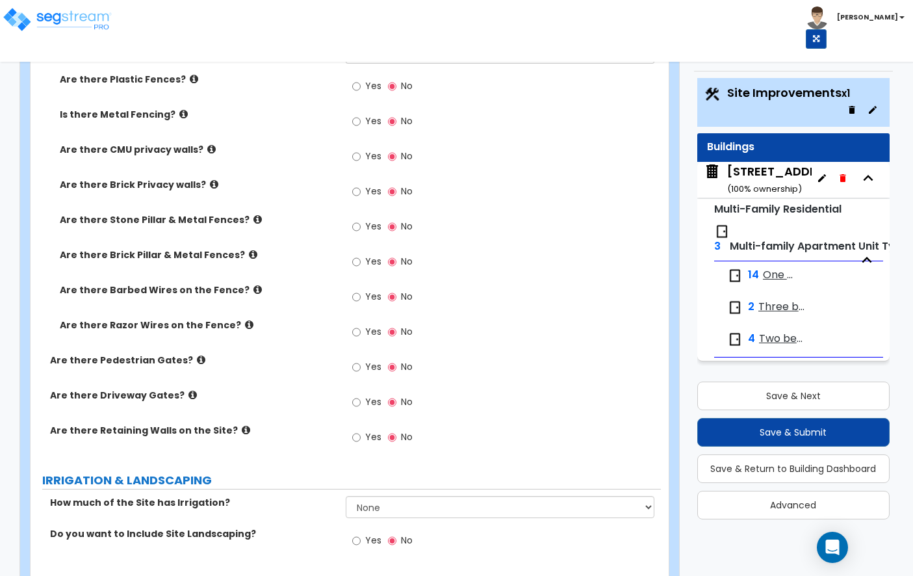
click at [197, 355] on icon at bounding box center [201, 360] width 8 height 10
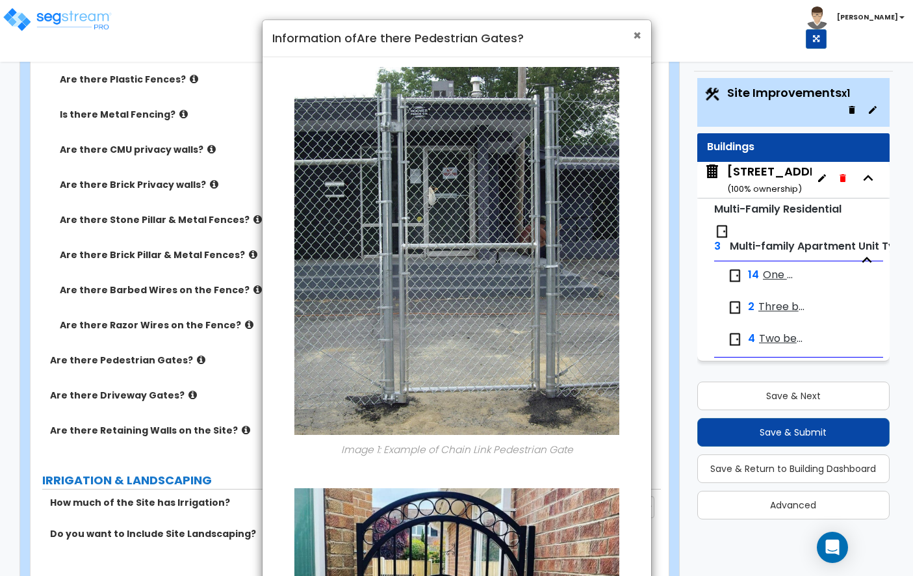
click at [635, 38] on span "×" at bounding box center [637, 35] width 8 height 19
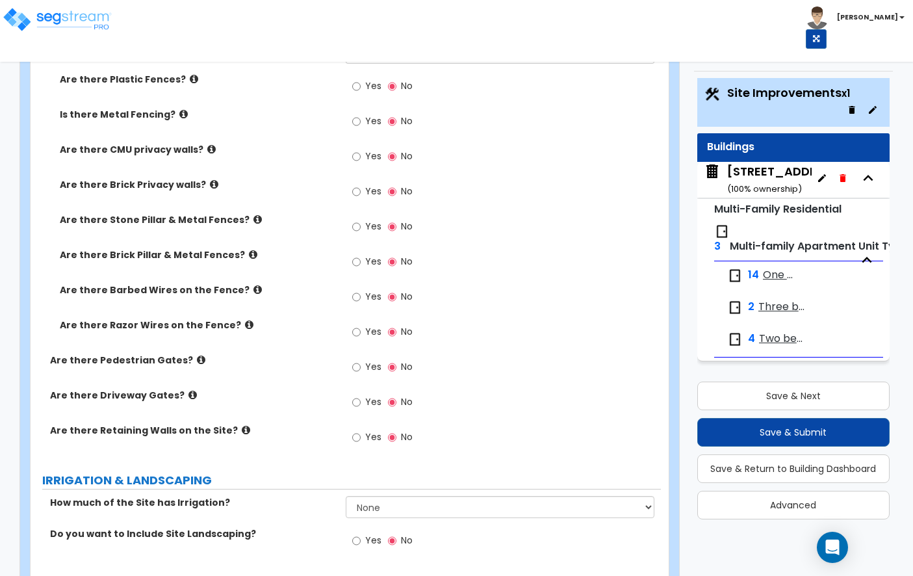
scroll to position [2534, 0]
click at [361, 427] on label "Yes" at bounding box center [366, 438] width 29 height 22
click at [361, 430] on input "Yes" at bounding box center [356, 437] width 8 height 14
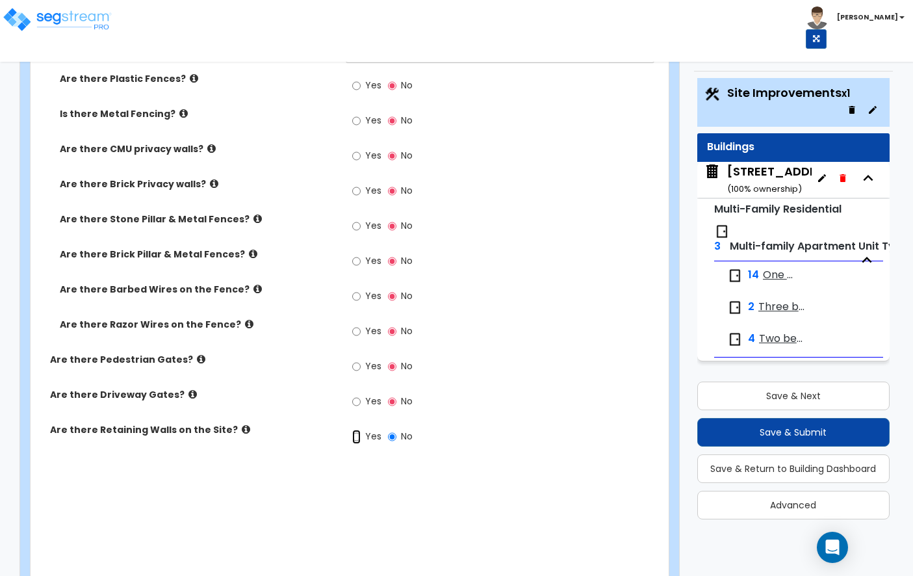
radio input "true"
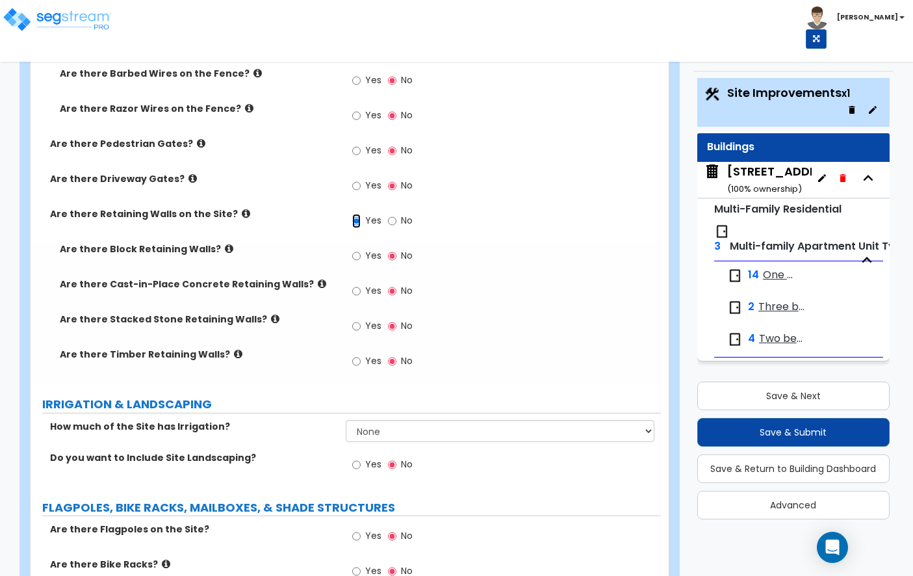
scroll to position [2749, 0]
click at [225, 244] on icon at bounding box center [229, 249] width 8 height 10
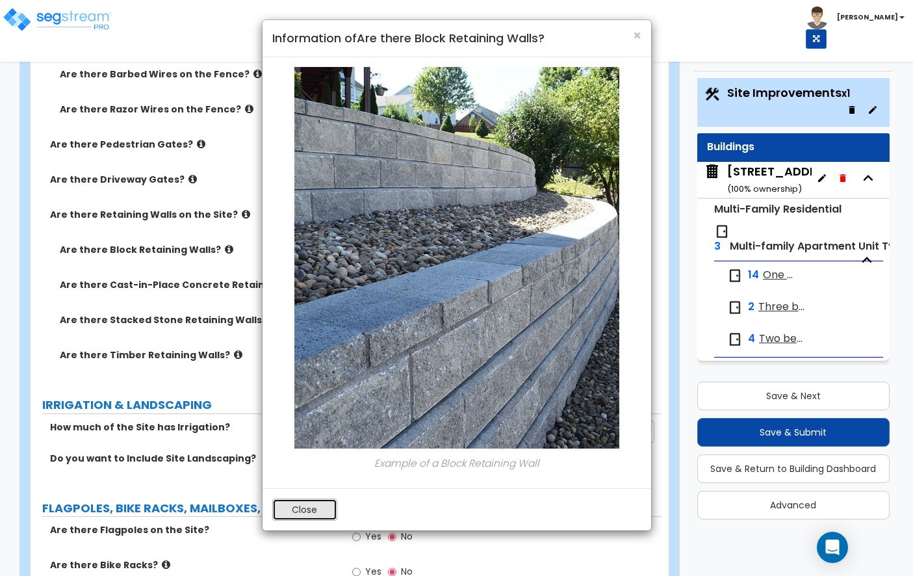
click at [317, 501] on button "Close" at bounding box center [304, 510] width 65 height 22
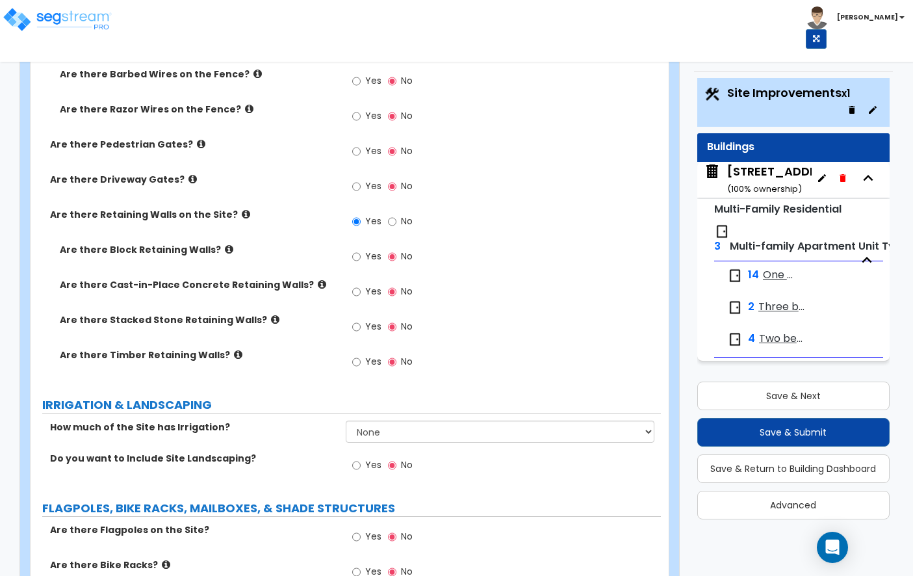
click at [251, 313] on label "Are there Stacked Stone Retaining Walls?" at bounding box center [198, 319] width 276 height 13
click at [271, 315] on icon at bounding box center [275, 320] width 8 height 10
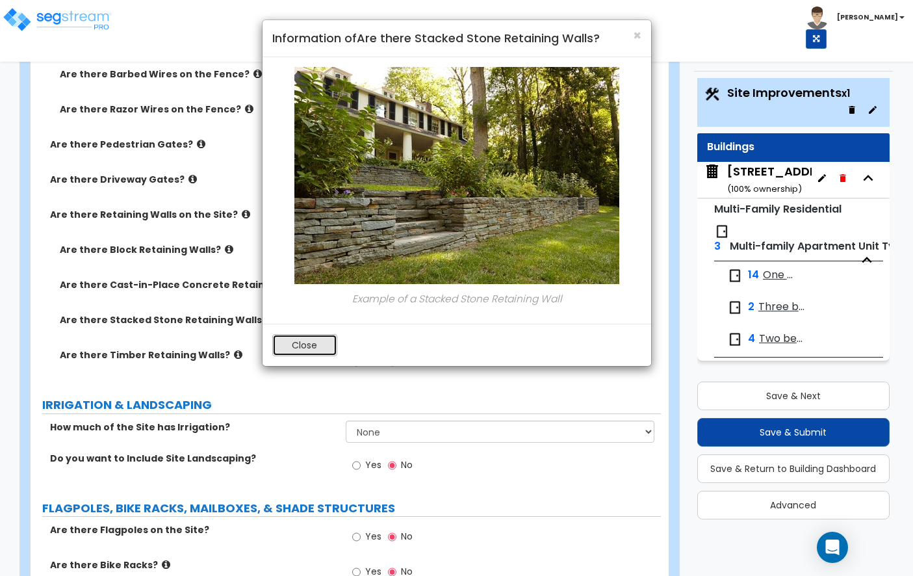
click at [297, 343] on button "Close" at bounding box center [304, 345] width 65 height 22
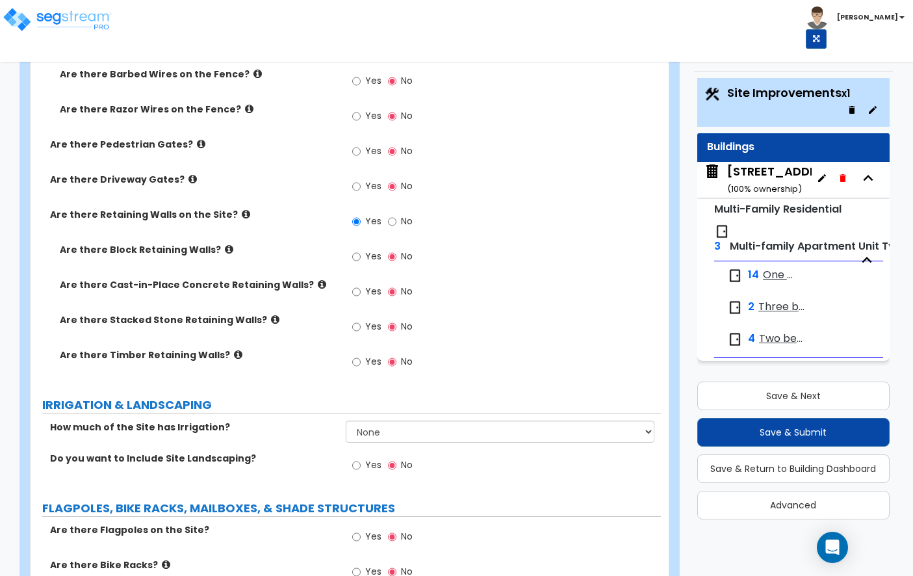
click at [234, 350] on icon at bounding box center [238, 355] width 8 height 10
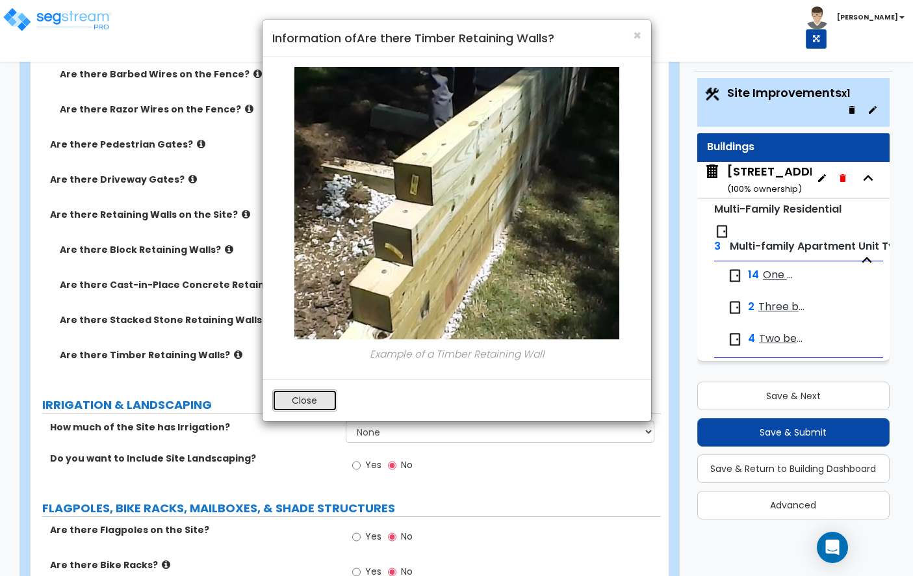
click at [308, 393] on button "Close" at bounding box center [304, 400] width 65 height 22
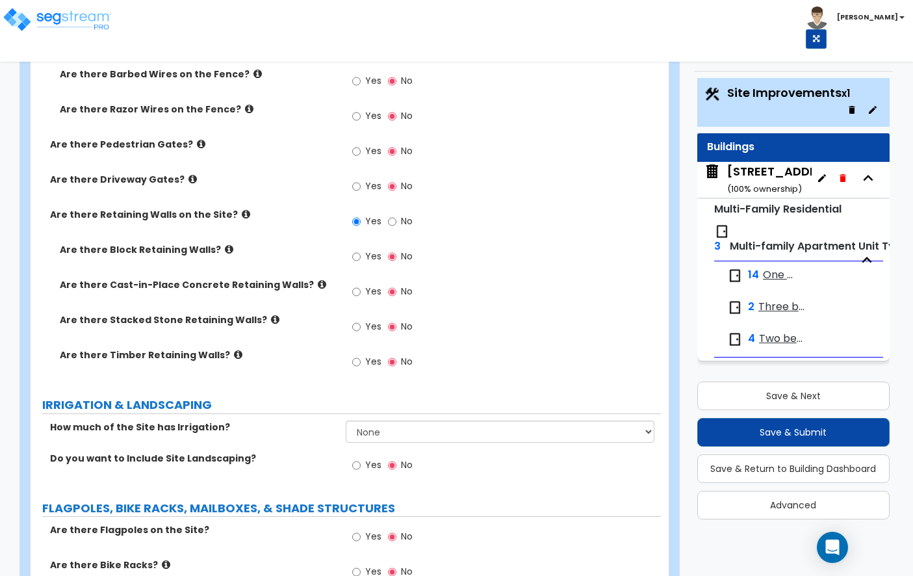
click at [318, 280] on icon at bounding box center [322, 285] width 8 height 10
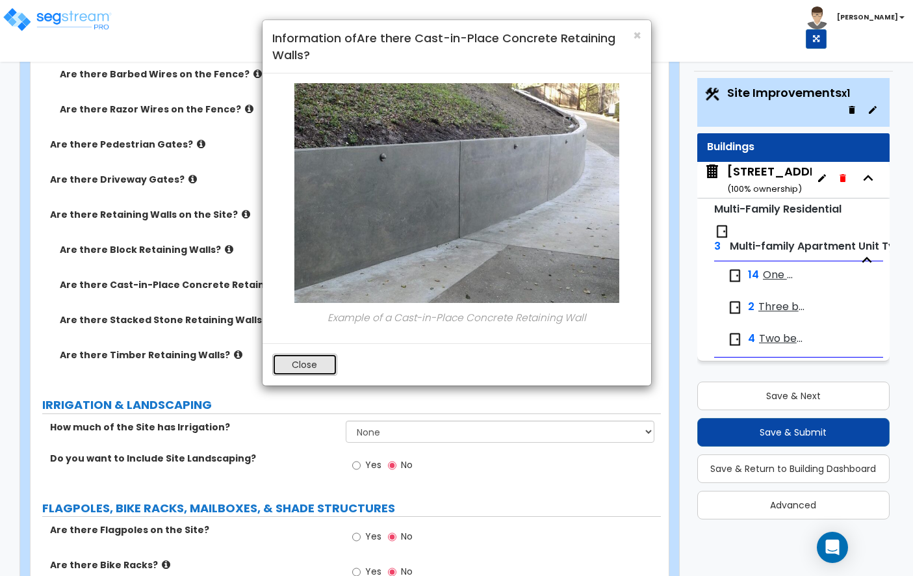
click at [309, 359] on button "Close" at bounding box center [304, 365] width 65 height 22
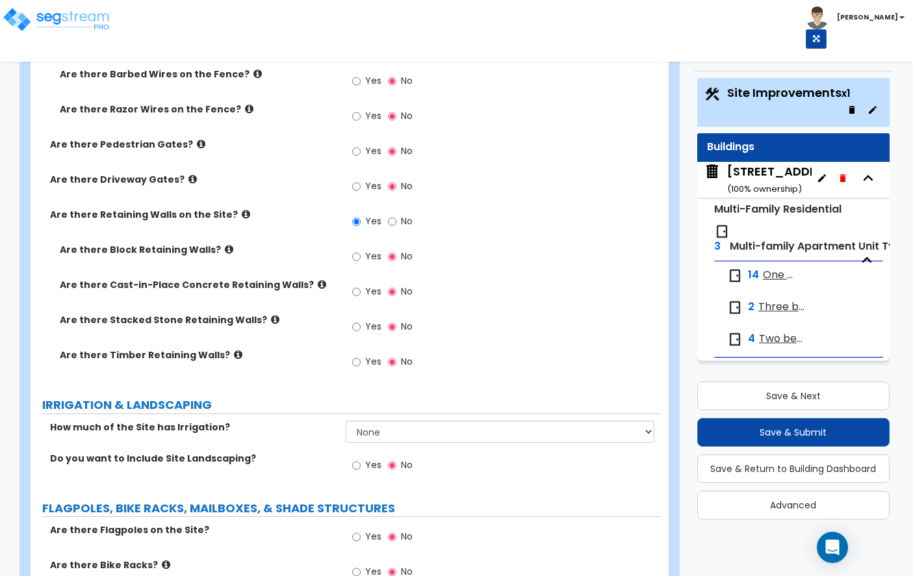
click at [225, 244] on icon at bounding box center [229, 249] width 8 height 10
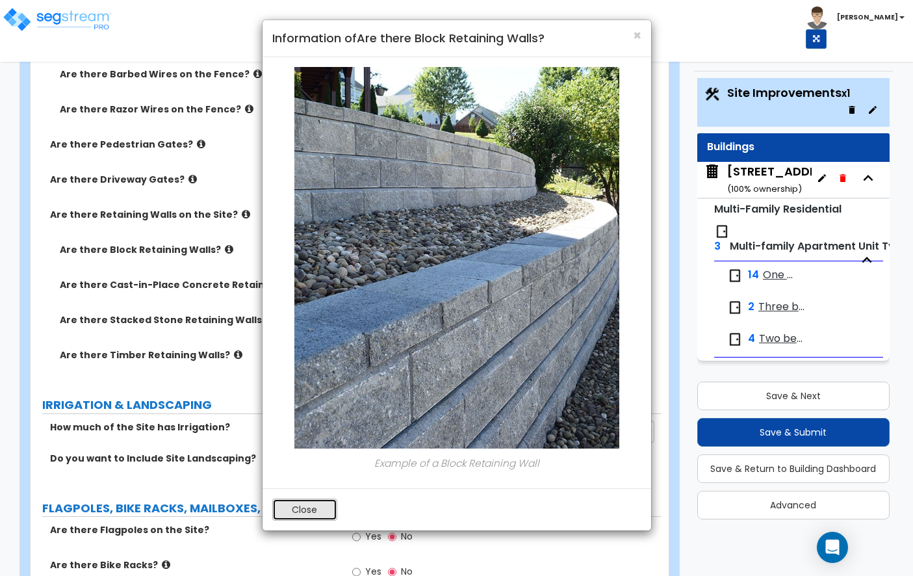
click at [316, 509] on button "Close" at bounding box center [304, 510] width 65 height 22
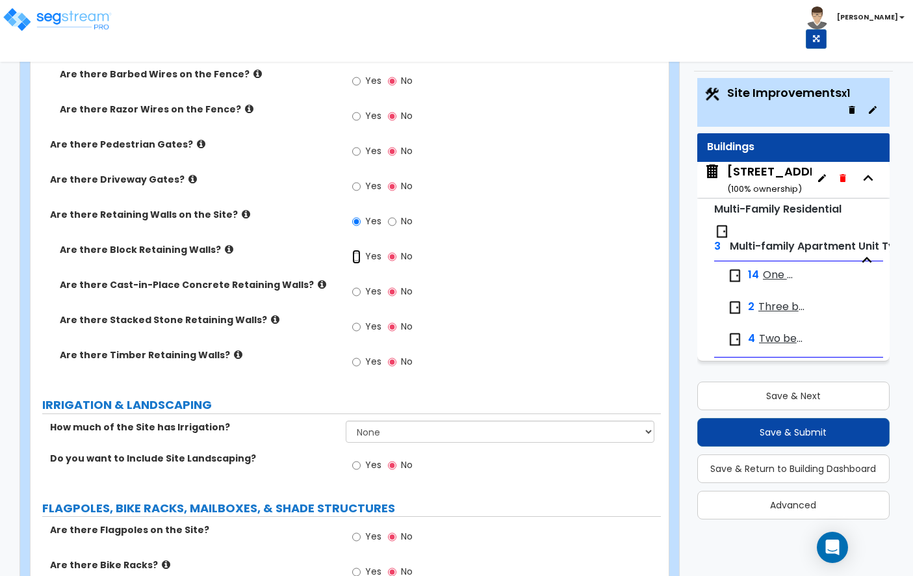
click at [357, 250] on input "Yes" at bounding box center [356, 257] width 8 height 14
radio input "true"
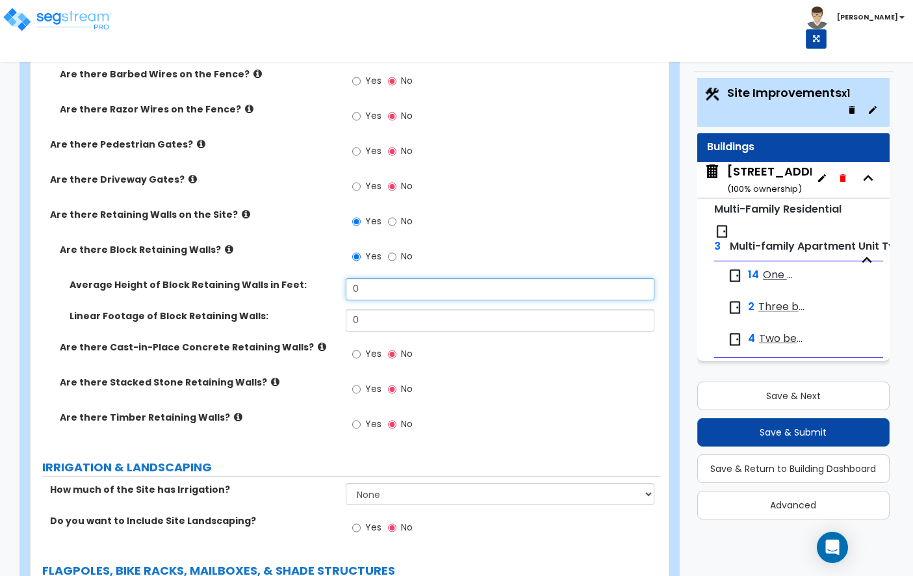
click at [372, 278] on input "0" at bounding box center [500, 289] width 309 height 22
type input "5"
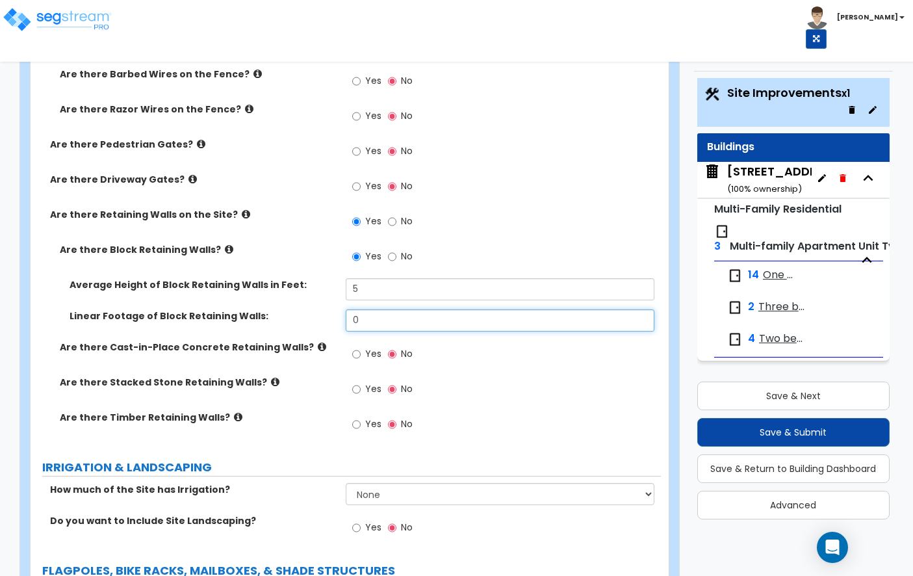
click at [410, 309] on input "0" at bounding box center [500, 320] width 309 height 22
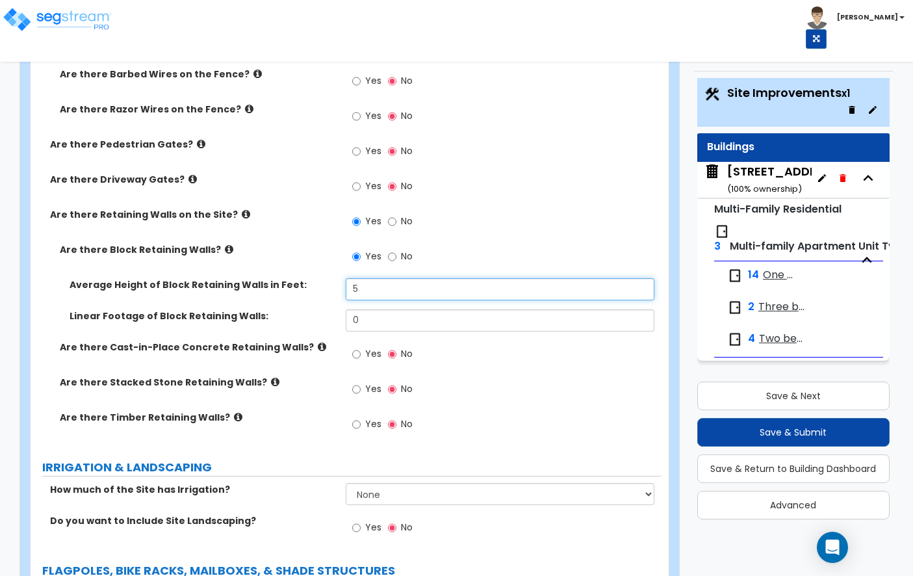
click at [399, 278] on input "5" at bounding box center [500, 289] width 309 height 22
type input "4"
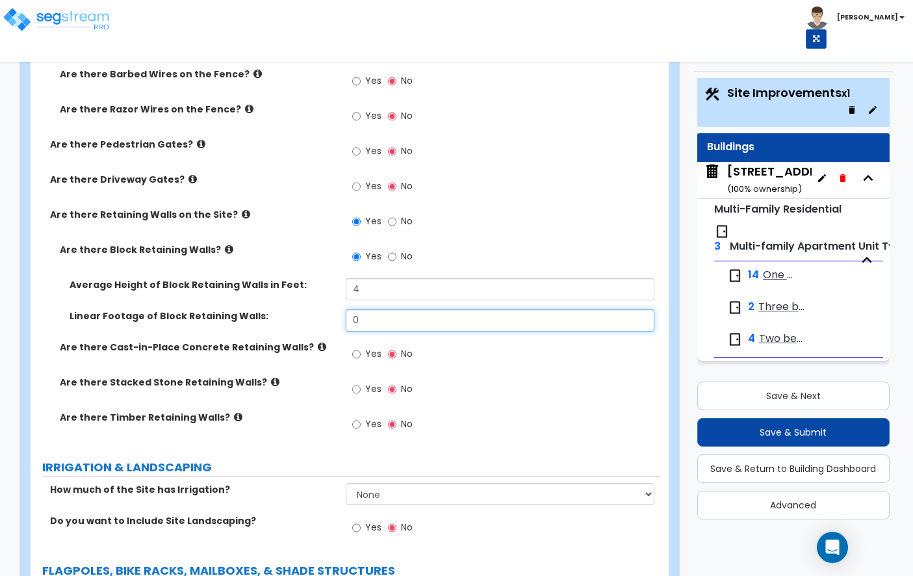
click at [411, 309] on input "0" at bounding box center [500, 320] width 309 height 22
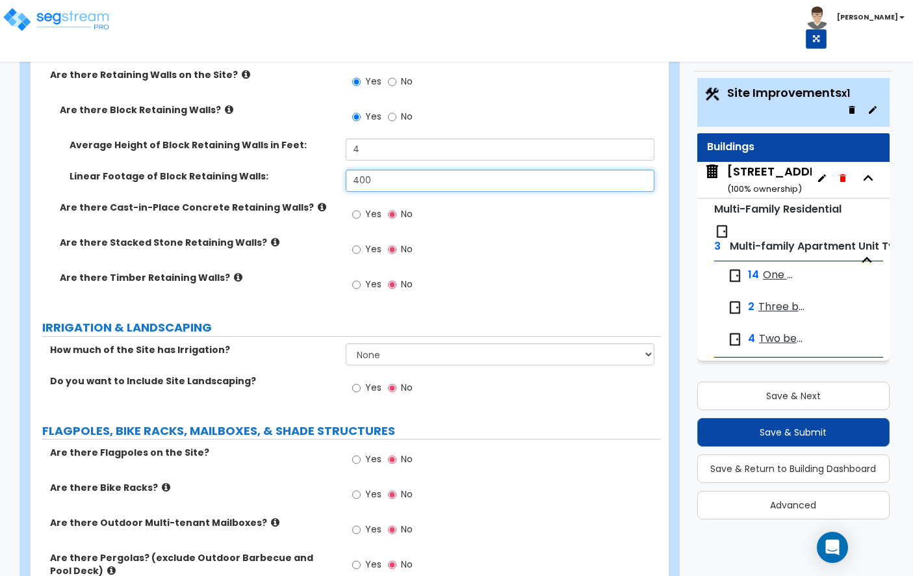
scroll to position [2886, 0]
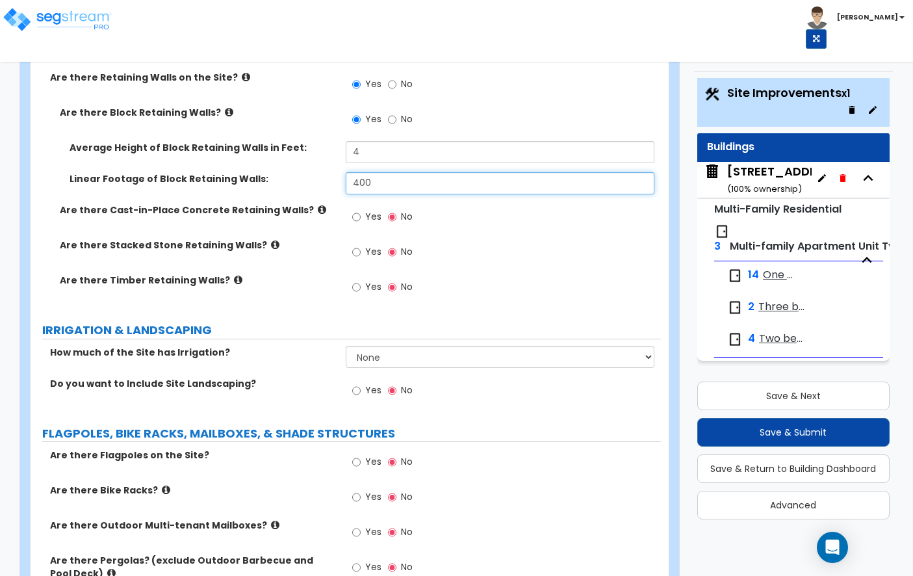
type input "400"
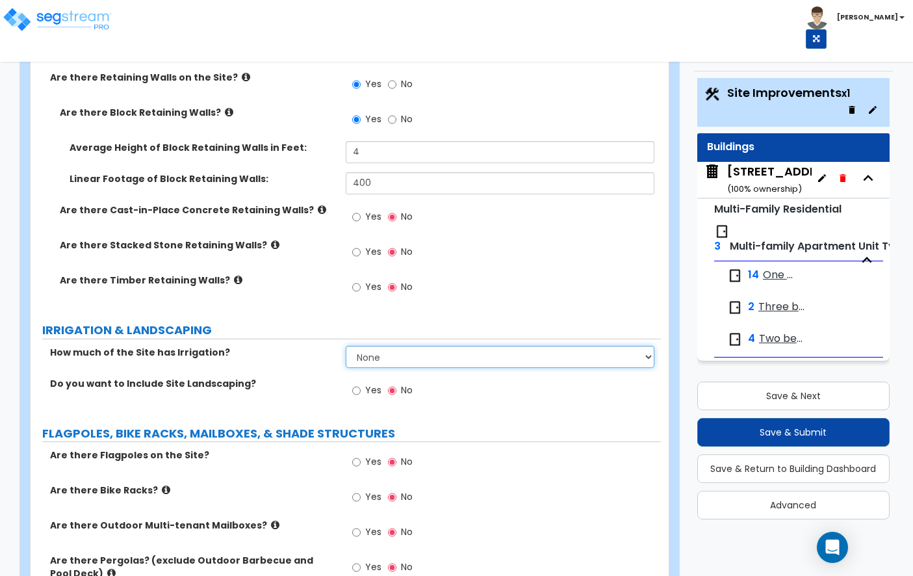
click at [402, 346] on select "None I want to Enter an Approximate Percentage I want to Enter the Square Foota…" at bounding box center [500, 357] width 309 height 22
click at [374, 346] on select "None I want to Enter an Approximate Percentage I want to Enter the Square Foota…" at bounding box center [500, 357] width 309 height 22
click at [377, 346] on select "None I want to Enter an Approximate Percentage I want to Enter the Square Foota…" at bounding box center [500, 357] width 309 height 22
select select "2"
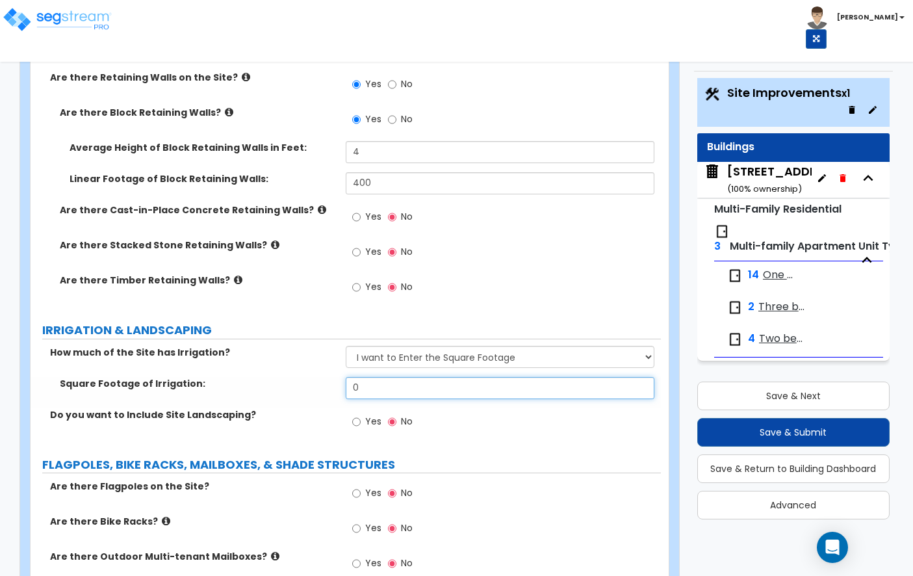
click at [412, 377] on input "0" at bounding box center [500, 388] width 309 height 22
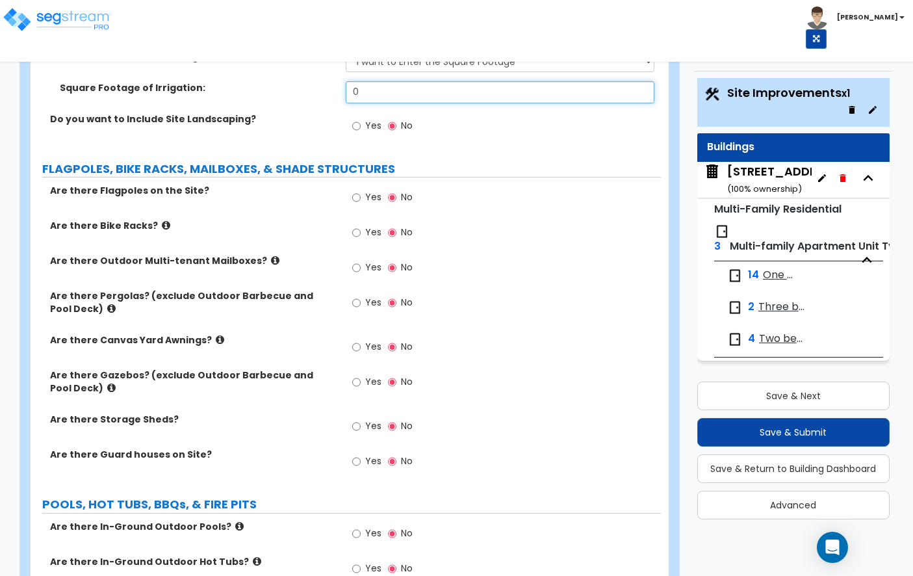
scroll to position [3191, 0]
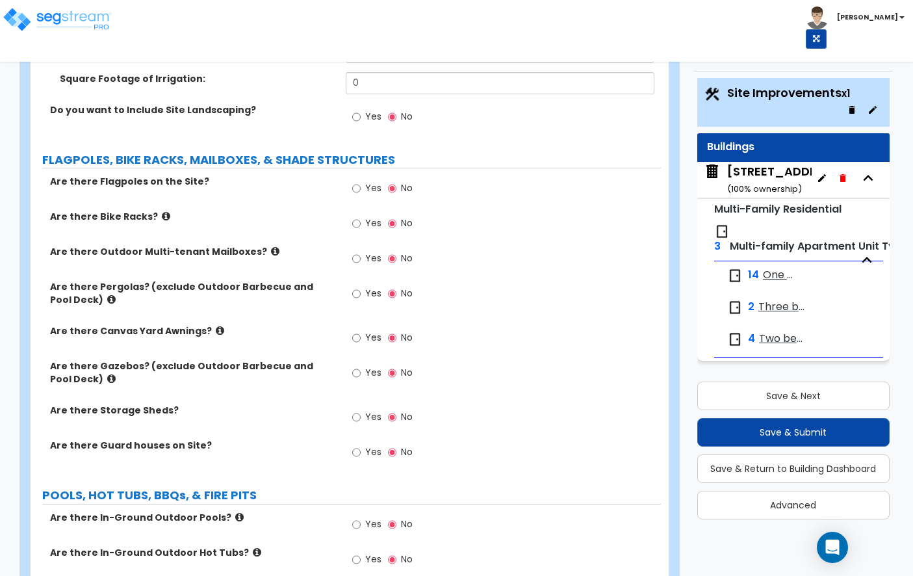
click at [271, 246] on icon at bounding box center [275, 251] width 8 height 10
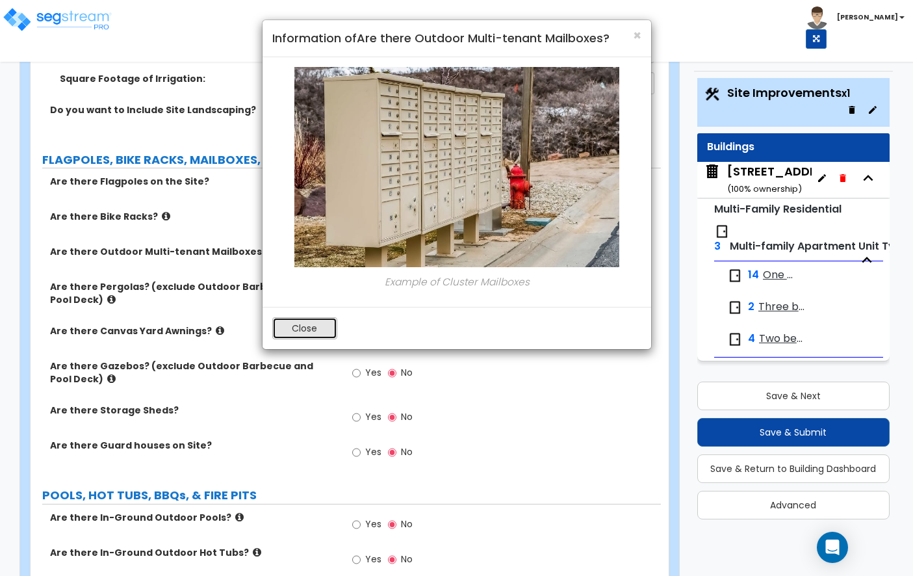
click at [290, 325] on button "Close" at bounding box center [304, 328] width 65 height 22
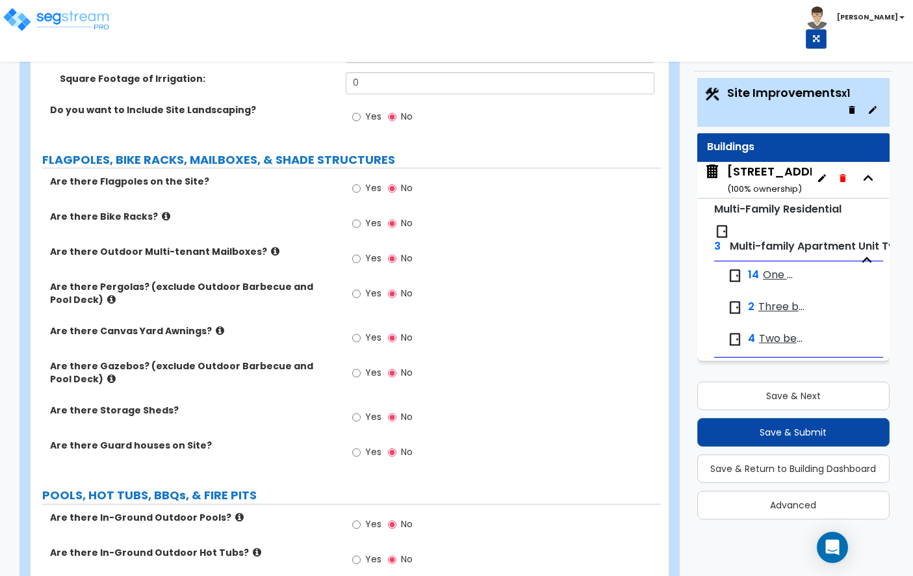
click at [205, 324] on label "Are there Canvas Yard Awnings?" at bounding box center [193, 330] width 286 height 13
click at [216, 326] on icon at bounding box center [220, 331] width 8 height 10
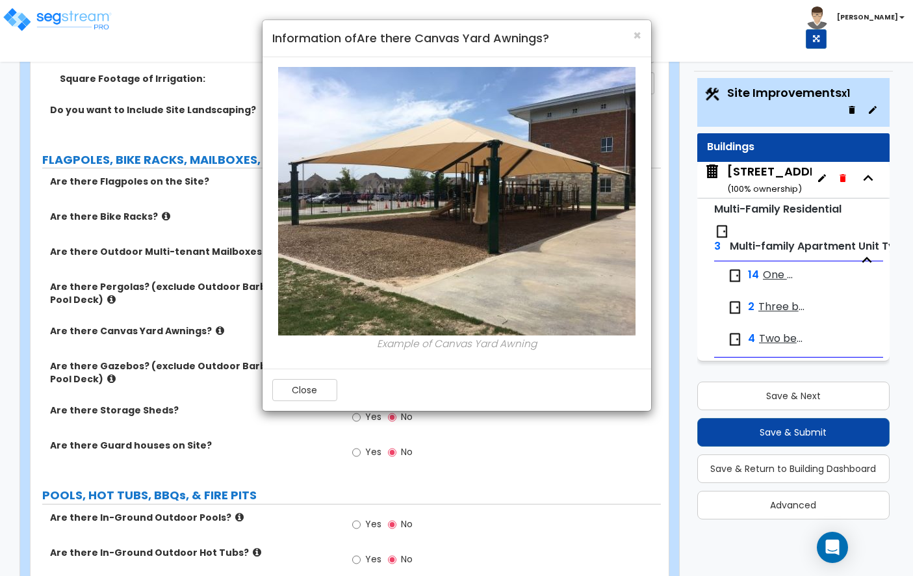
click at [300, 368] on div "Example of Canvas Yard Awning" at bounding box center [457, 212] width 389 height 311
click at [303, 384] on button "Close" at bounding box center [304, 390] width 65 height 22
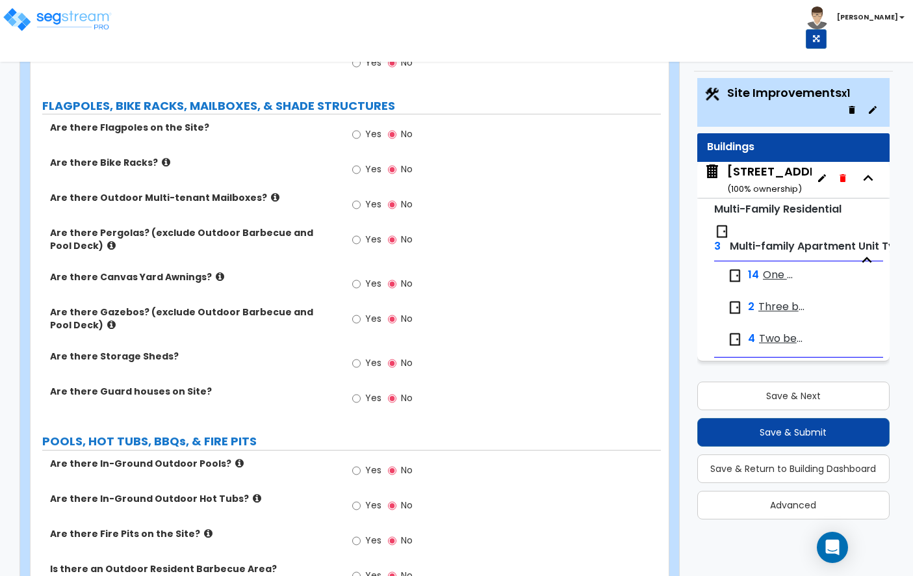
scroll to position [3245, 0]
click at [343, 384] on div "Are there Guard houses on Site?" at bounding box center [188, 390] width 315 height 13
click at [361, 388] on label "Yes" at bounding box center [366, 399] width 29 height 22
click at [361, 391] on input "Yes" at bounding box center [356, 398] width 8 height 14
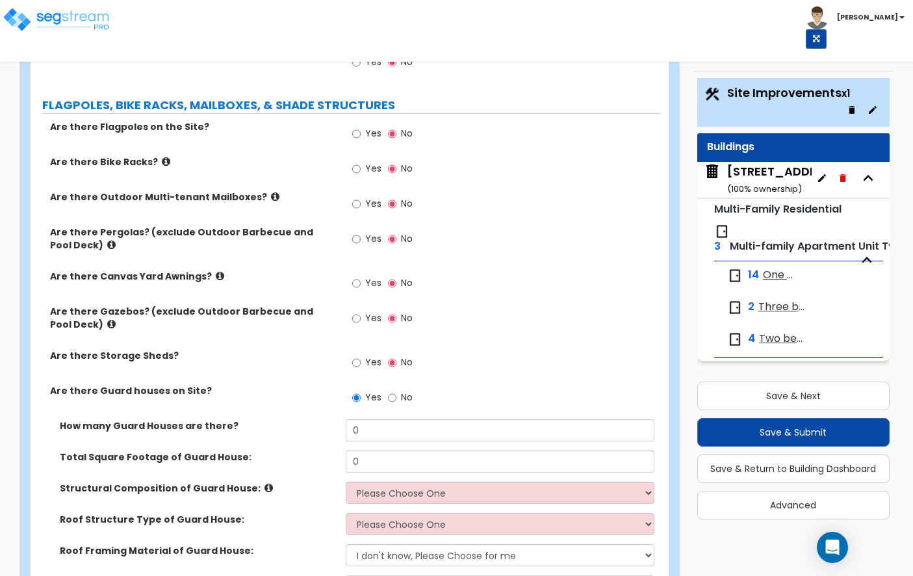
click at [404, 391] on span "No" at bounding box center [407, 397] width 12 height 13
click at [397, 391] on input "No" at bounding box center [392, 398] width 8 height 14
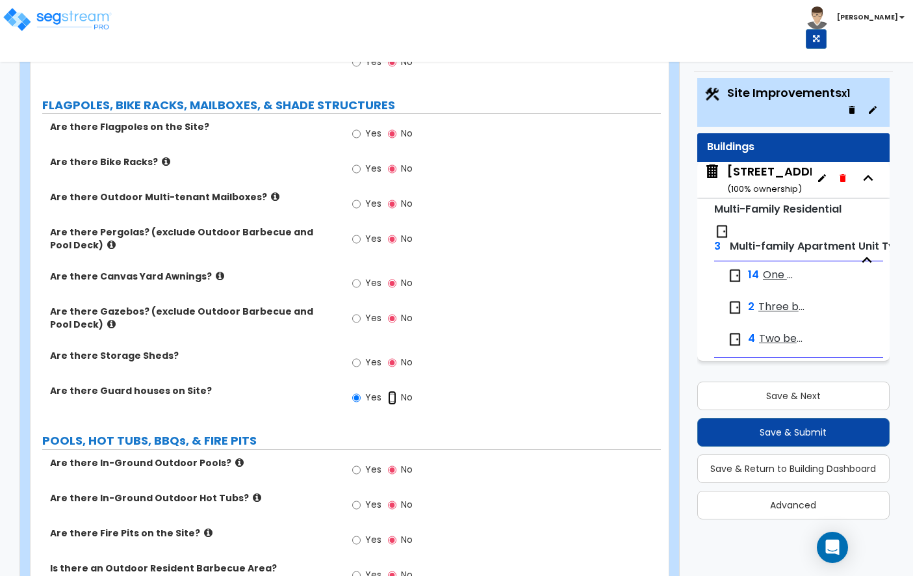
radio input "false"
radio input "true"
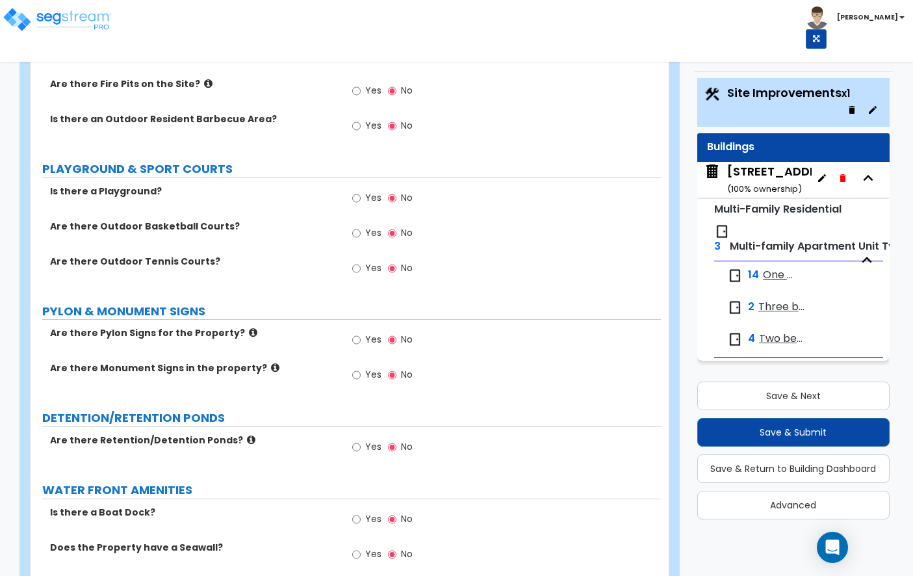
scroll to position [3717, 0]
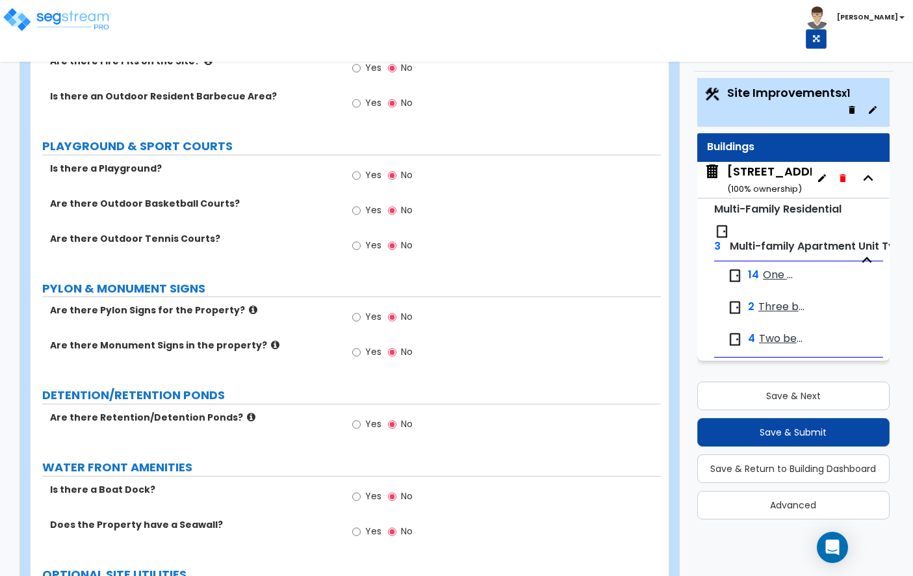
click at [249, 305] on icon at bounding box center [253, 310] width 8 height 10
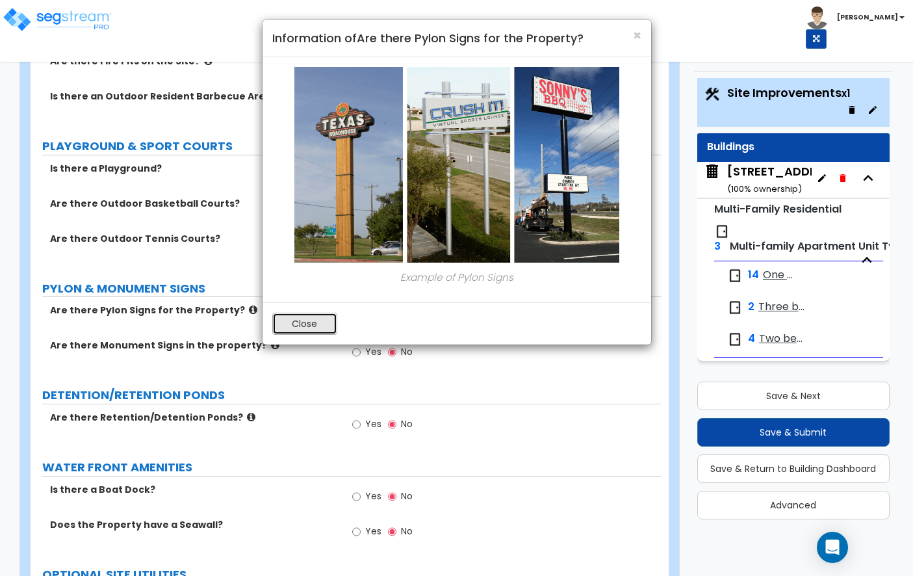
click at [302, 324] on button "Close" at bounding box center [304, 324] width 65 height 22
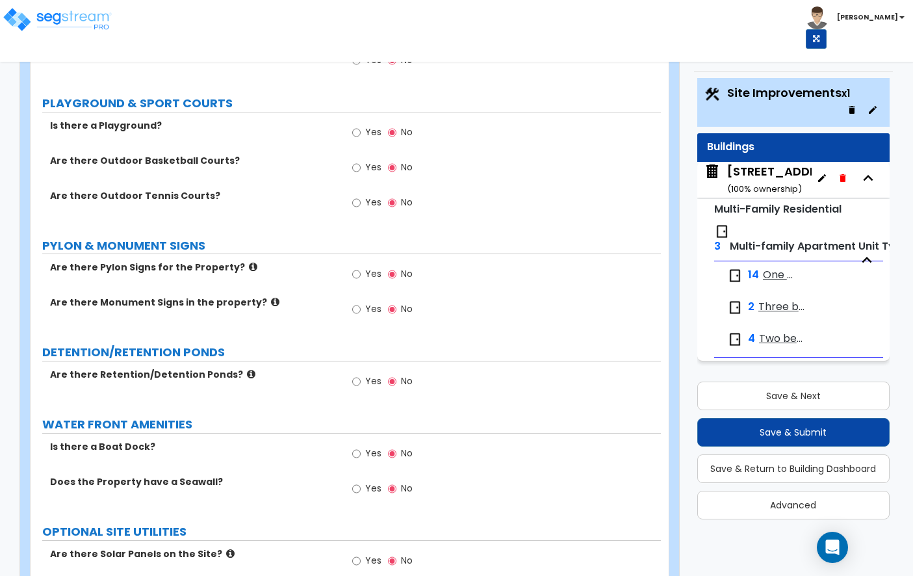
scroll to position [3766, 0]
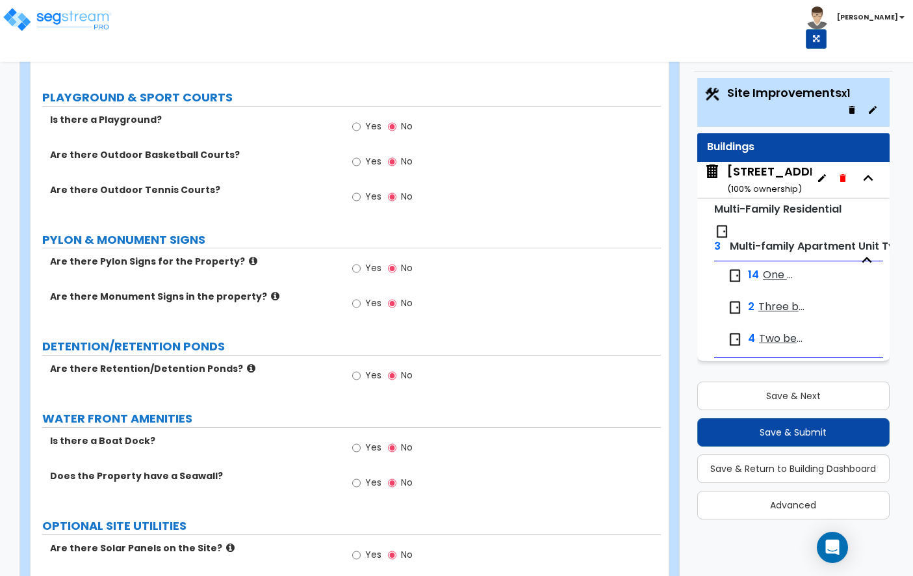
click at [247, 363] on icon at bounding box center [251, 368] width 8 height 10
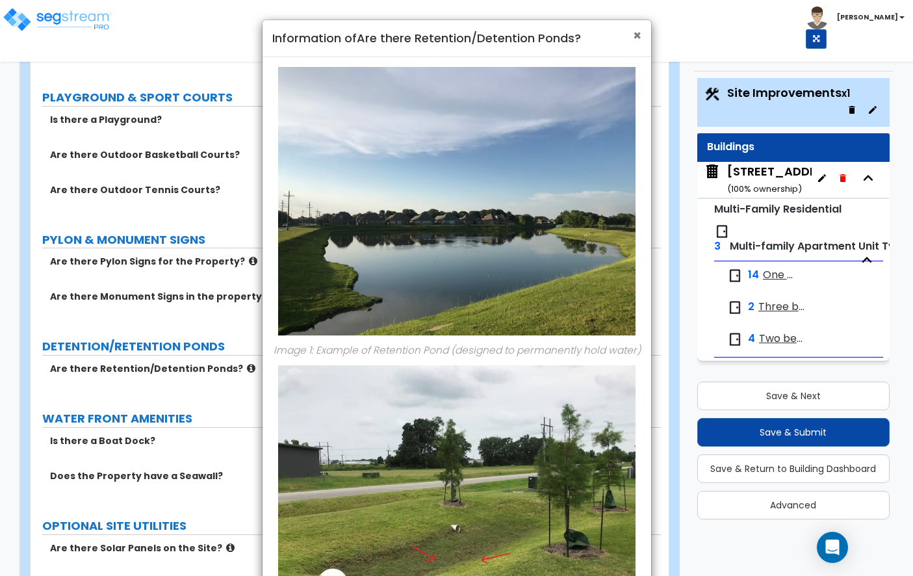
click at [635, 41] on span "×" at bounding box center [637, 35] width 8 height 19
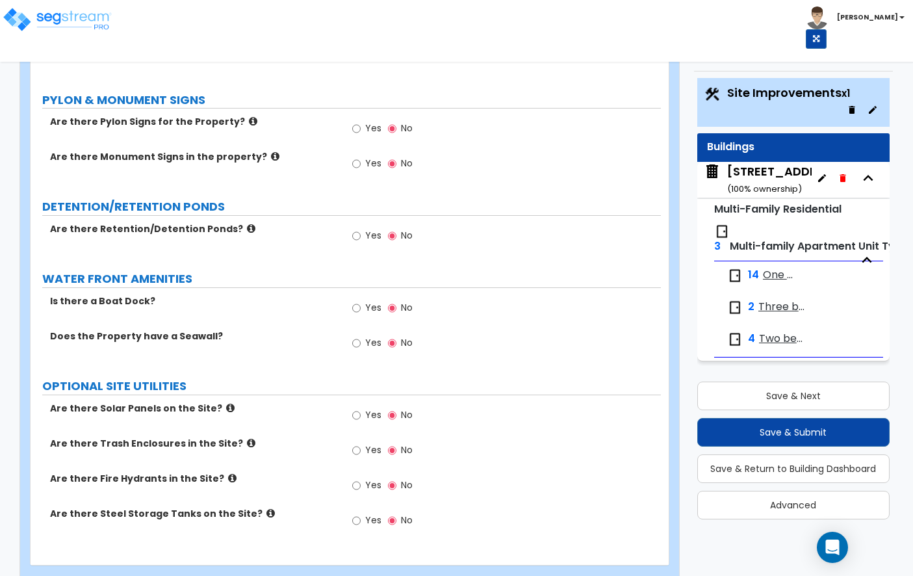
click at [246, 335] on div "Does the Property have a Seawall? Yes No" at bounding box center [346, 347] width 631 height 35
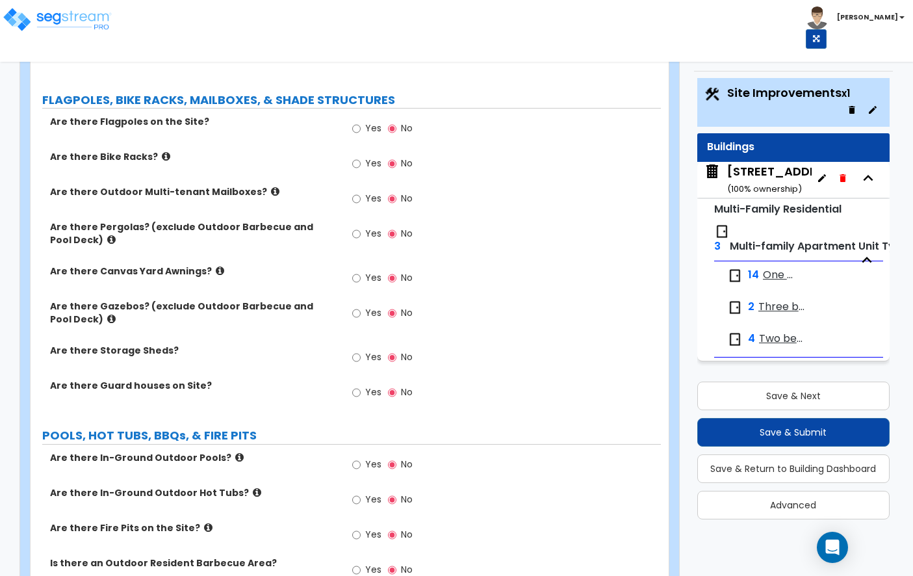
scroll to position [3250, 0]
click at [768, 395] on button "Save & Next" at bounding box center [794, 396] width 192 height 29
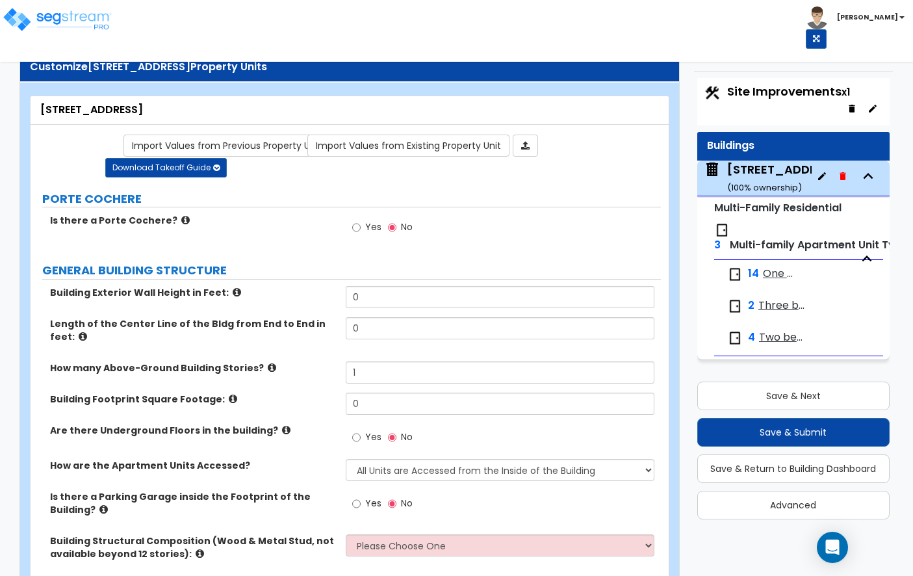
scroll to position [77, 0]
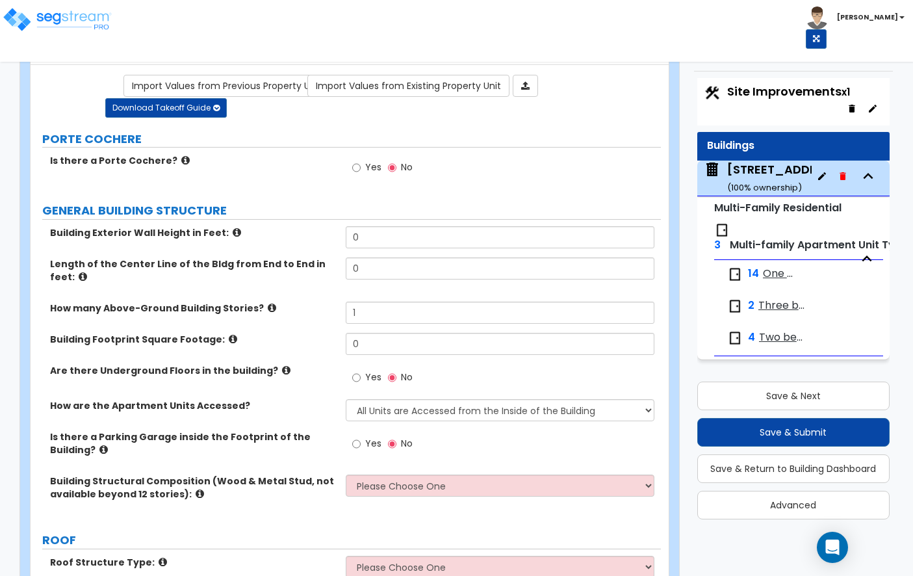
click at [181, 155] on icon at bounding box center [185, 160] width 8 height 10
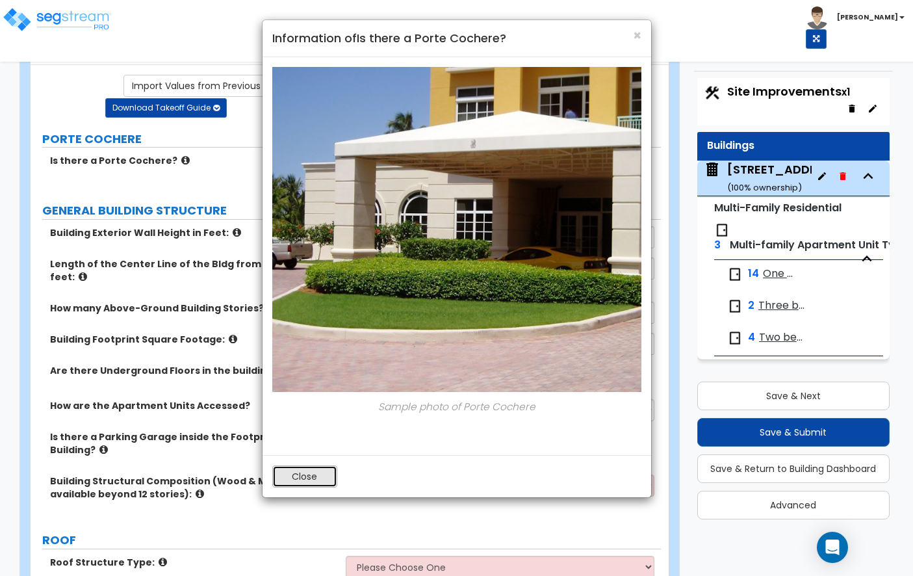
click at [296, 471] on button "Close" at bounding box center [304, 476] width 65 height 22
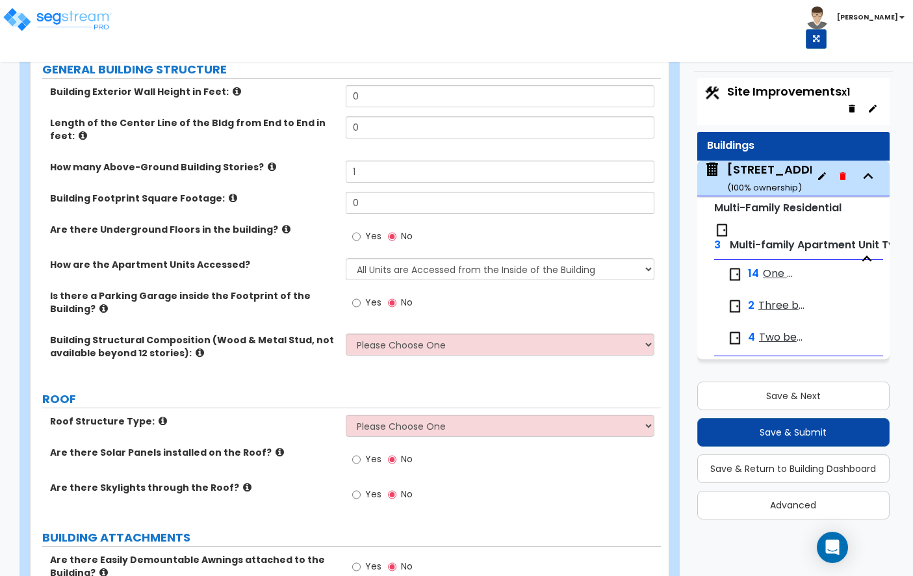
scroll to position [219, 0]
click at [268, 163] on icon at bounding box center [272, 166] width 8 height 10
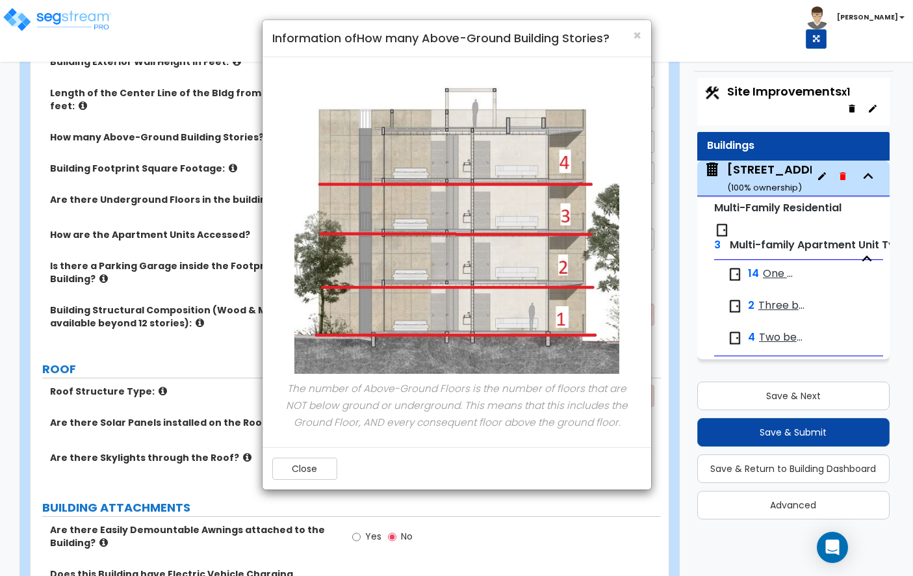
scroll to position [252, 0]
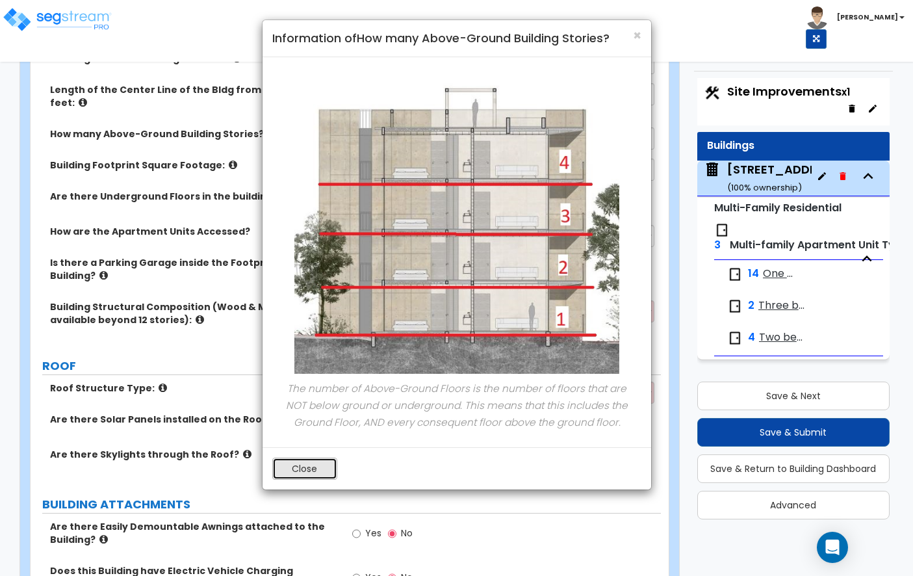
click at [329, 469] on button "Close" at bounding box center [304, 469] width 65 height 22
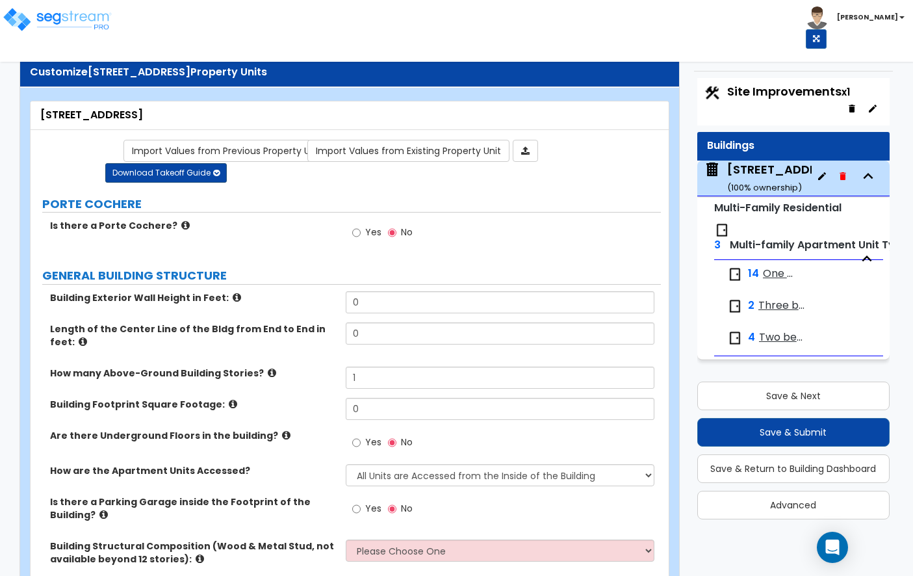
scroll to position [11, 0]
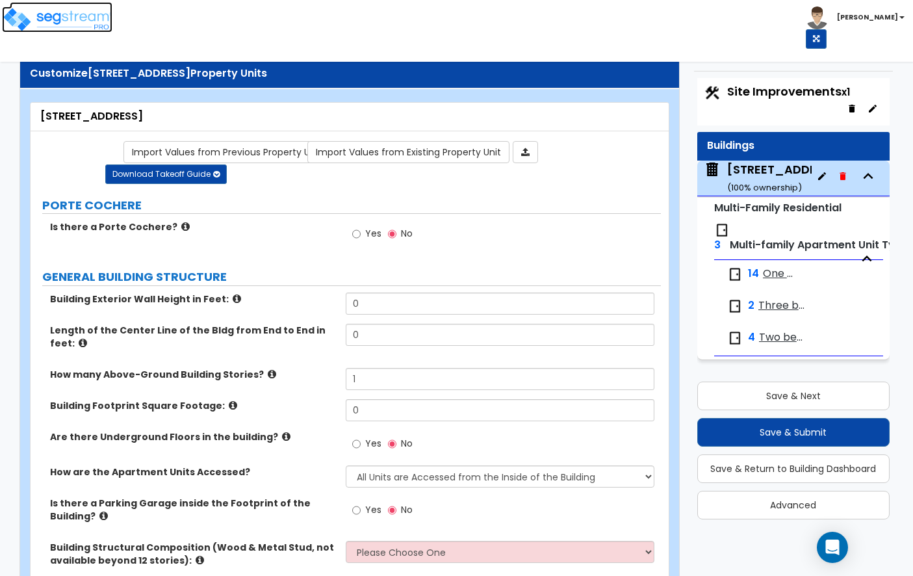
click at [81, 25] on img at bounding box center [57, 20] width 111 height 26
